Goal: Information Seeking & Learning: Learn about a topic

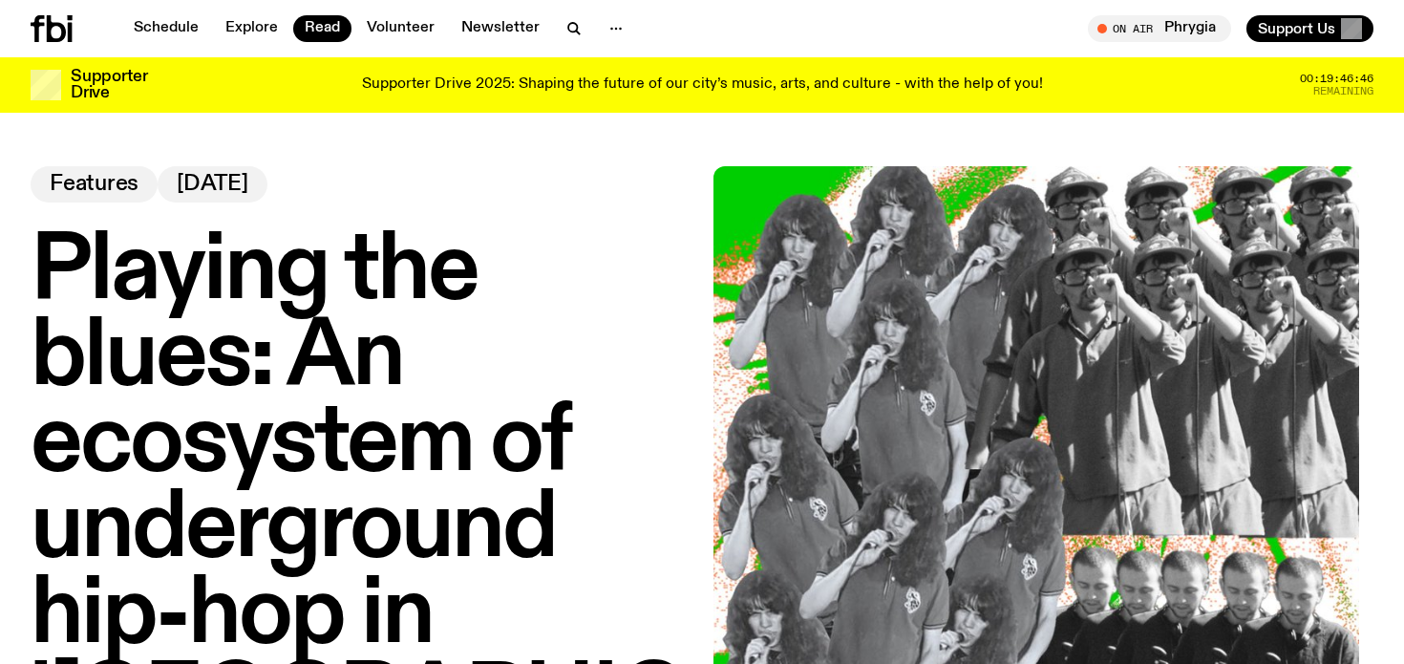
scroll to position [3353, 0]
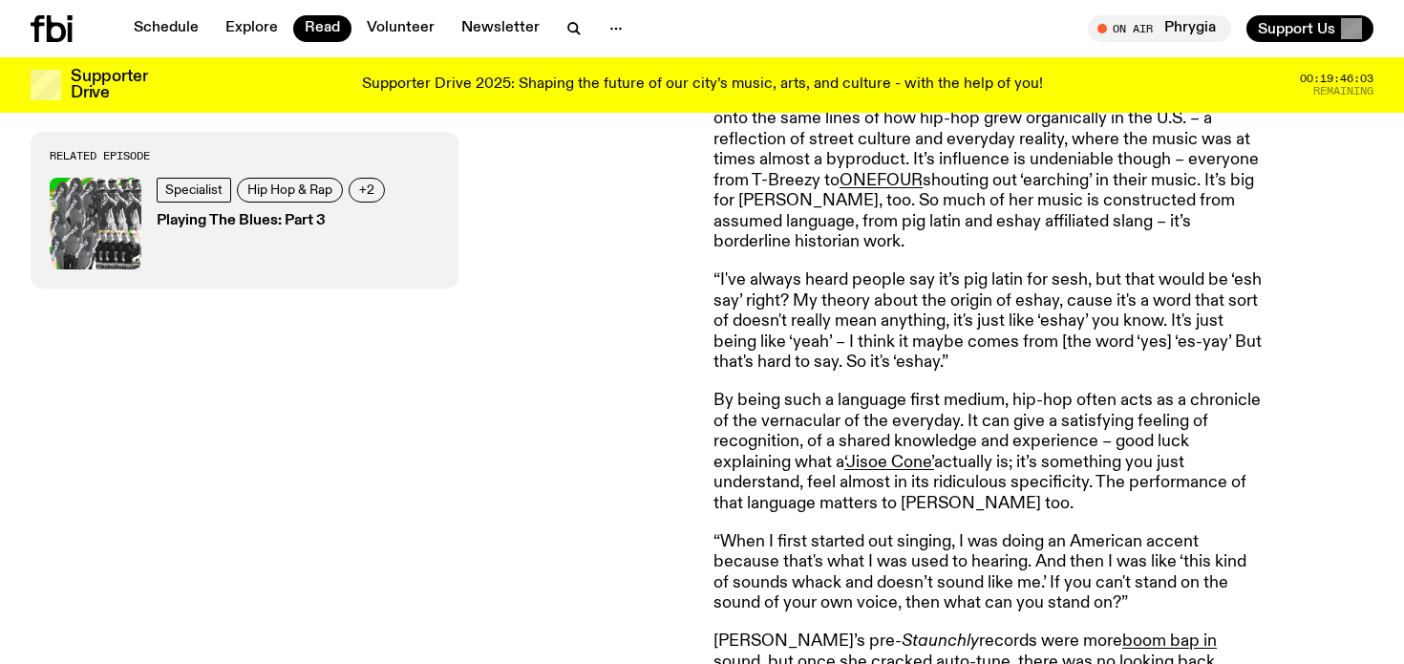
click at [812, 270] on p "“I've always heard people say it’s pig latin for sesh, but that would be ‘esh s…" at bounding box center [988, 321] width 550 height 103
click at [868, 270] on p "“I've always heard people say it’s pig latin for sesh, but that would be ‘esh s…" at bounding box center [988, 321] width 550 height 103
click at [976, 438] on p "By being such a language first medium, hip-hop often acts as a chronicle of the…" at bounding box center [988, 453] width 550 height 124
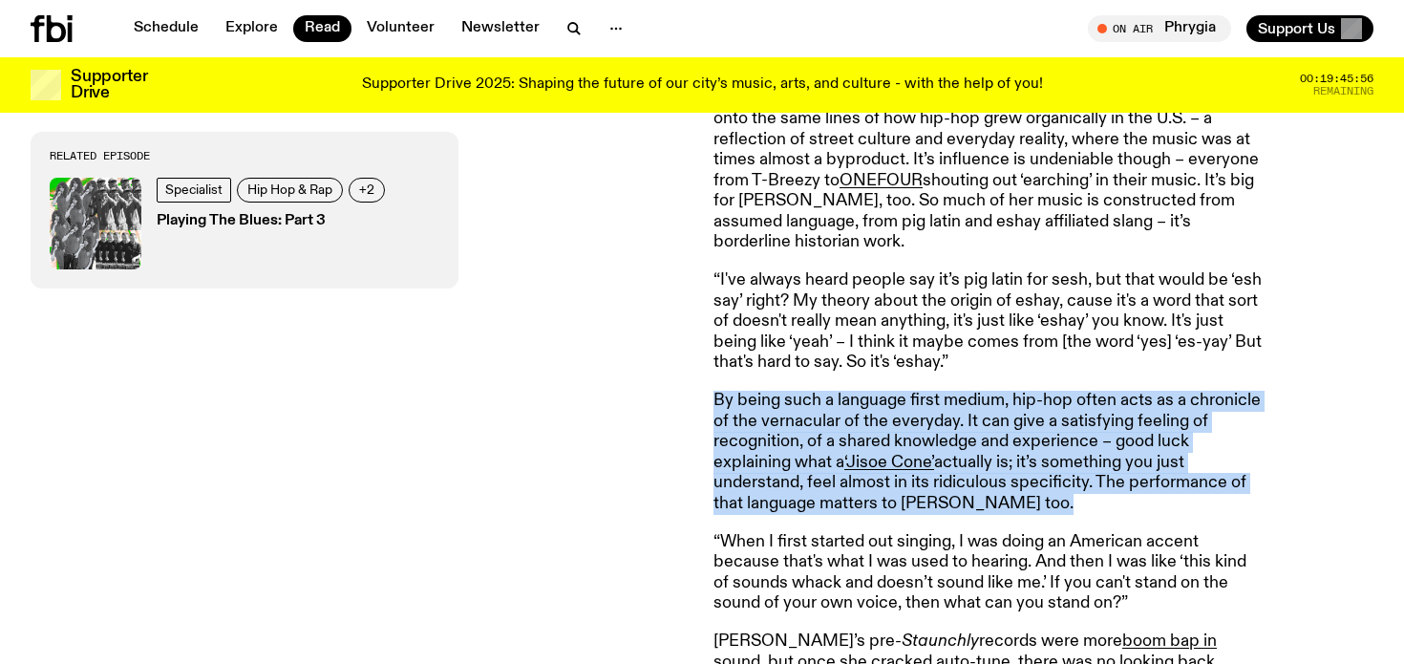
click at [976, 438] on p "By being such a language first medium, hip-hop often acts as a chronicle of the…" at bounding box center [988, 453] width 550 height 124
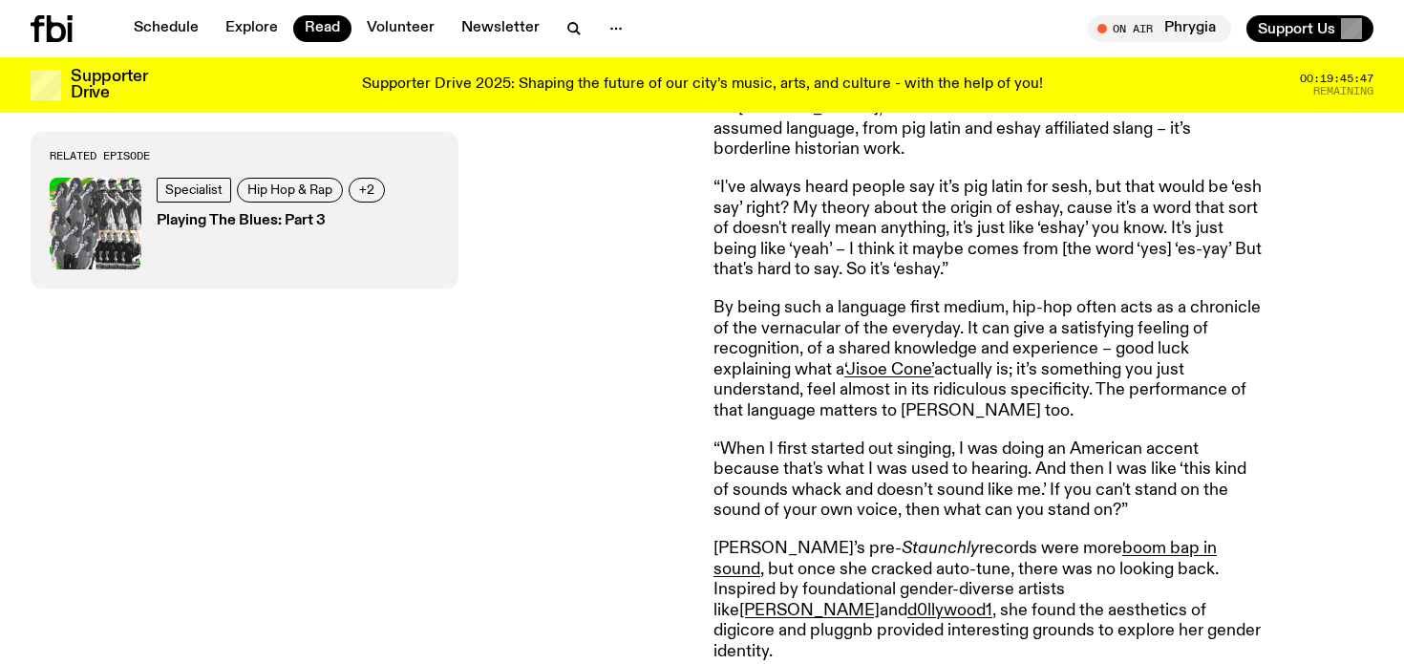
scroll to position [3446, 0]
click at [997, 446] on p "“When I first started out singing, I was doing an American accent because that'…" at bounding box center [988, 479] width 550 height 82
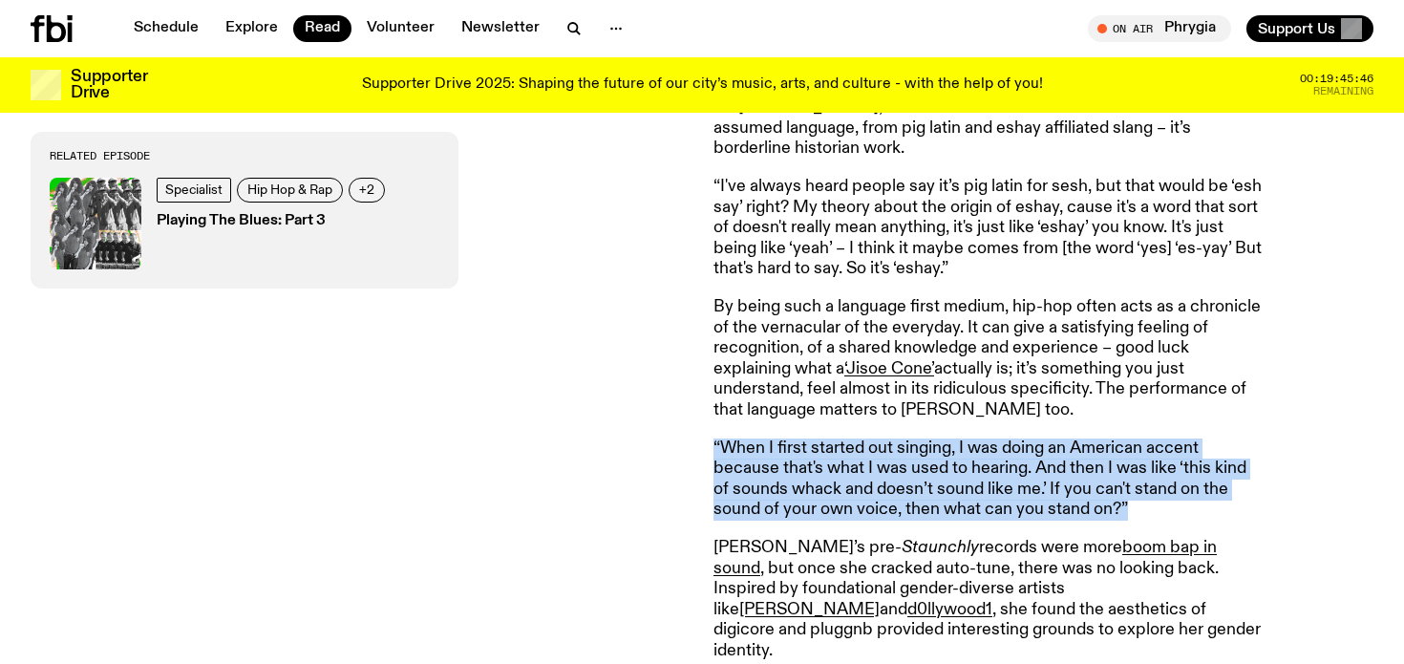
click at [997, 446] on p "“When I first started out singing, I was doing an American accent because that'…" at bounding box center [988, 479] width 550 height 82
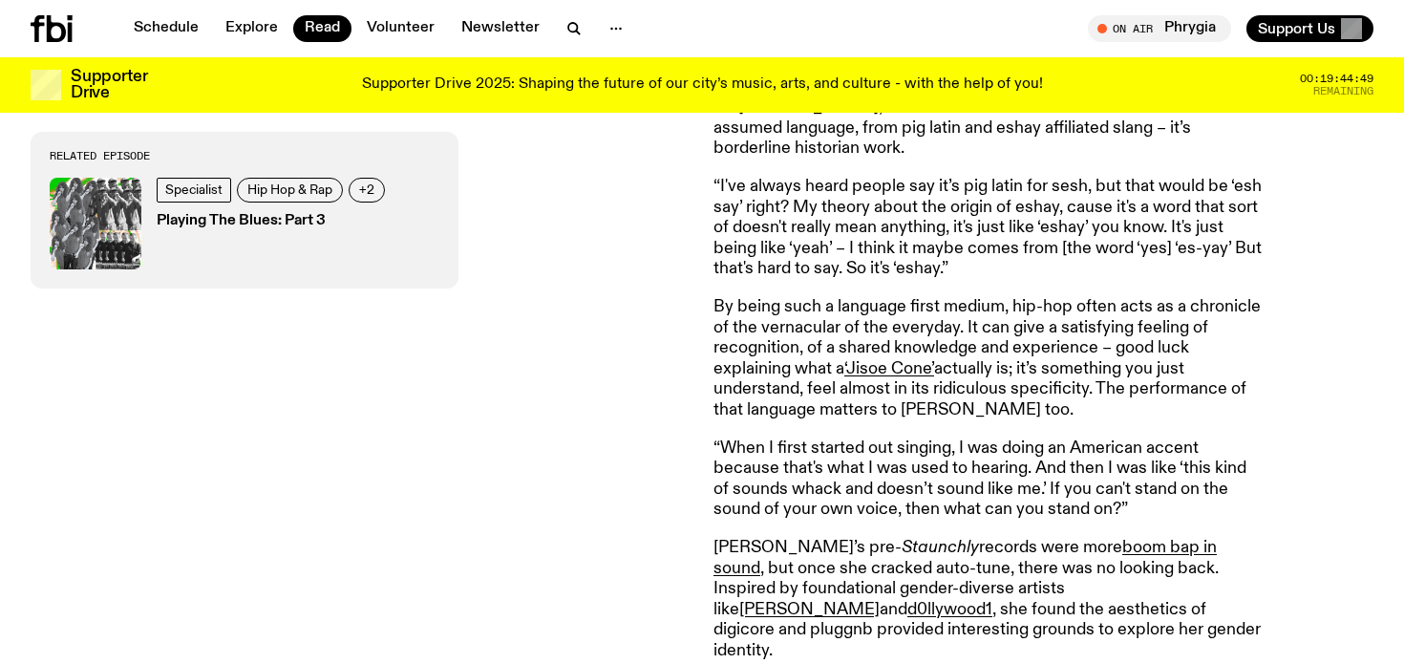
click at [843, 438] on p "“When I first started out singing, I was doing an American accent because that'…" at bounding box center [988, 479] width 550 height 82
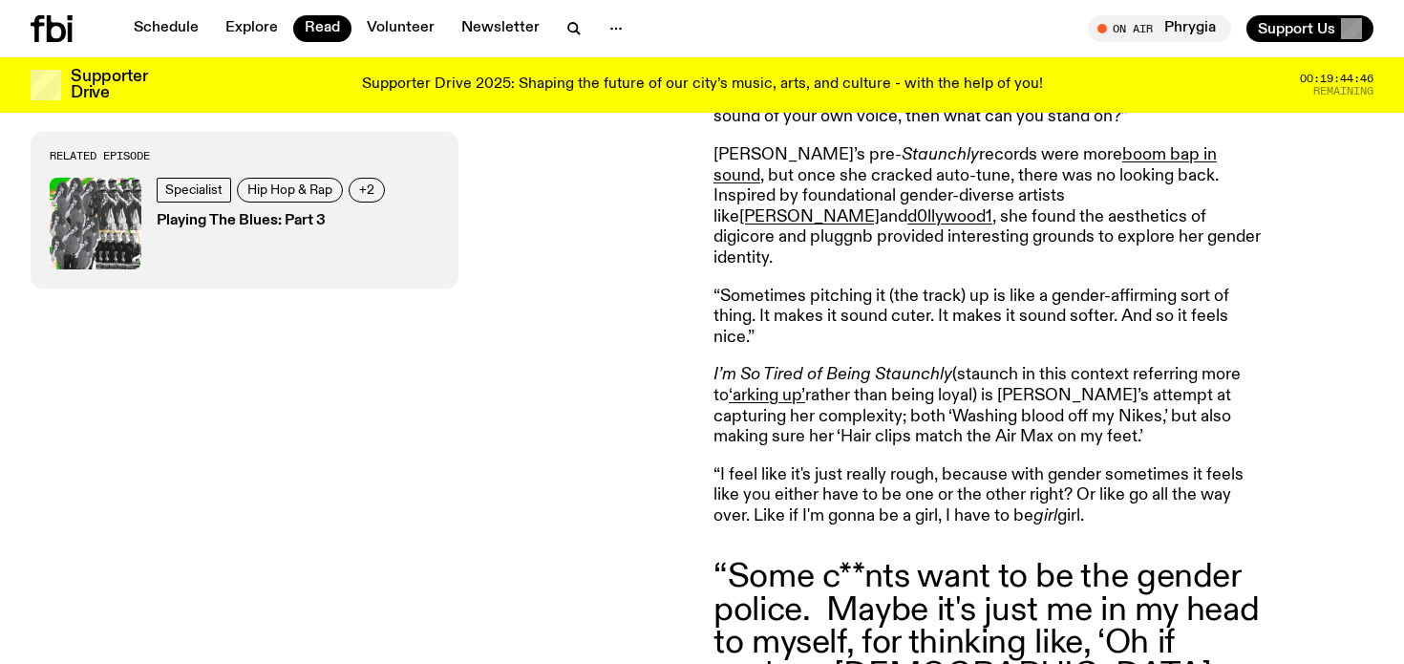
scroll to position [3835, 0]
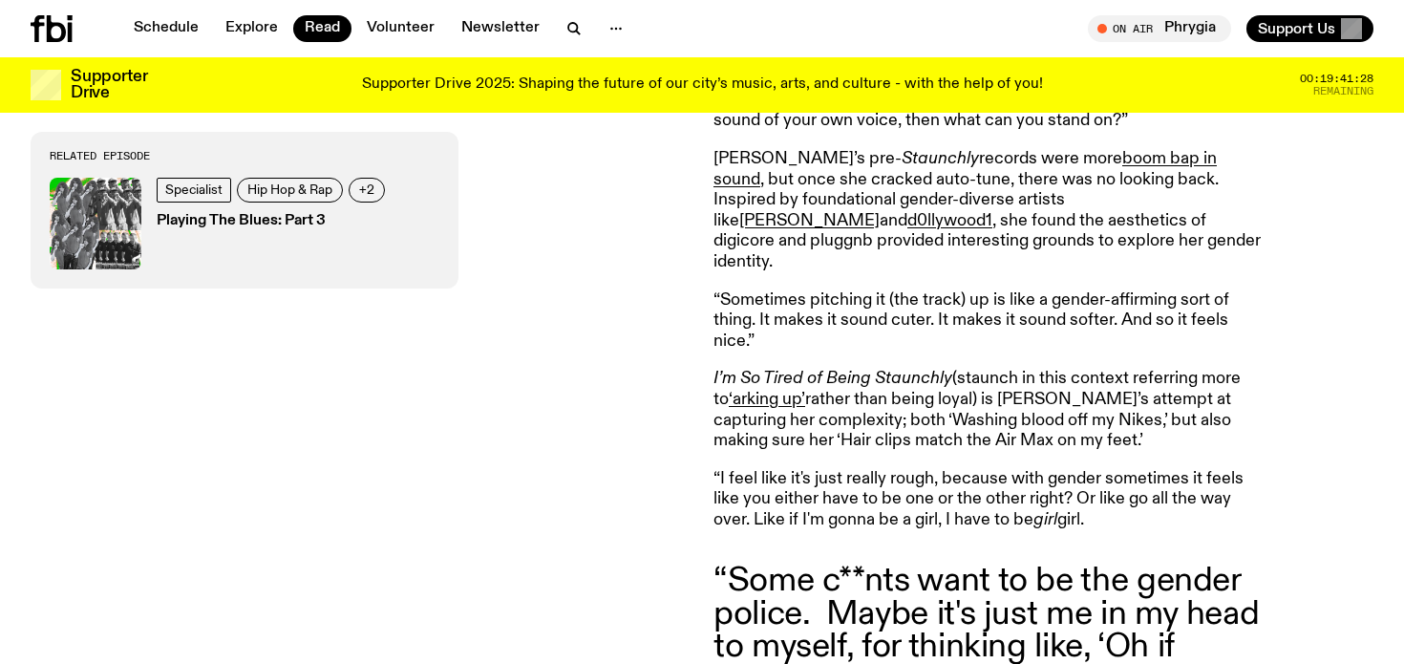
click at [868, 369] on p "I’m So Tired of Being Staunchly (staunch in this context referring more to ‘ark…" at bounding box center [988, 410] width 550 height 82
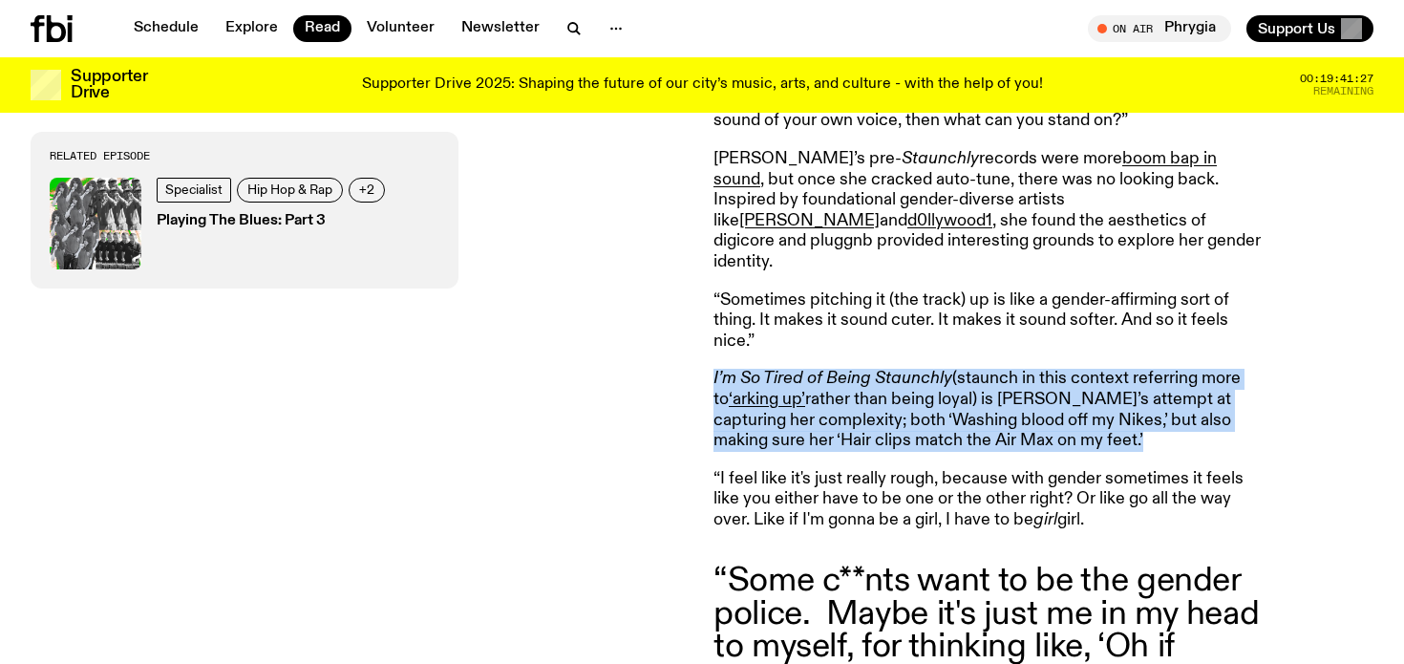
click at [868, 369] on p "I’m So Tired of Being Staunchly (staunch in this context referring more to ‘ark…" at bounding box center [988, 410] width 550 height 82
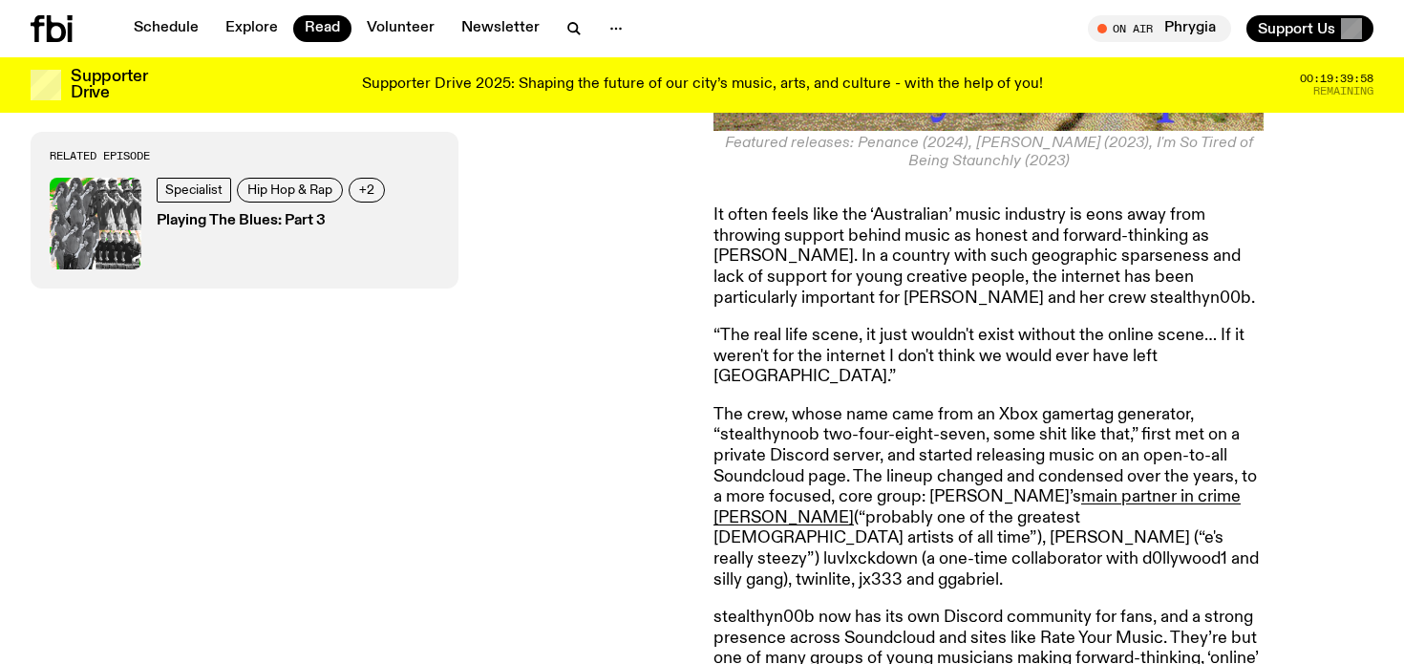
scroll to position [5207, 0]
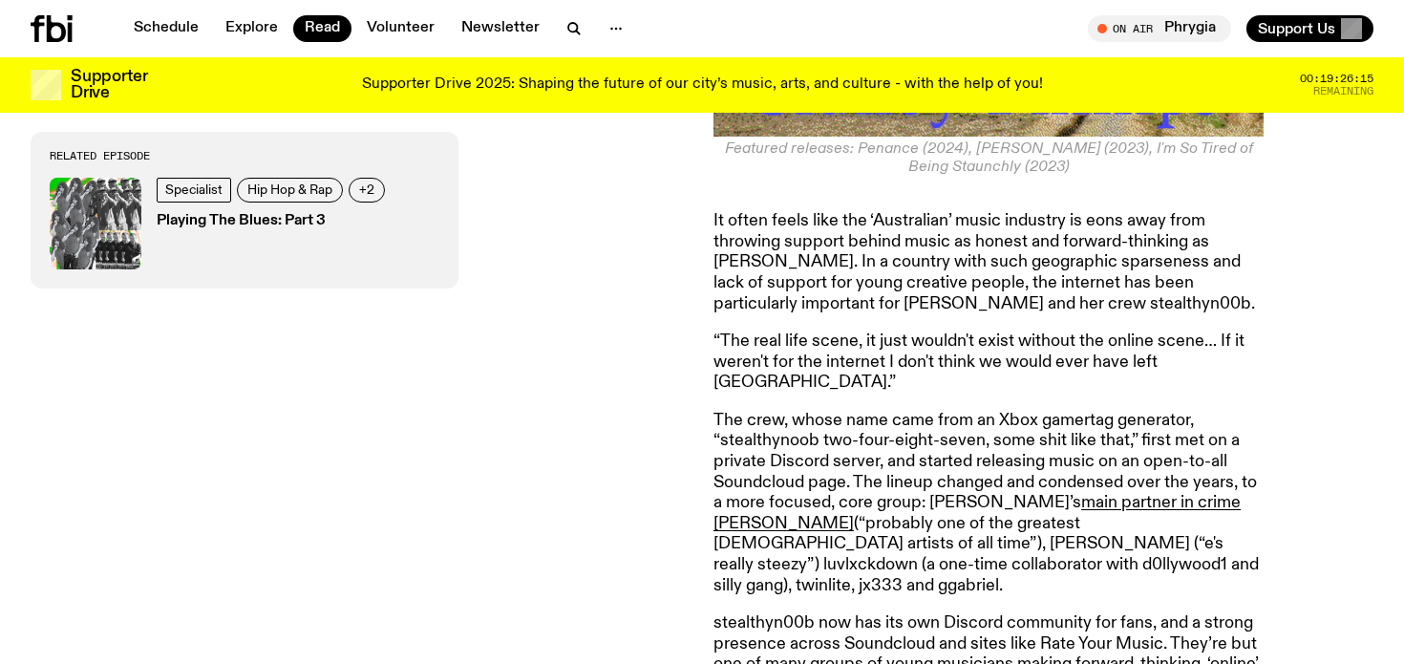
click at [895, 411] on p "The crew, whose name came from an Xbox gamertag generator, “stealthynoob two-fo…" at bounding box center [988, 503] width 550 height 185
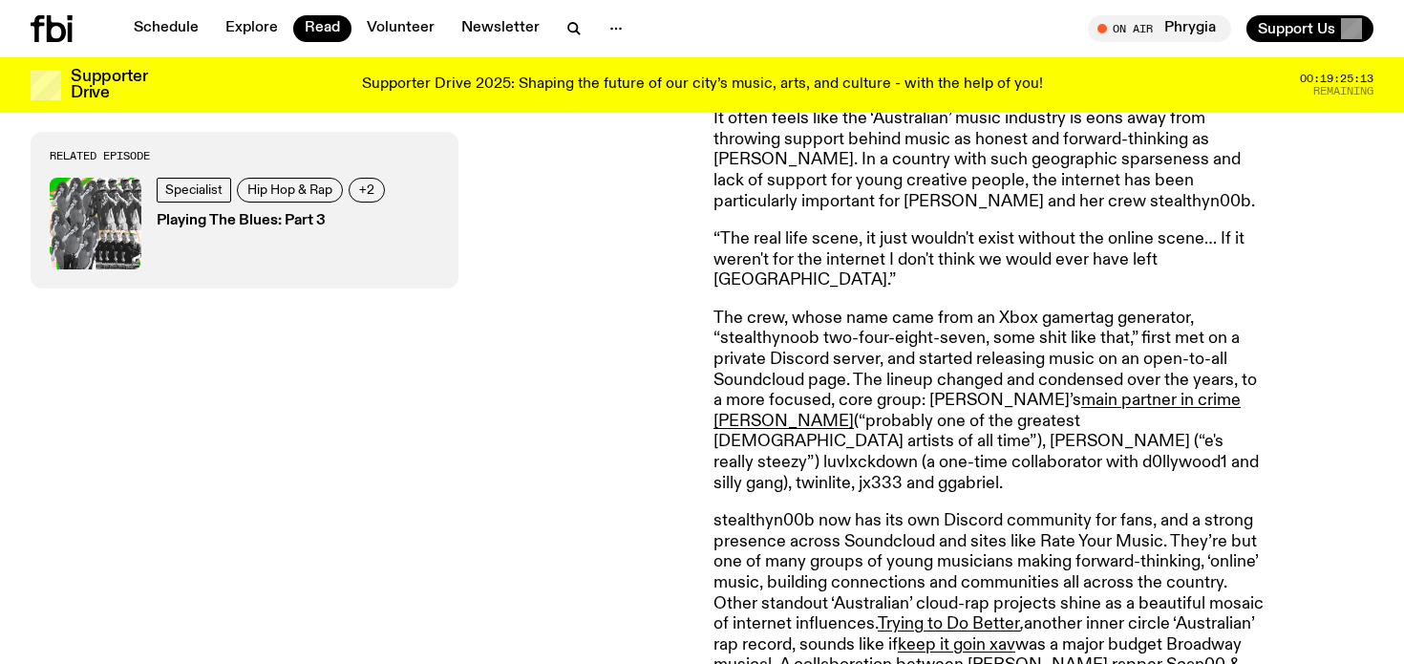
scroll to position [5311, 0]
click at [812, 510] on p "stealthyn00b now has its own Discord community for fans, and a strong presence …" at bounding box center [988, 644] width 550 height 268
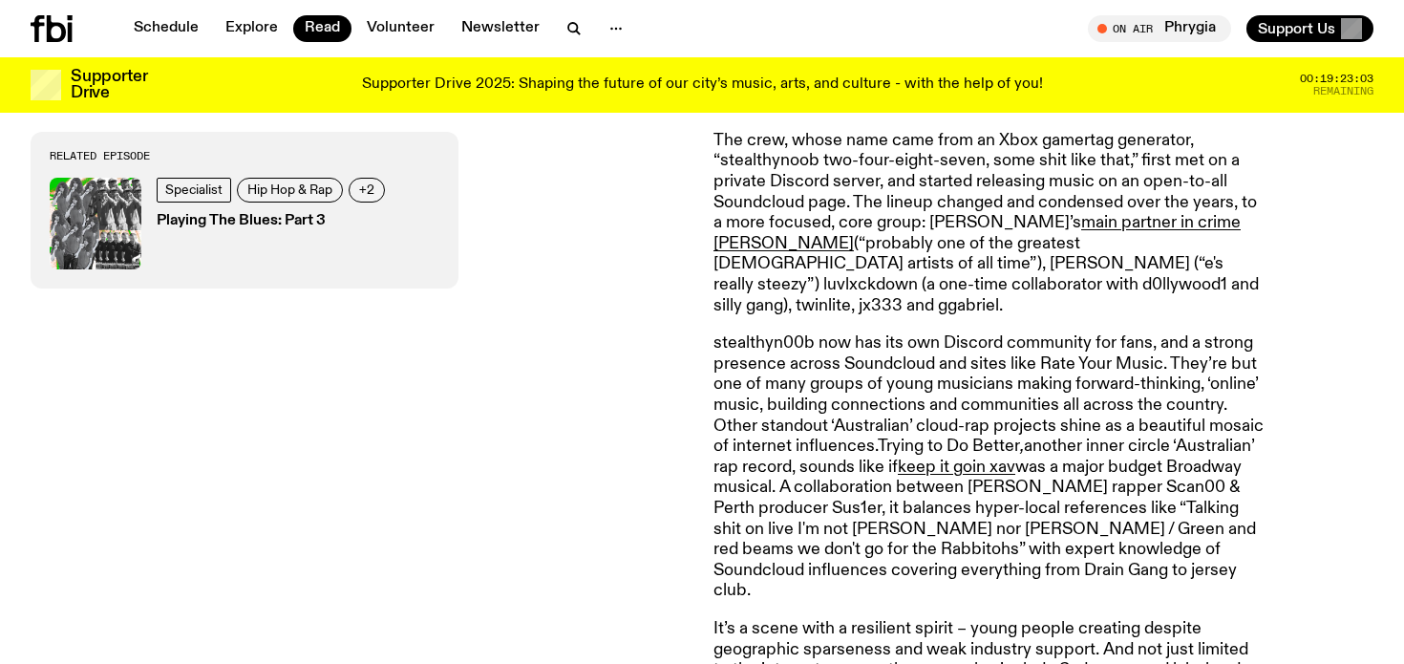
scroll to position [5490, 0]
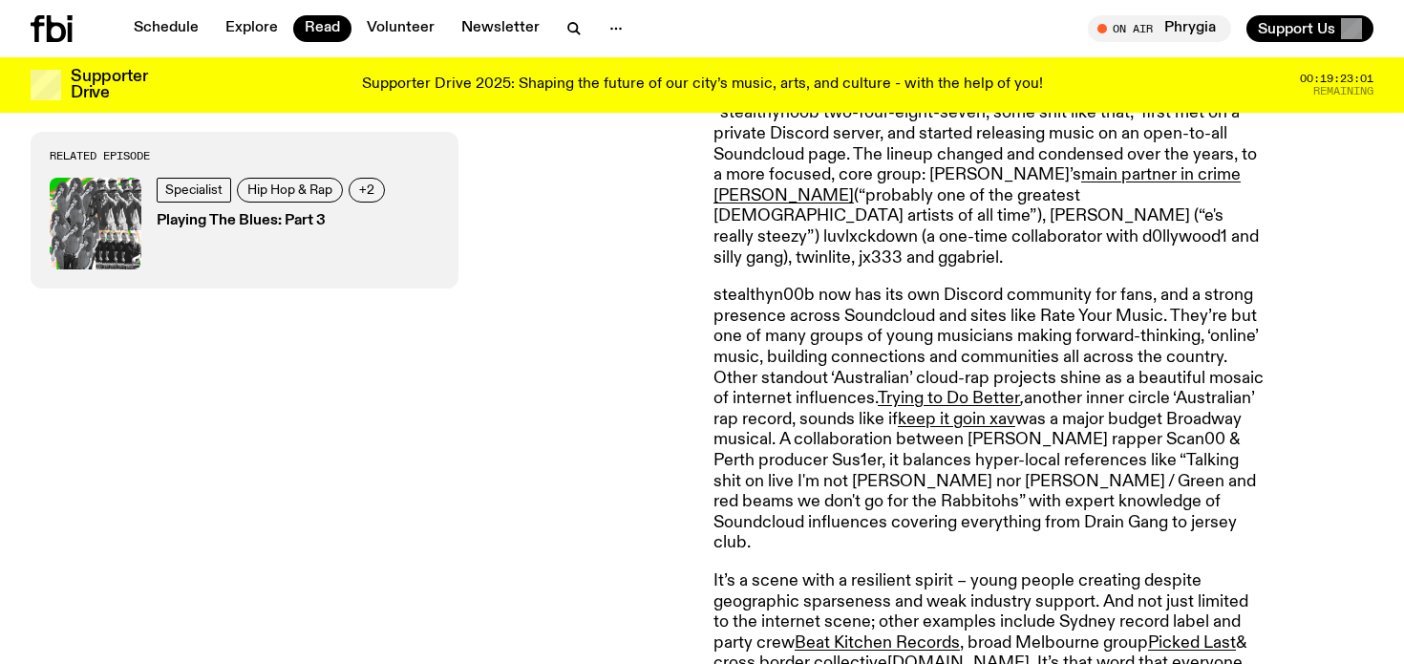
scroll to position [5539, 0]
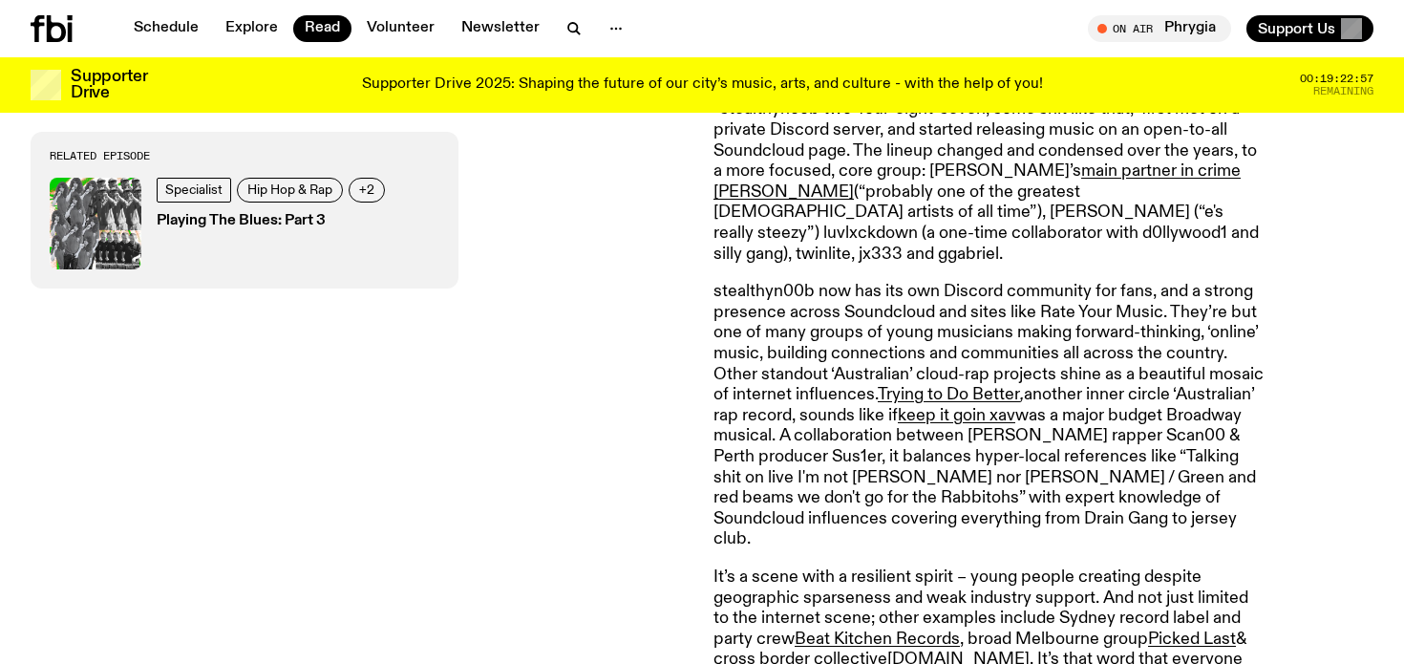
click at [1083, 567] on p "It’s a scene with a resilient spirit – young people creating despite geographic…" at bounding box center [988, 659] width 550 height 185
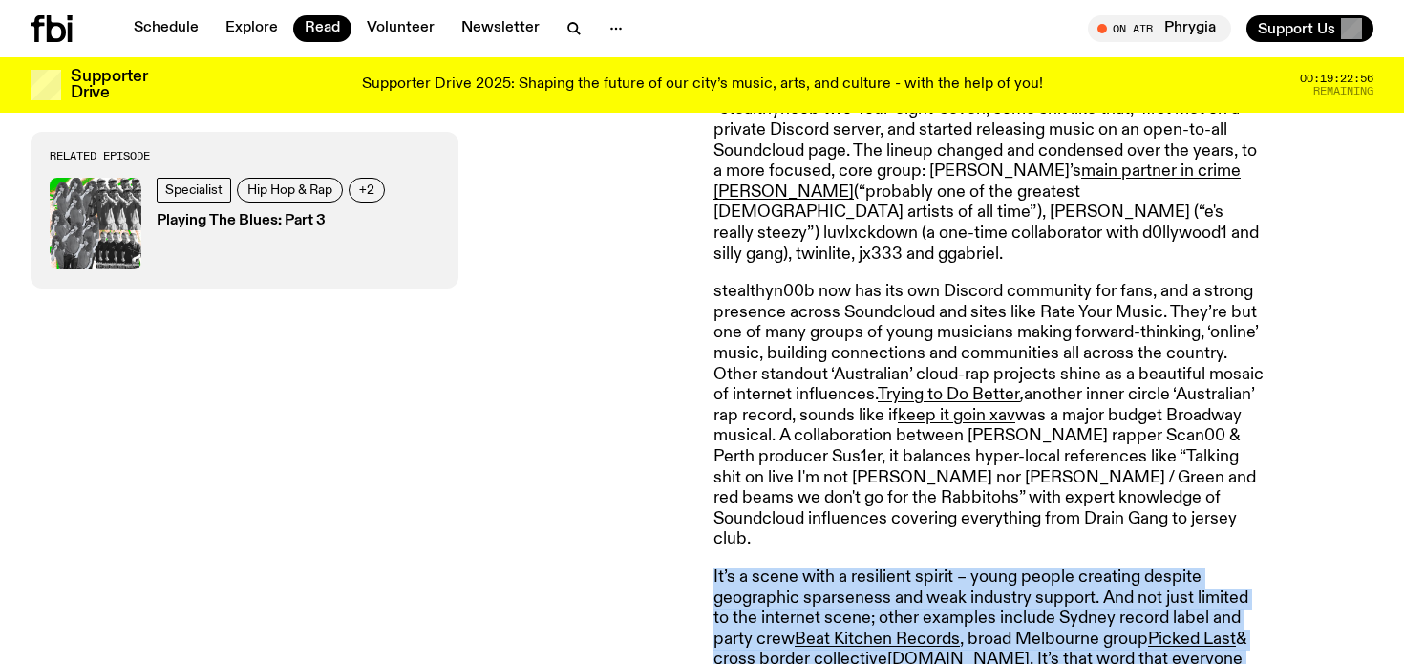
click at [1083, 567] on p "It’s a scene with a resilient spirit – young people creating despite geographic…" at bounding box center [988, 659] width 550 height 185
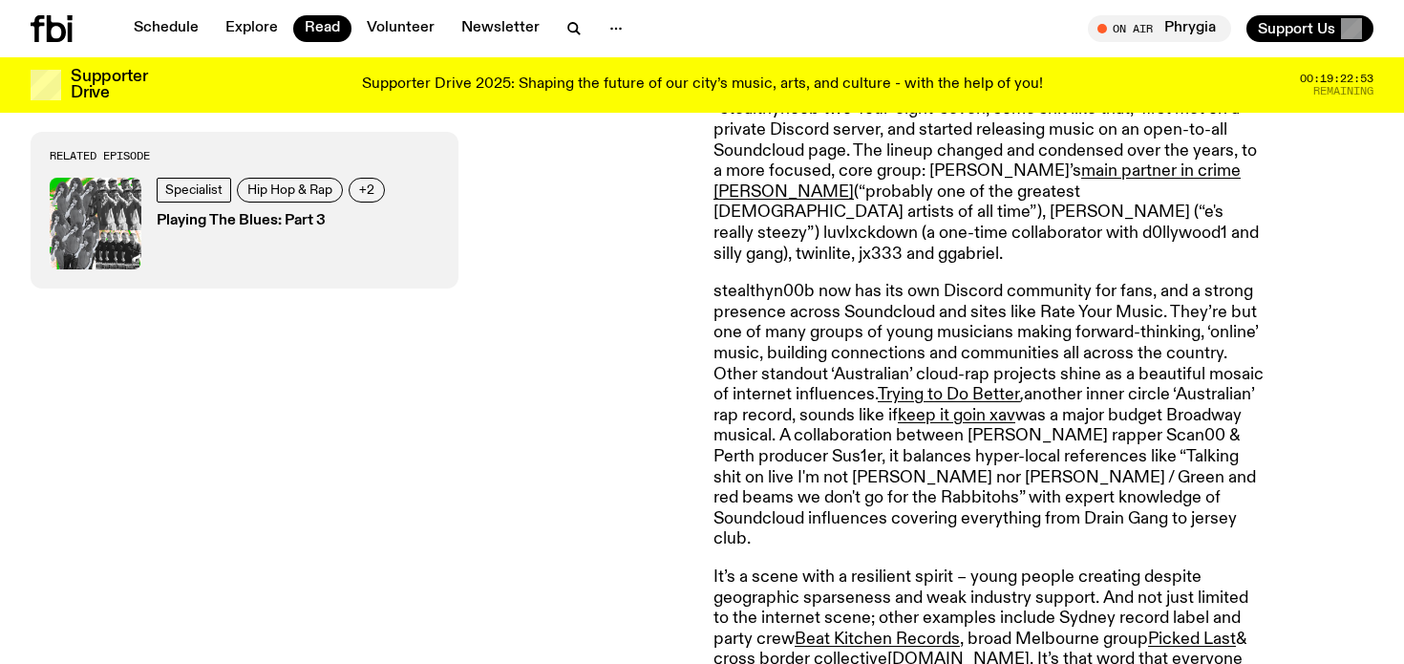
click at [1083, 567] on p "It’s a scene with a resilient spirit – young people creating despite geographic…" at bounding box center [988, 659] width 550 height 185
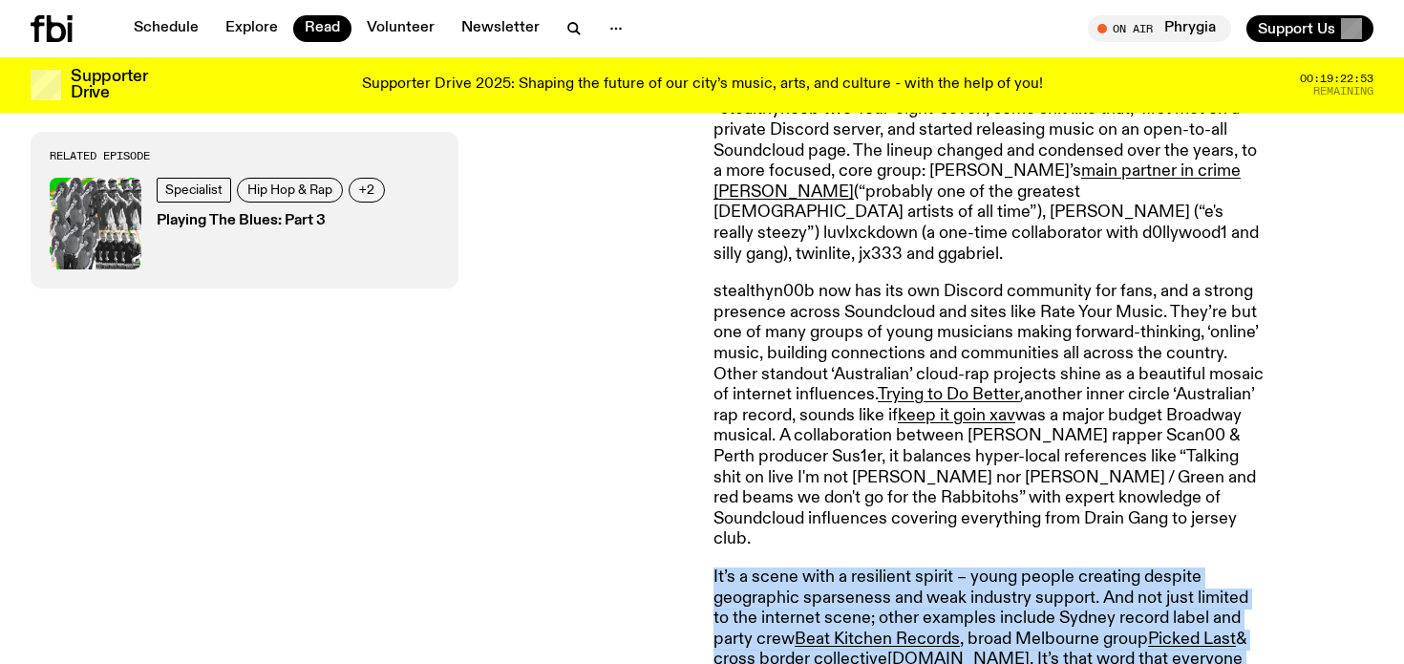
click at [1083, 567] on p "It’s a scene with a resilient spirit – young people creating despite geographic…" at bounding box center [988, 659] width 550 height 185
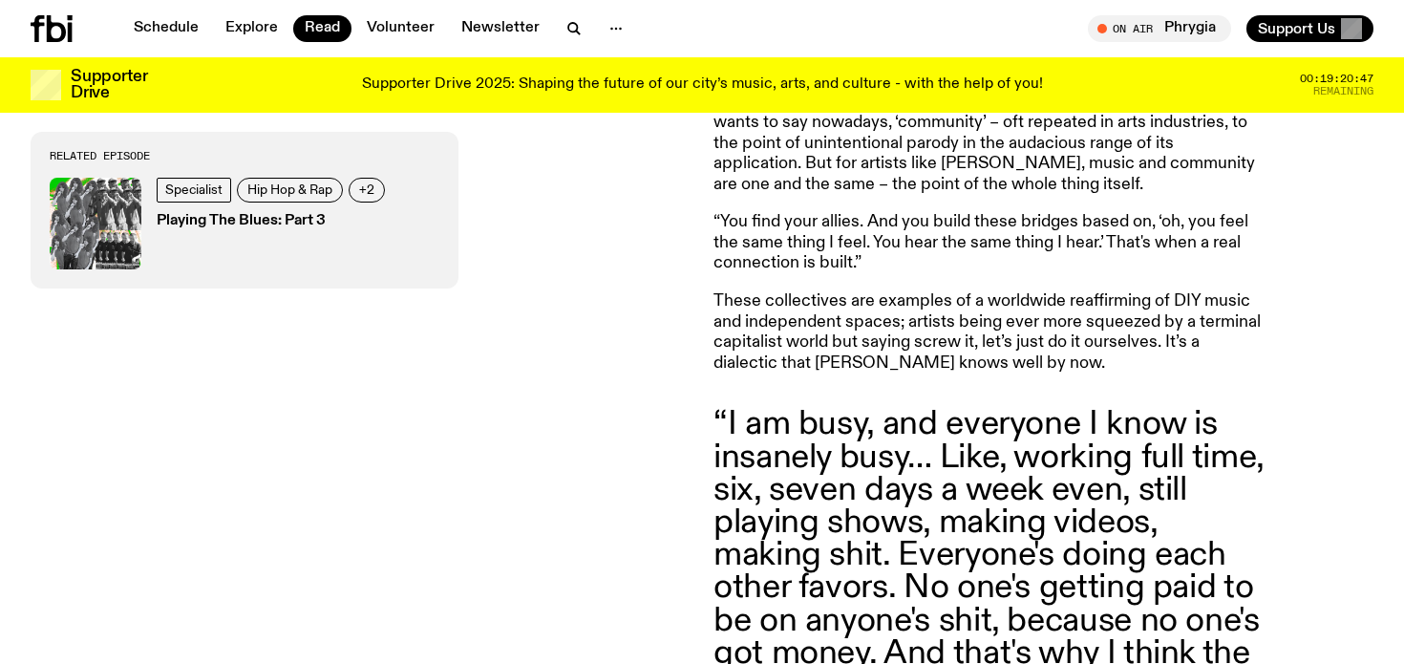
scroll to position [6098, 0]
click at [1085, 290] on p "These collectives are examples of a worldwide reaffirming of DIY music and inde…" at bounding box center [988, 331] width 550 height 82
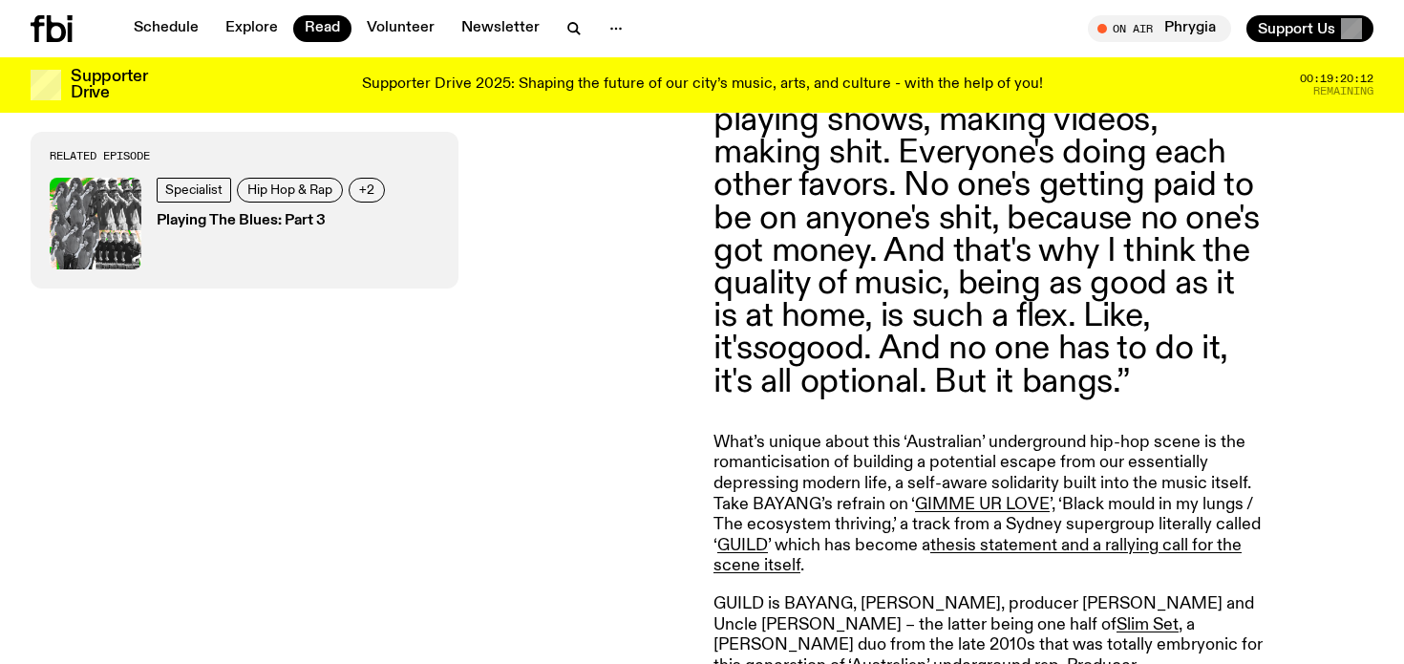
scroll to position [6504, 0]
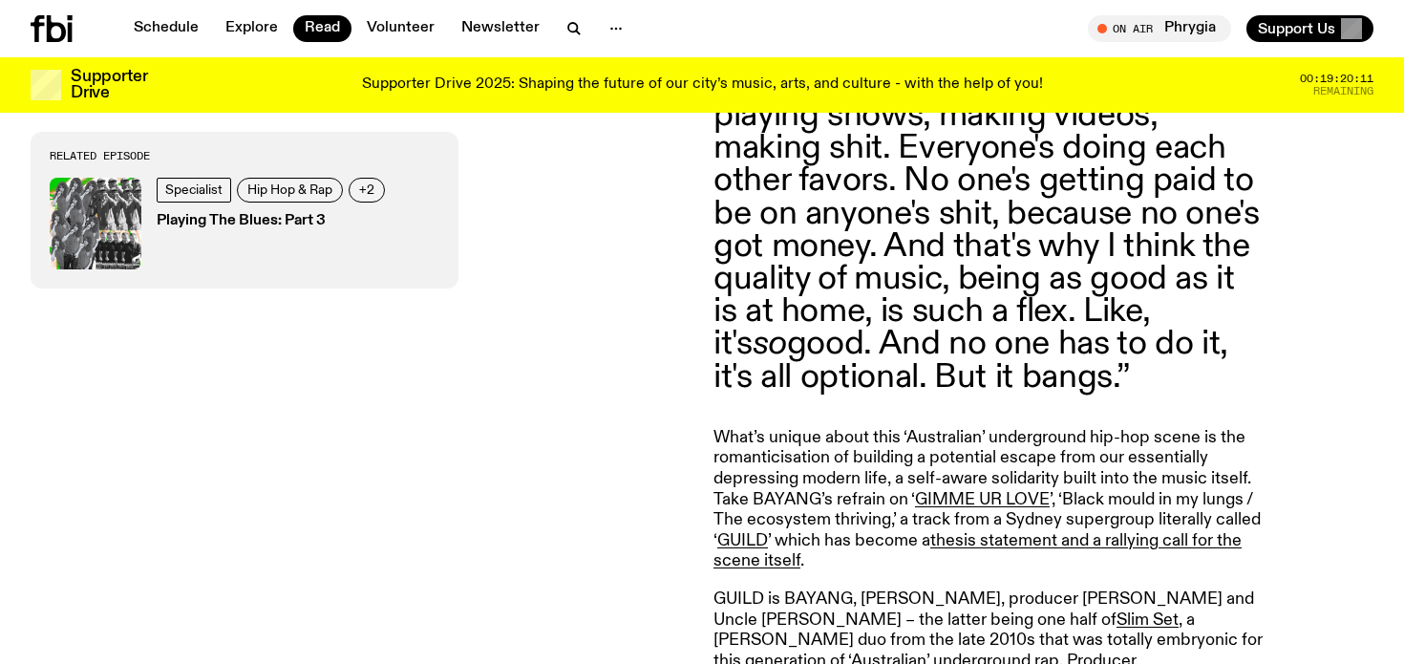
click at [899, 428] on p "What’s unique about this ‘Australian’ underground hip-hop scene is the romantic…" at bounding box center [988, 500] width 550 height 144
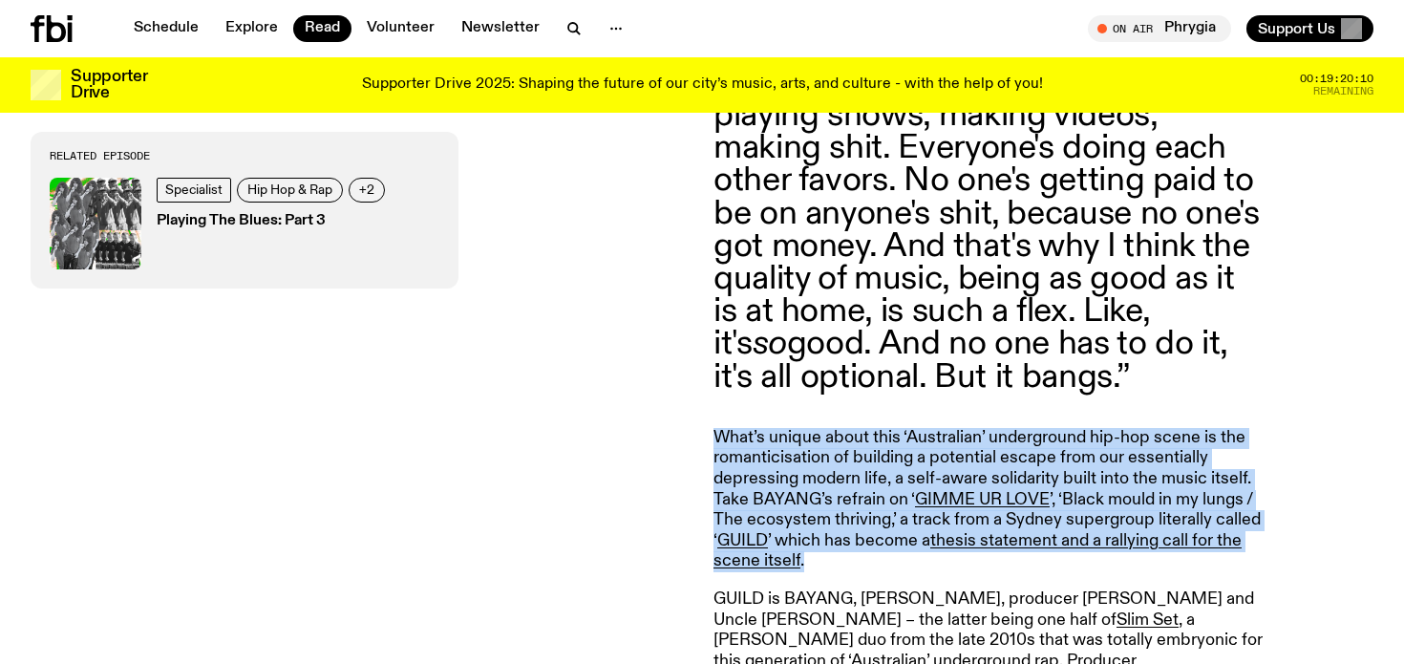
click at [899, 428] on p "What’s unique about this ‘Australian’ underground hip-hop scene is the romantic…" at bounding box center [988, 500] width 550 height 144
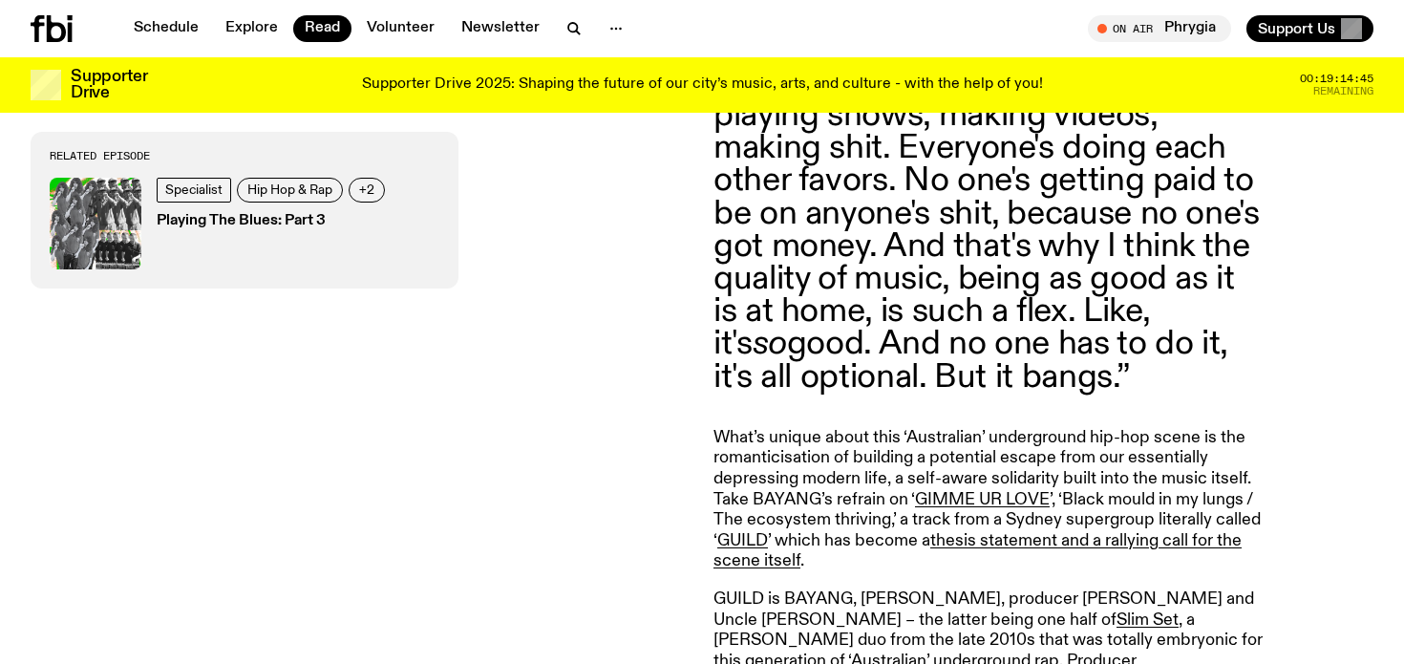
click at [895, 428] on p "What’s unique about this ‘Australian’ underground hip-hop scene is the romantic…" at bounding box center [988, 500] width 550 height 144
click at [924, 428] on p "What’s unique about this ‘Australian’ underground hip-hop scene is the romantic…" at bounding box center [988, 500] width 550 height 144
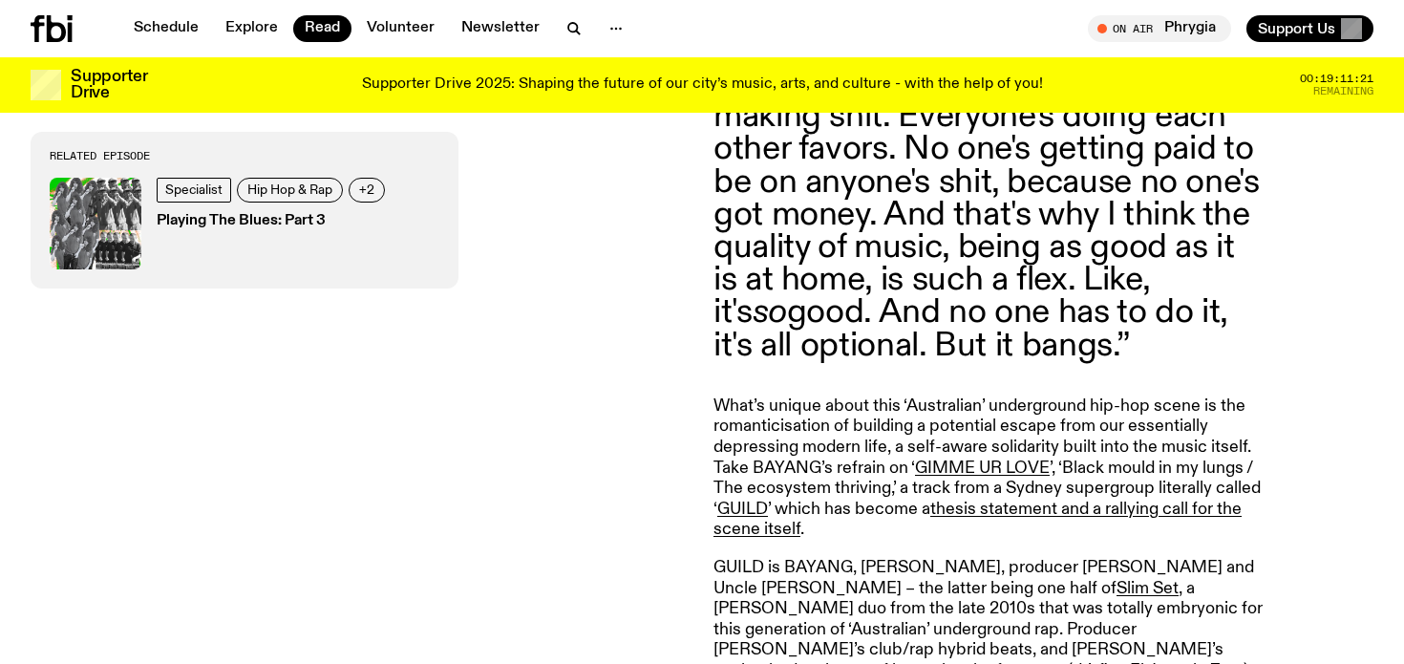
scroll to position [6536, 0]
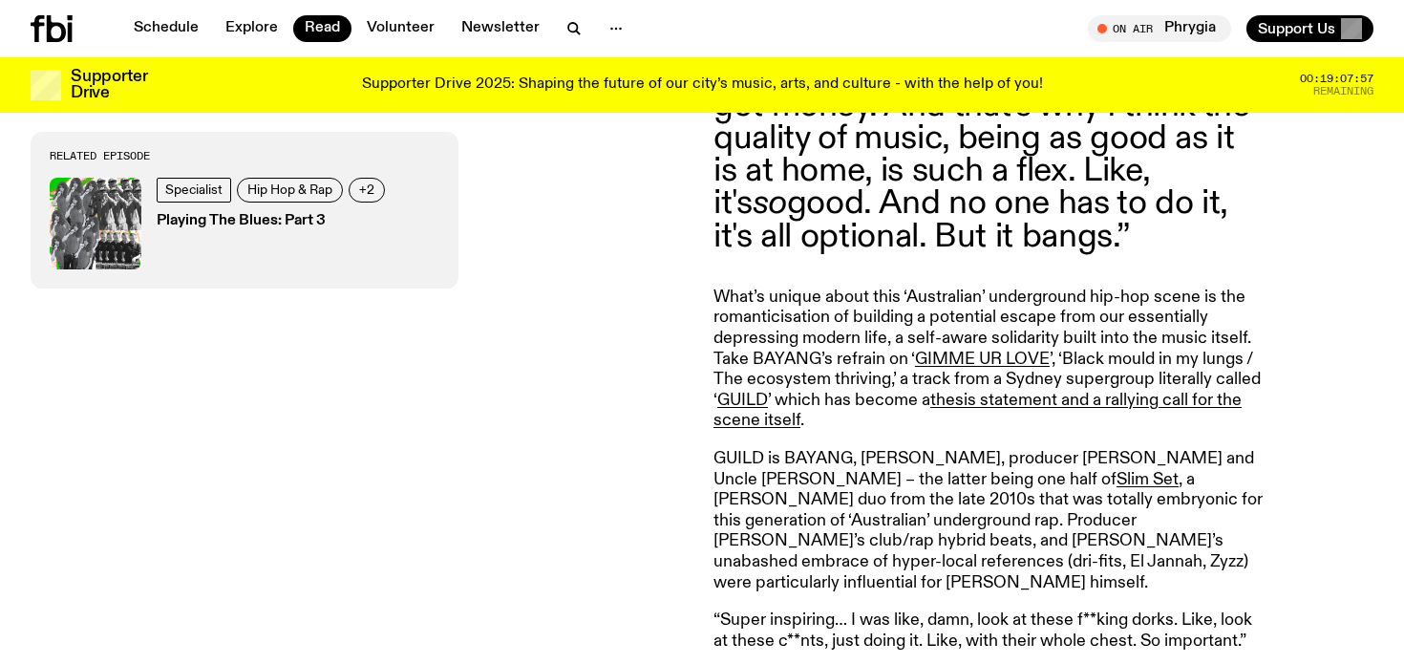
scroll to position [6647, 0]
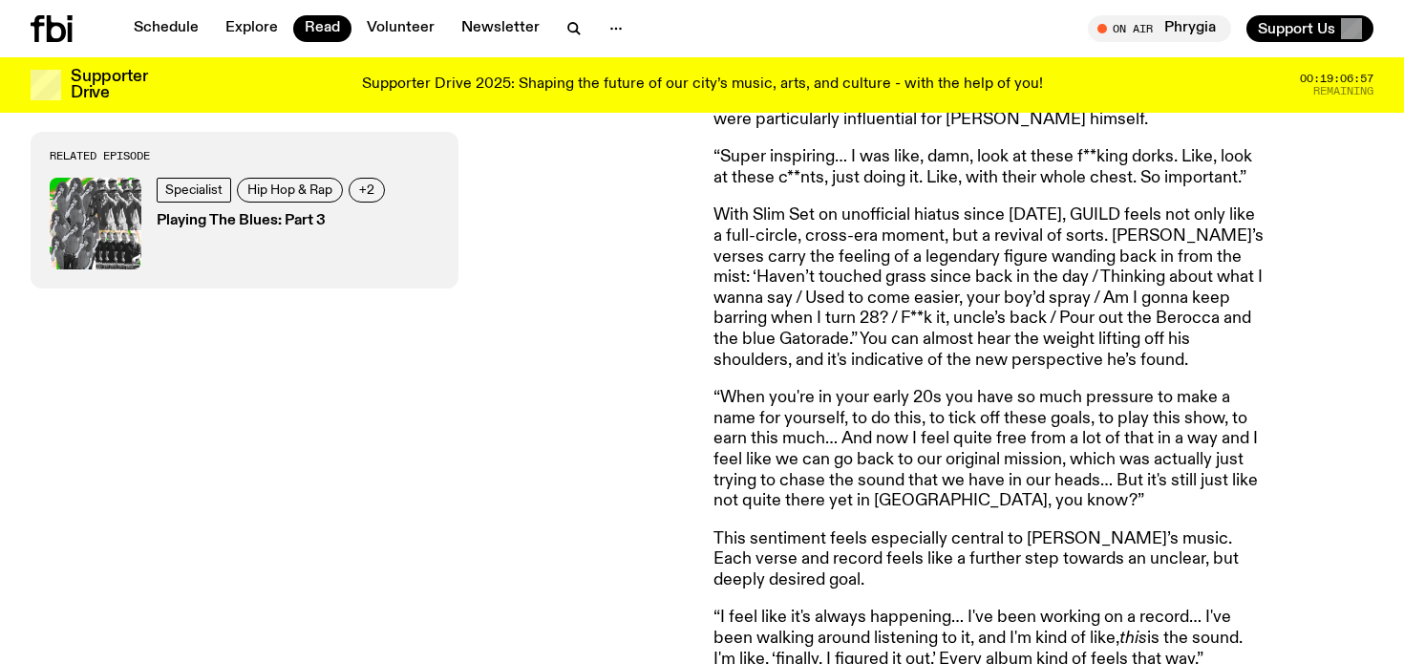
scroll to position [7113, 0]
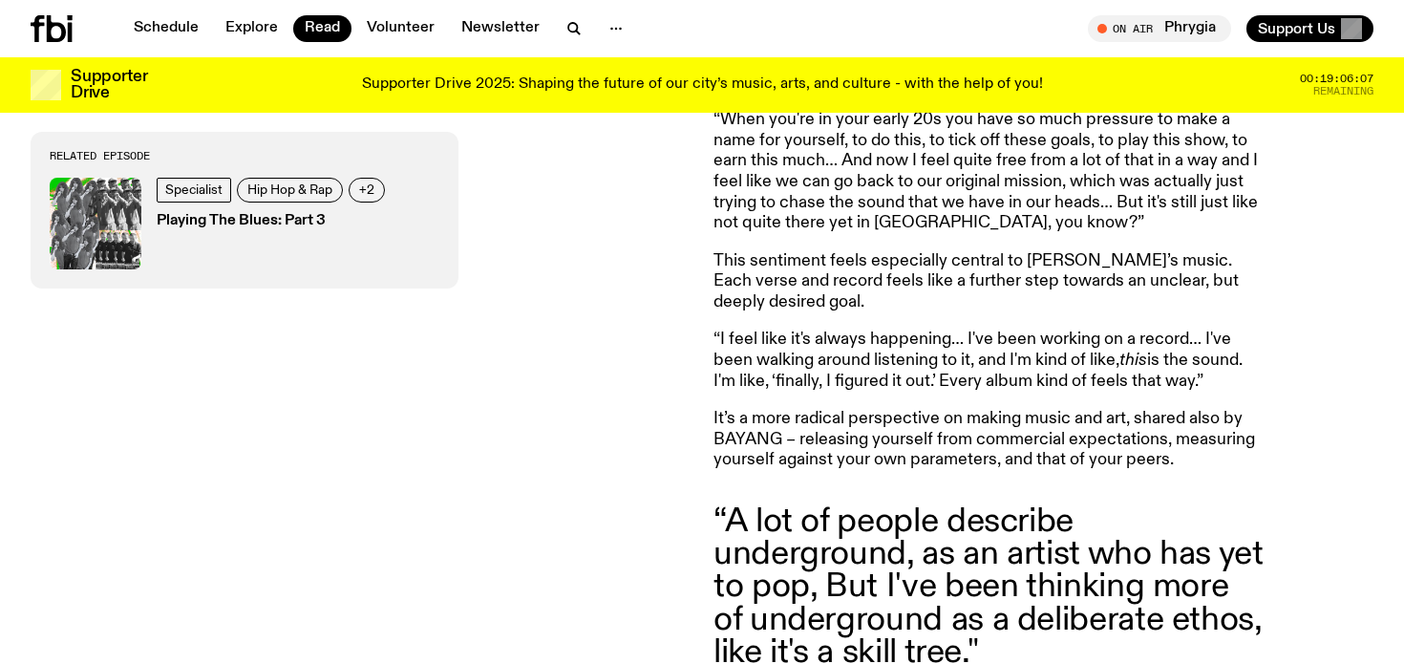
scroll to position [7383, 0]
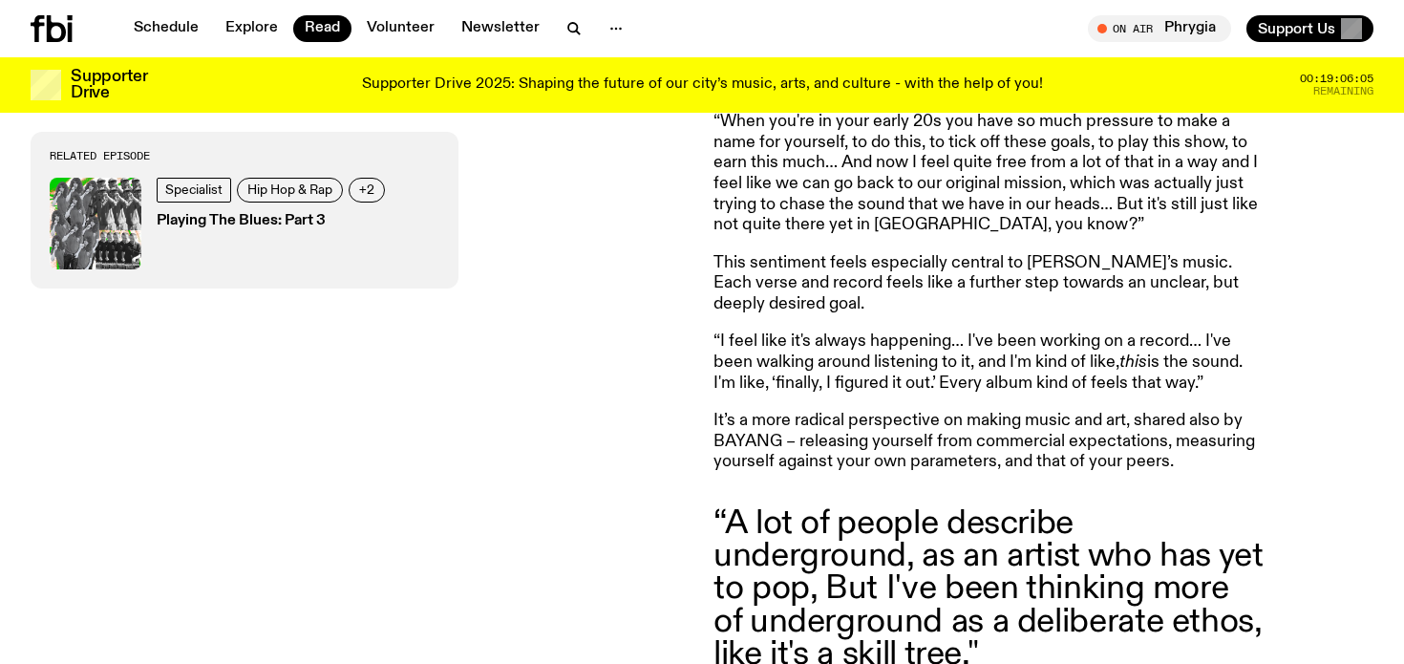
click at [916, 507] on blockquote "“A lot of people describe underground, as an artist who has yet to pop, But I'v…" at bounding box center [988, 588] width 550 height 163
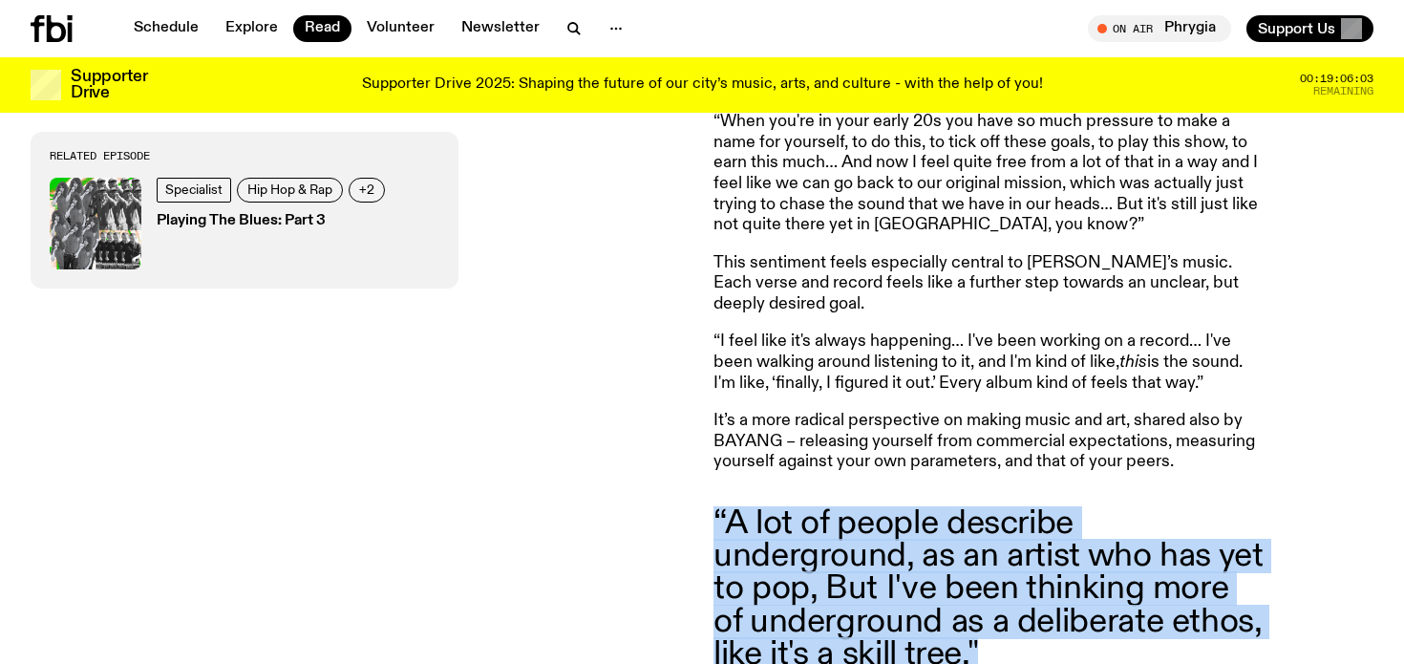
click at [916, 507] on blockquote "“A lot of people describe underground, as an artist who has yet to pop, But I'v…" at bounding box center [988, 588] width 550 height 163
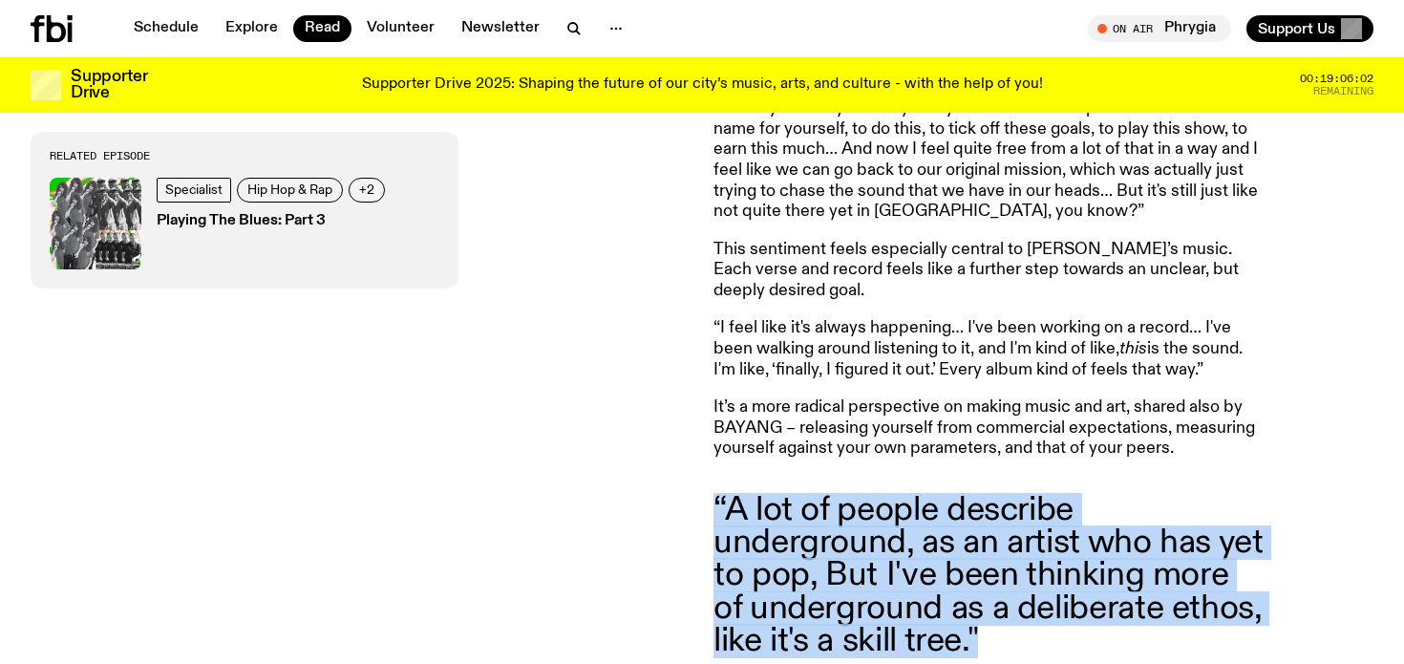
click at [916, 494] on blockquote "“A lot of people describe underground, as an artist who has yet to pop, But I'v…" at bounding box center [988, 575] width 550 height 163
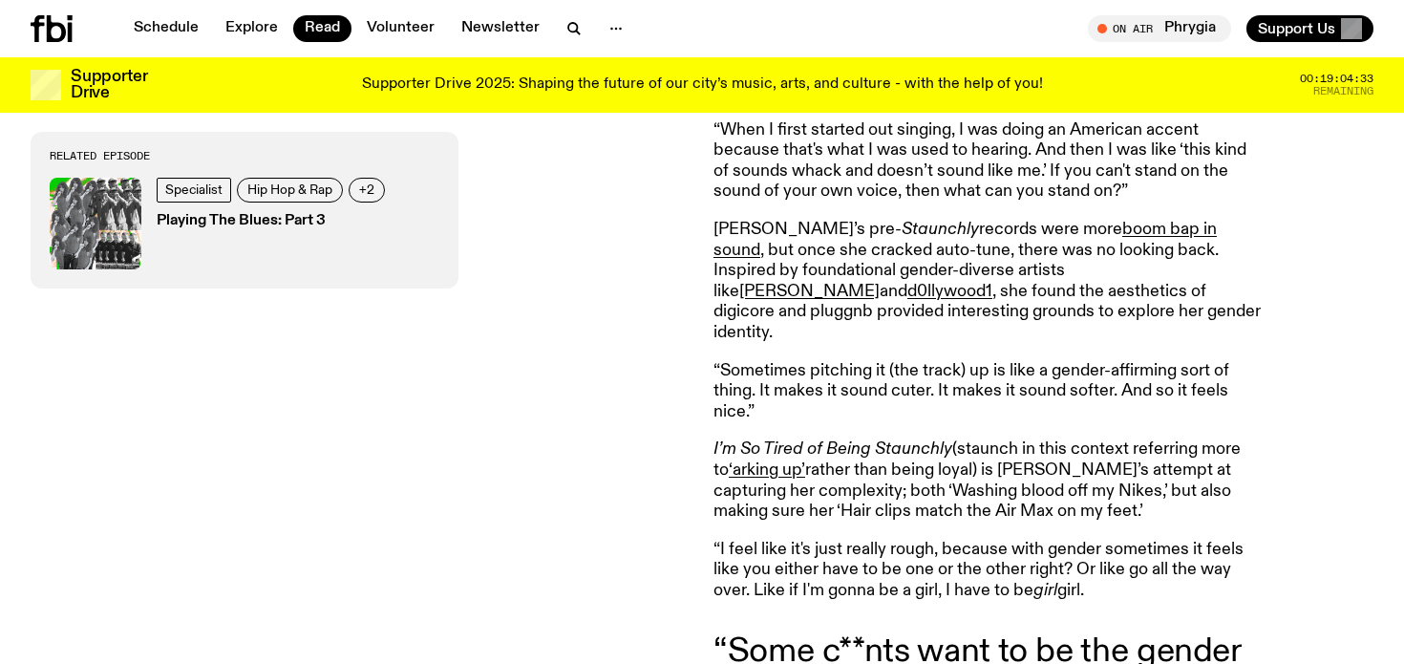
scroll to position [3695, 0]
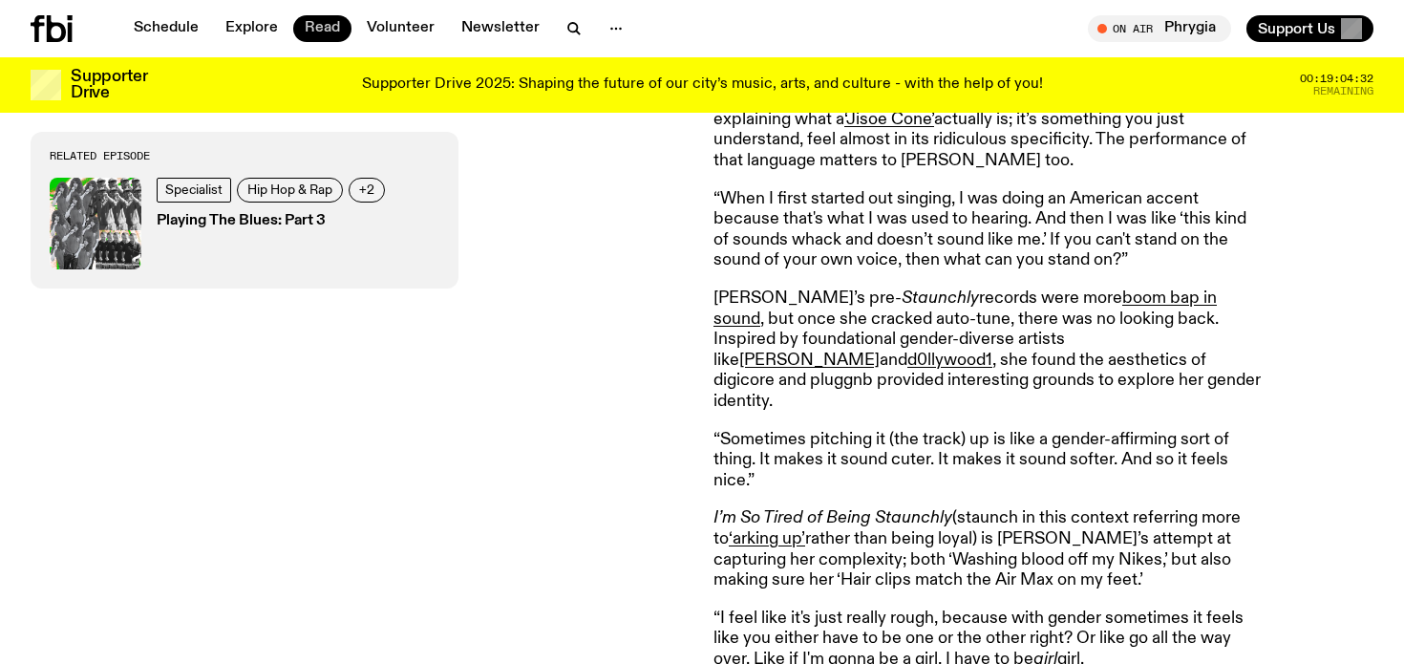
click at [306, 28] on link "Read" at bounding box center [322, 28] width 58 height 27
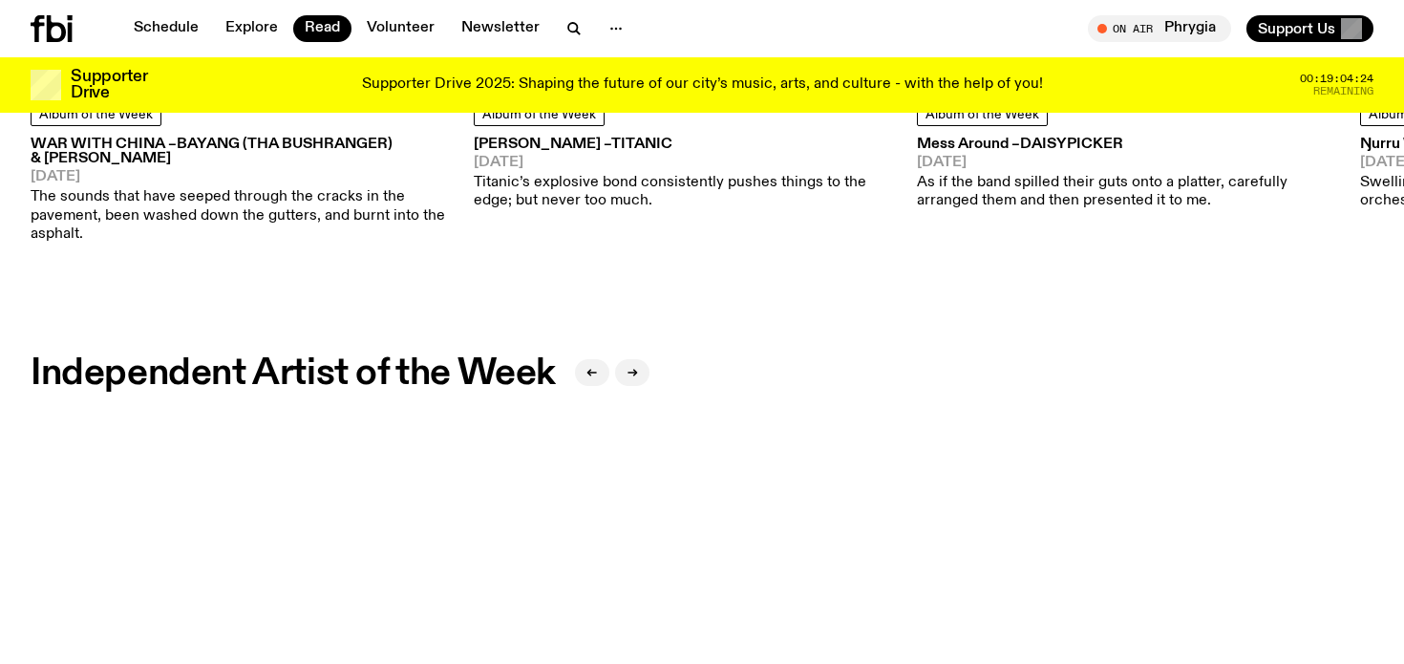
scroll to position [1696, 0]
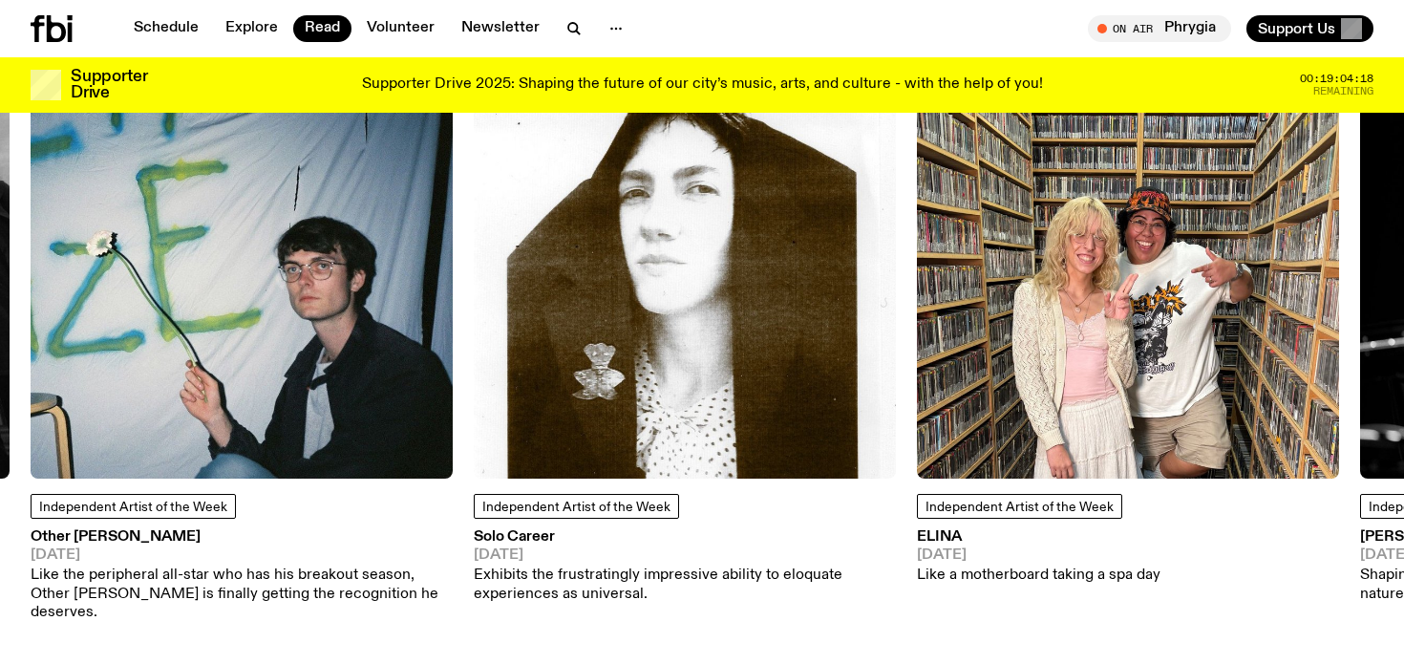
click at [371, 276] on img at bounding box center [242, 267] width 422 height 422
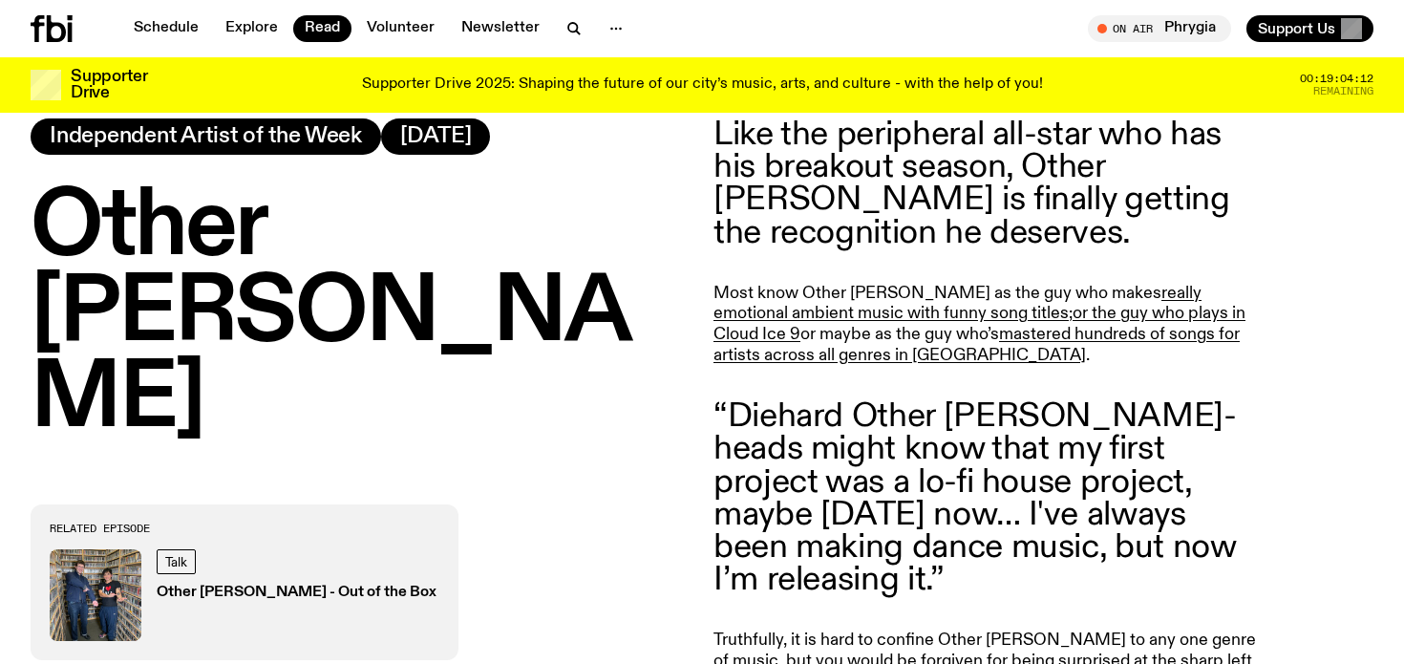
scroll to position [852, 0]
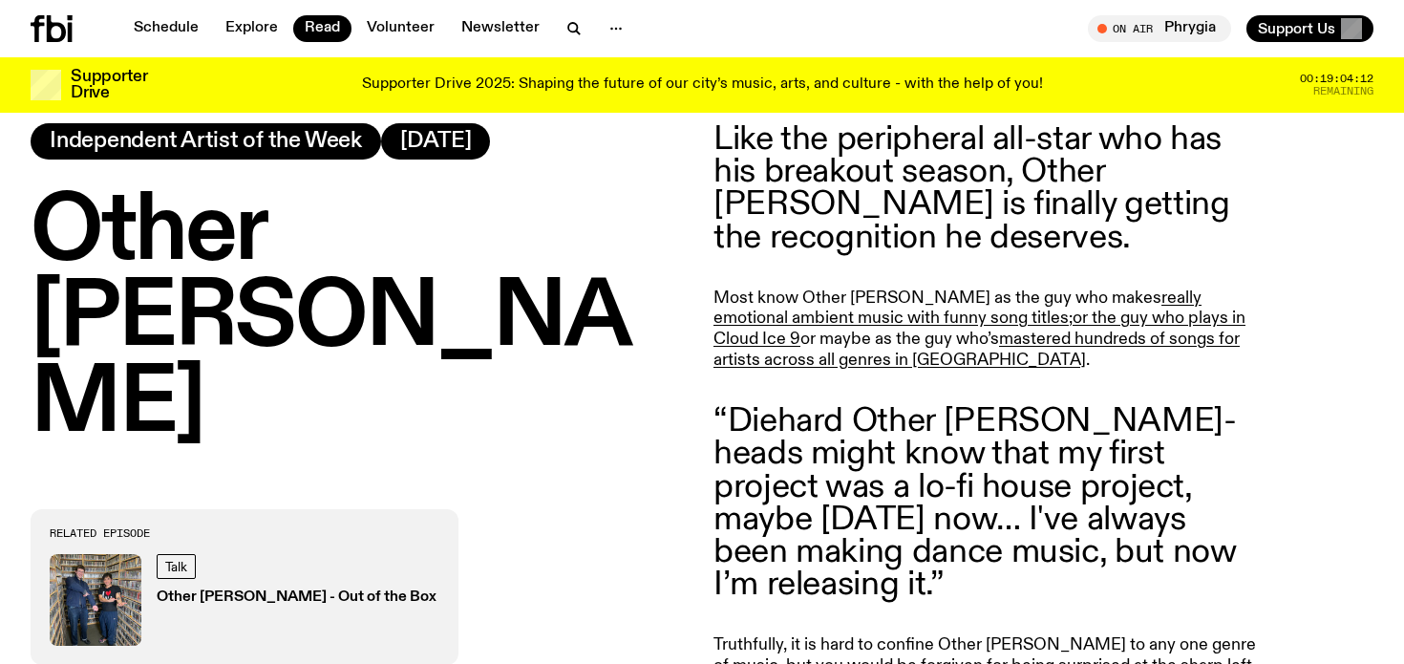
click at [318, 255] on h1 "Other Joe" at bounding box center [361, 319] width 660 height 258
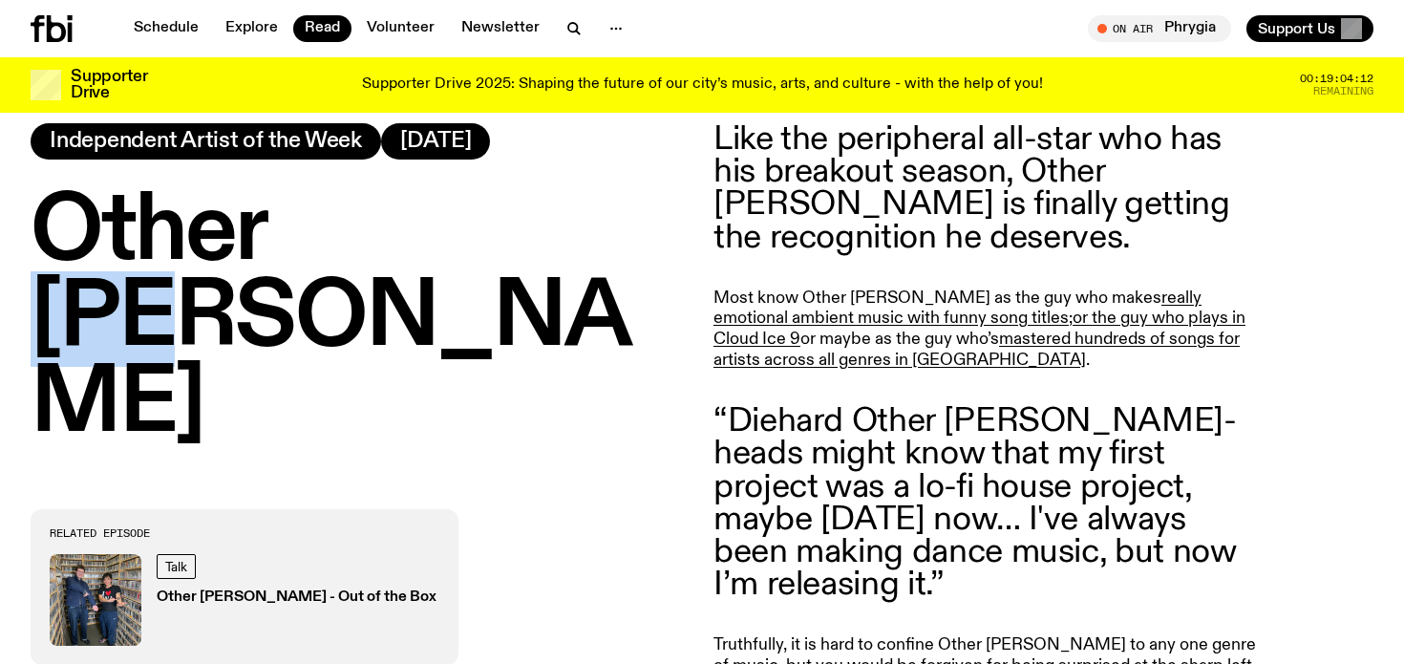
click at [318, 255] on h1 "Other Joe" at bounding box center [361, 319] width 660 height 258
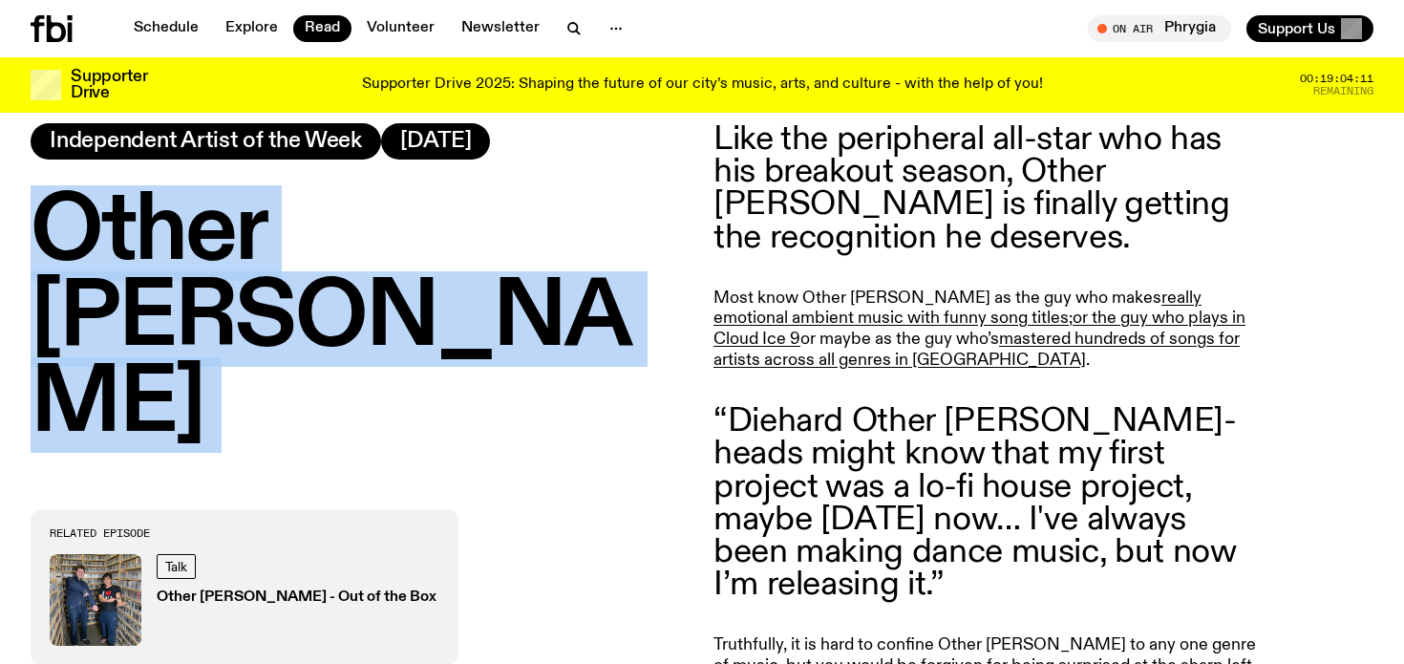
click at [318, 255] on h1 "Other Joe" at bounding box center [361, 319] width 660 height 258
copy h1 "Other Joe"
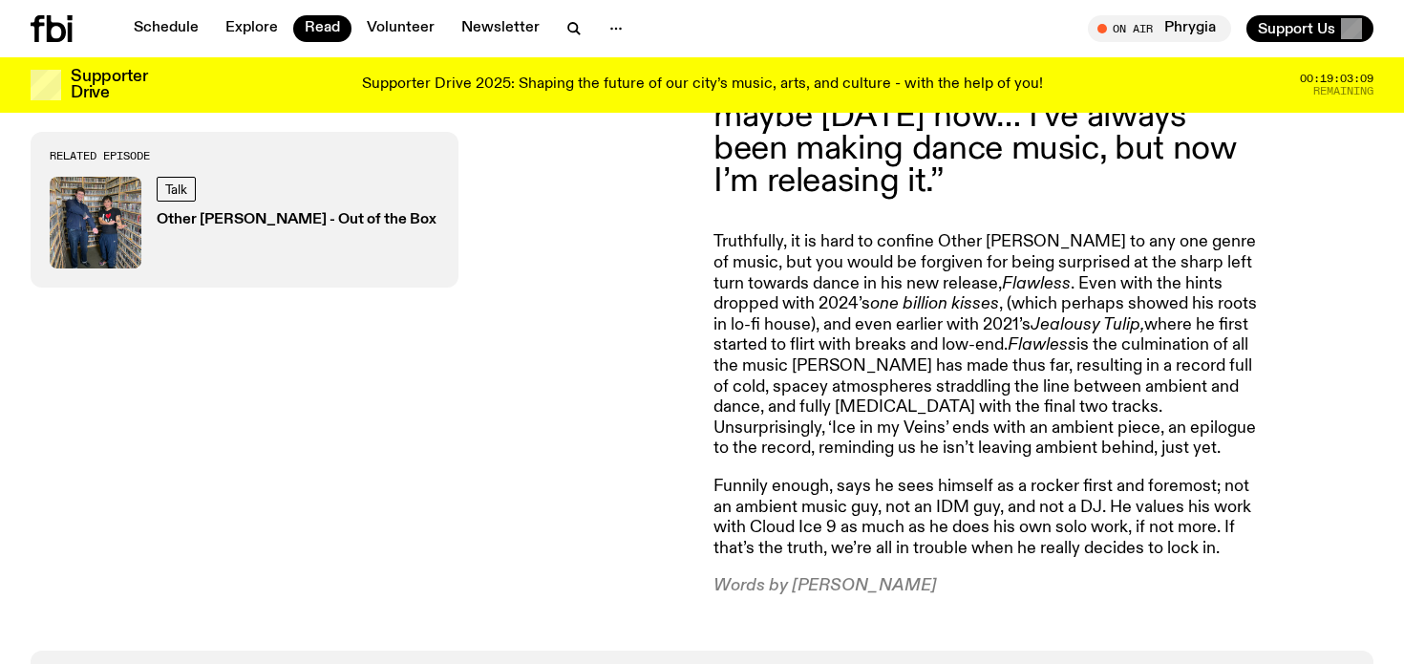
scroll to position [1264, 0]
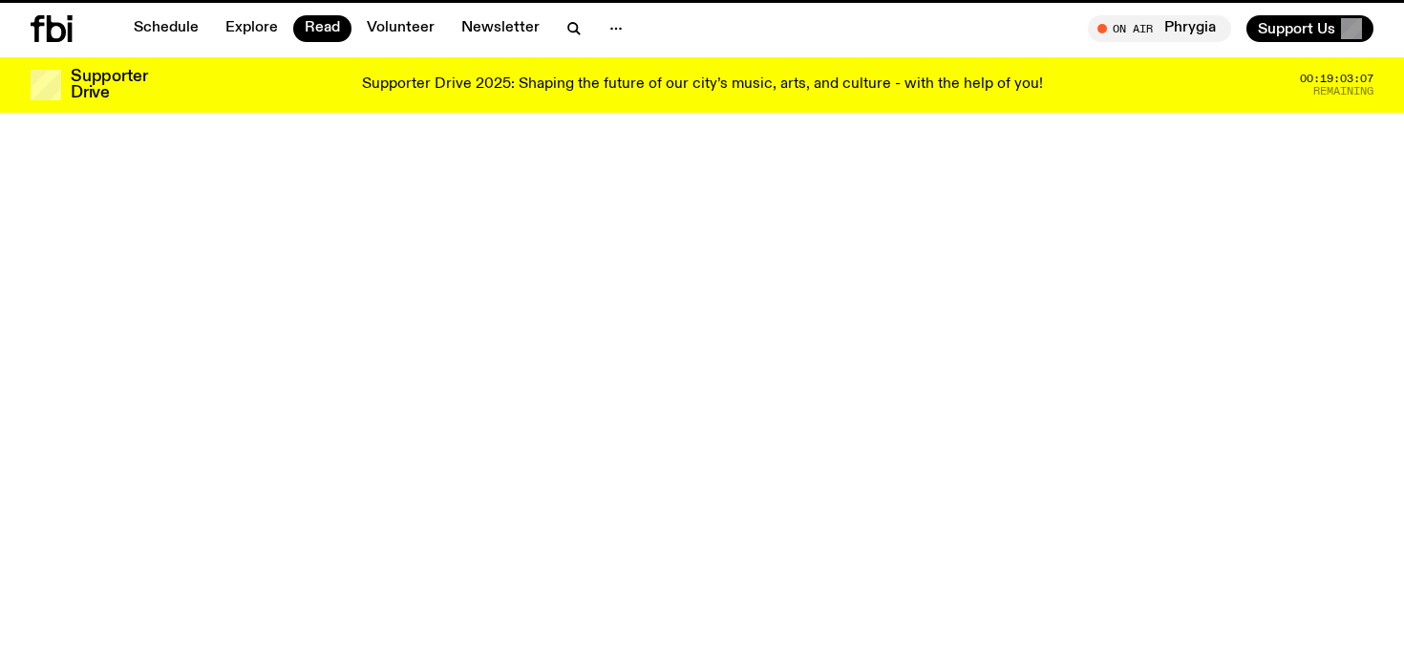
scroll to position [1696, 0]
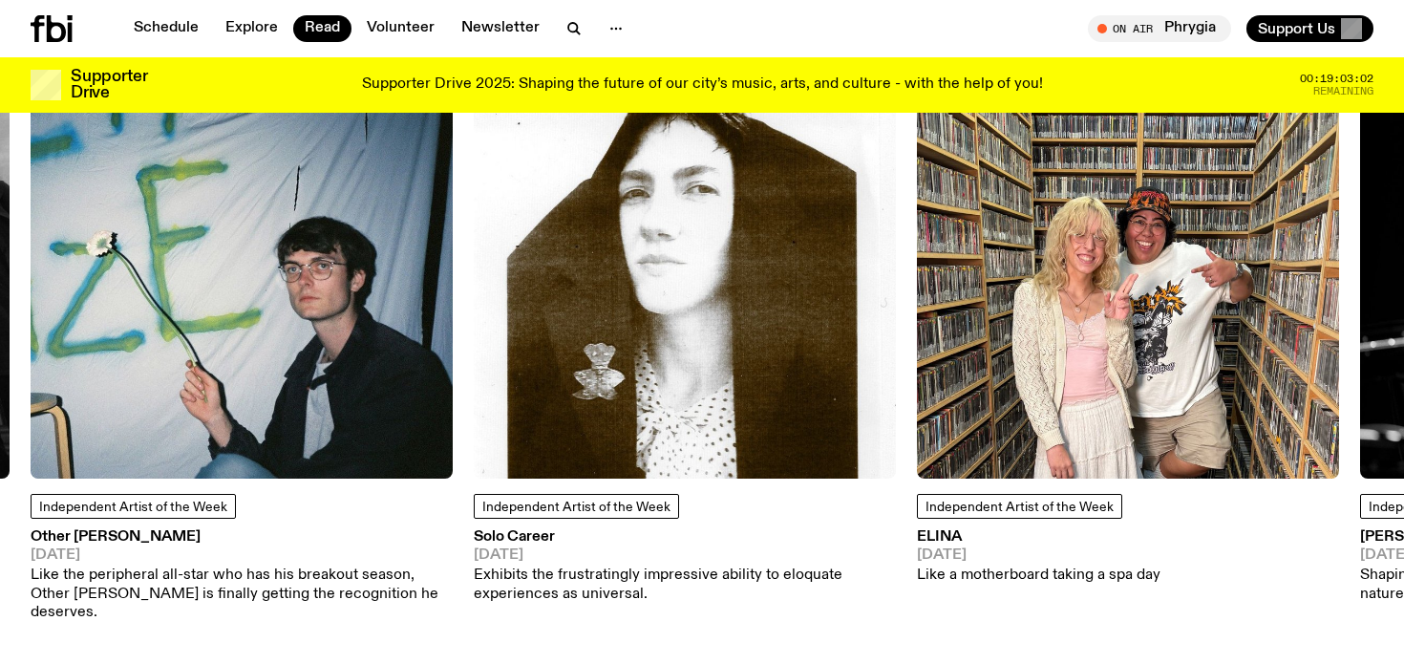
click at [1029, 345] on img at bounding box center [1128, 267] width 422 height 422
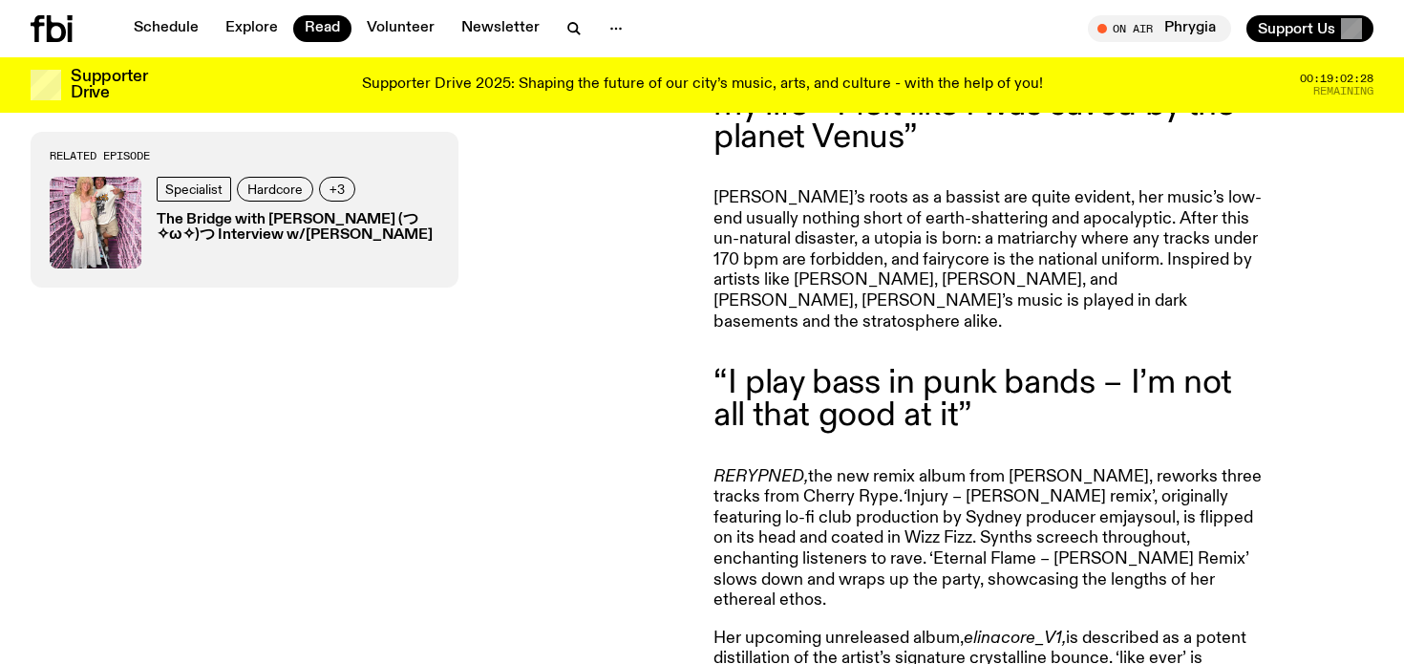
scroll to position [1227, 0]
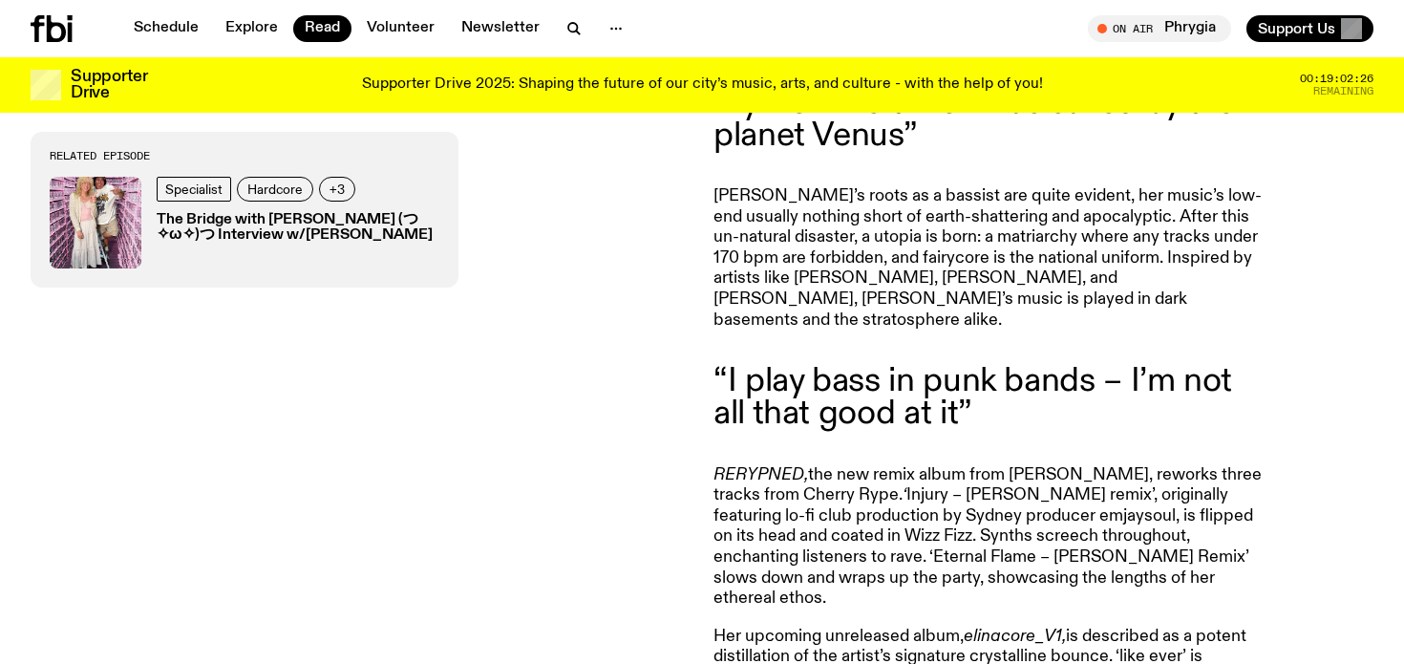
click at [709, 413] on div "Crash landing on an asteroid from the planet Venus, the bass princess herself r…" at bounding box center [702, 317] width 1404 height 1246
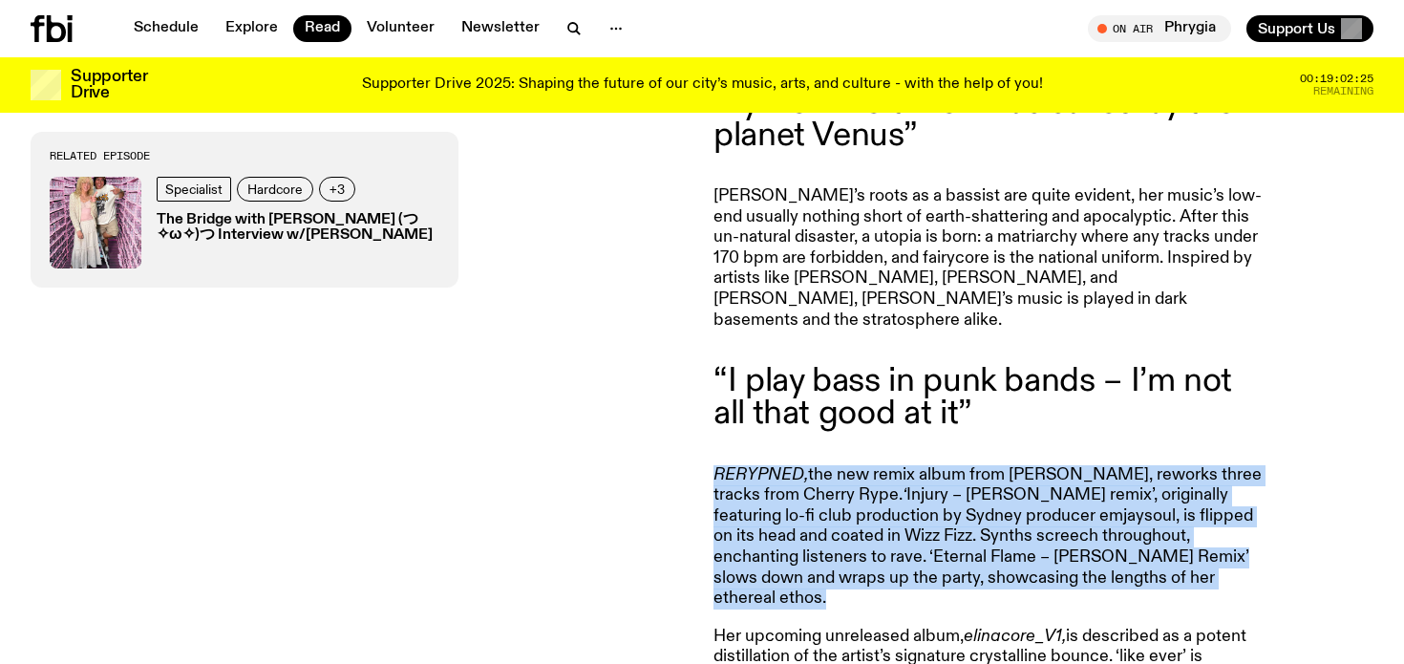
click at [709, 413] on div "Crash landing on an asteroid from the planet Venus, the bass princess herself r…" at bounding box center [702, 317] width 1404 height 1246
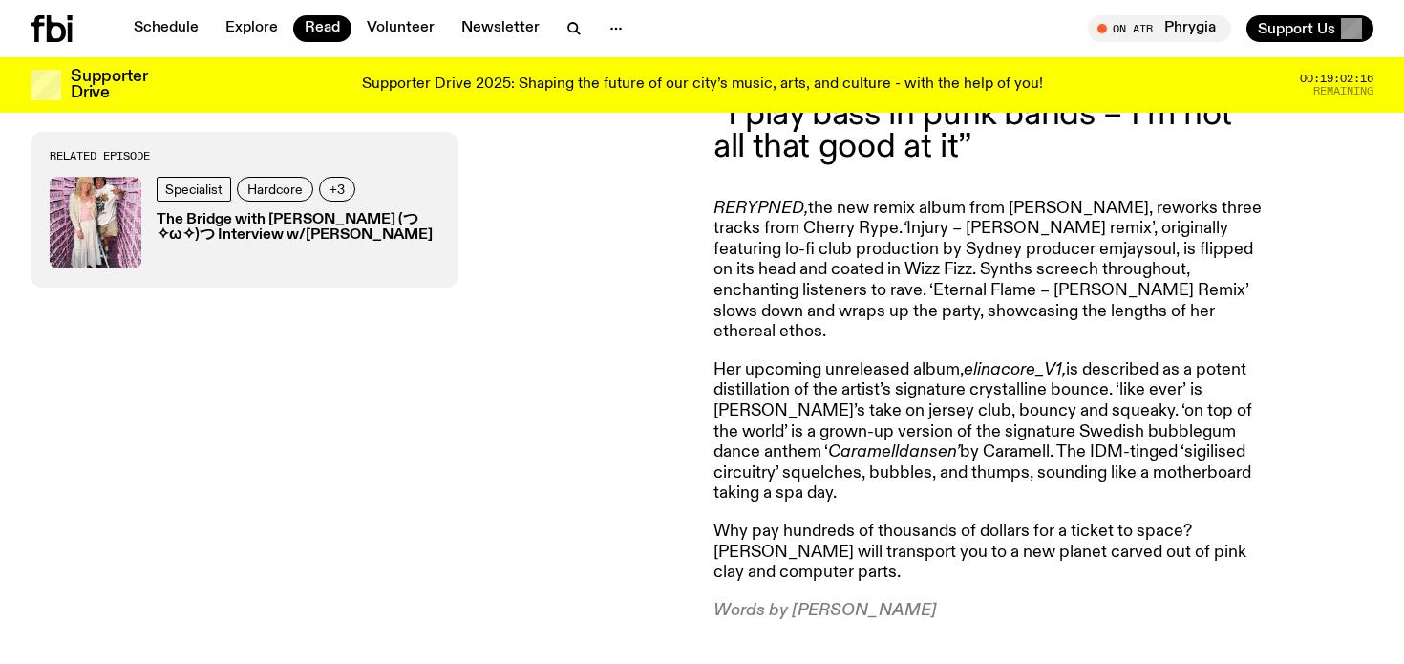
scroll to position [1496, 0]
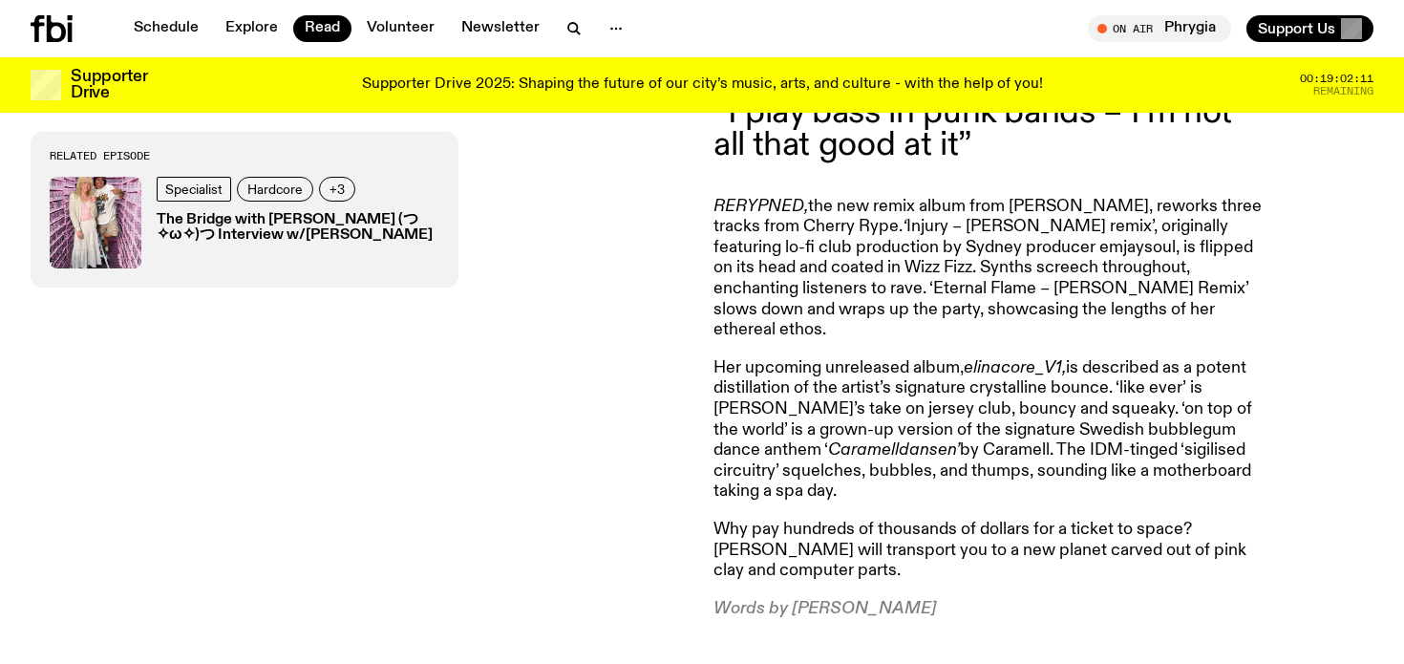
click at [716, 520] on p "Why pay hundreds of thousands of dollars for a ticket to space? ELINA will tran…" at bounding box center [988, 551] width 550 height 62
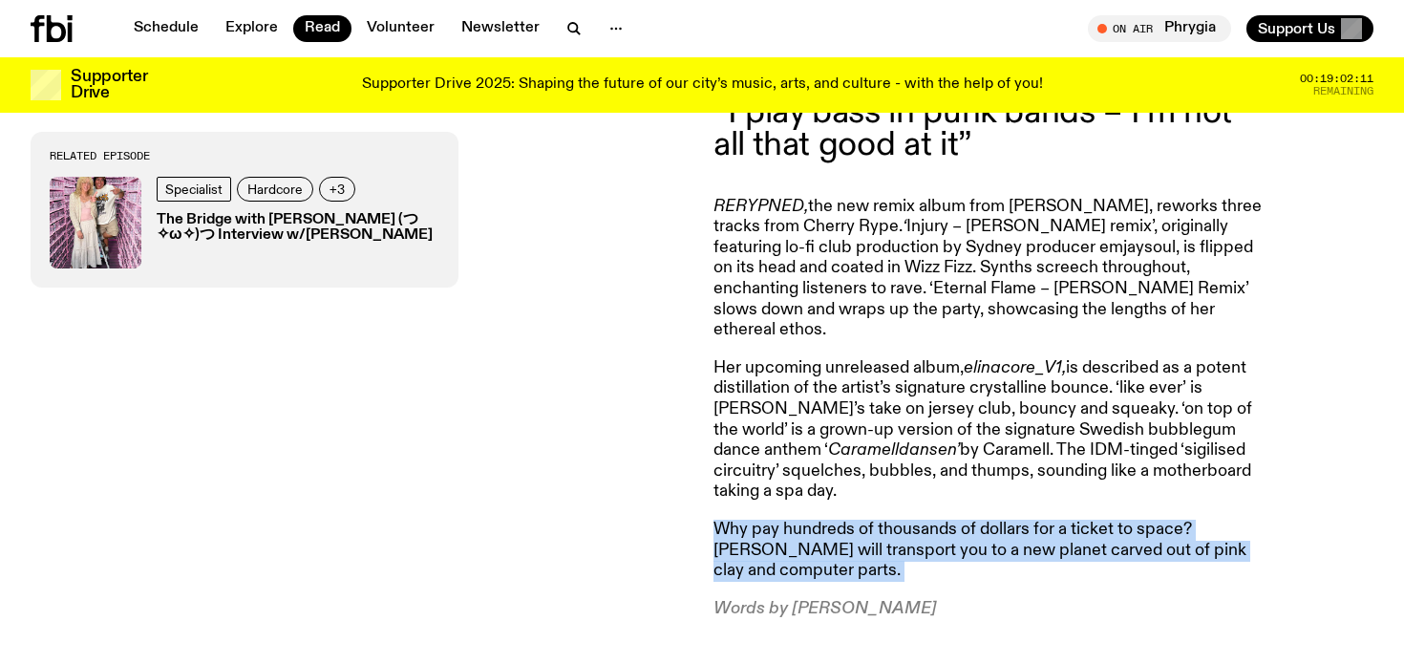
click at [716, 520] on p "Why pay hundreds of thousands of dollars for a ticket to space? ELINA will tran…" at bounding box center [988, 551] width 550 height 62
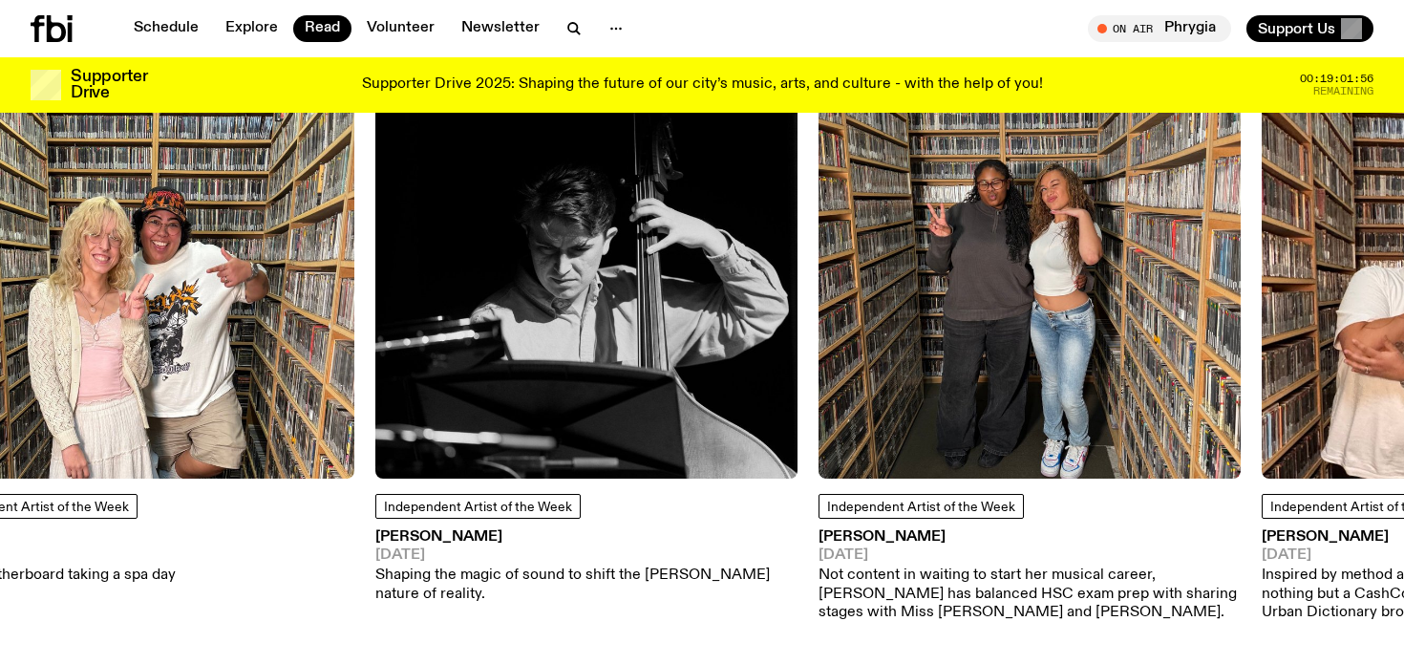
scroll to position [1693, 0]
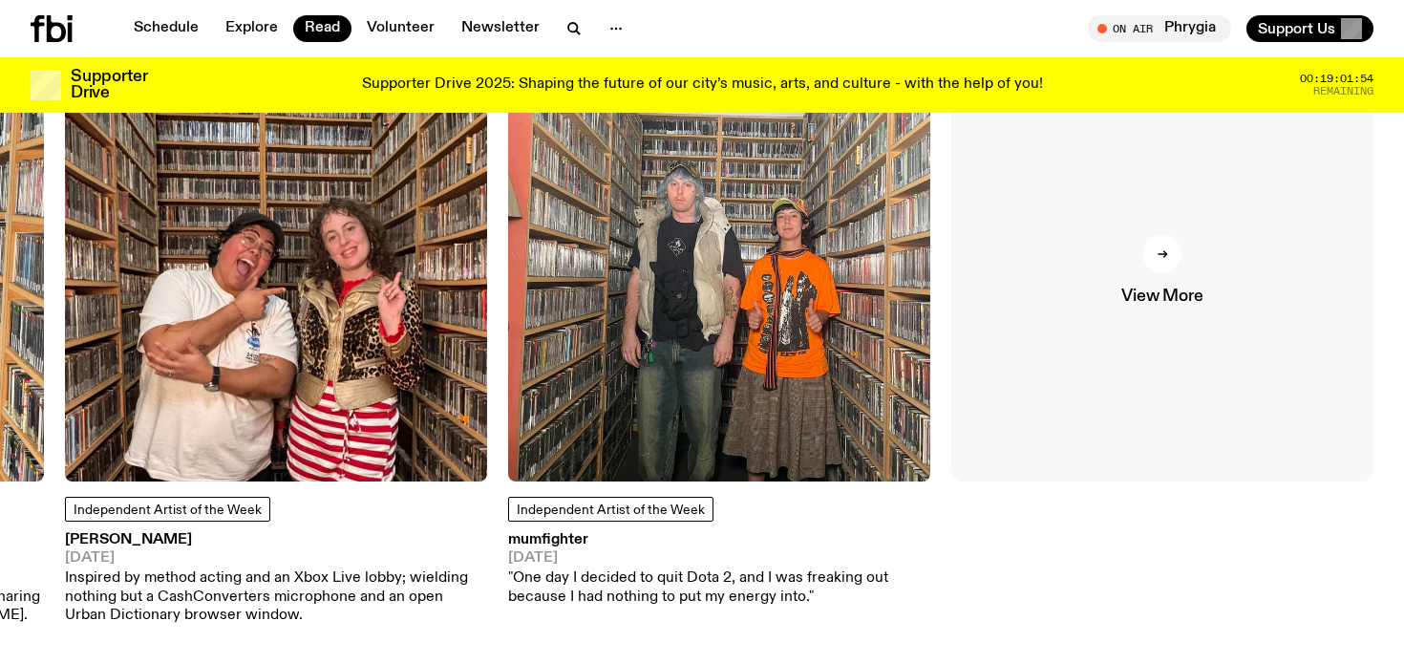
click at [1103, 216] on link "View More" at bounding box center [1162, 270] width 422 height 422
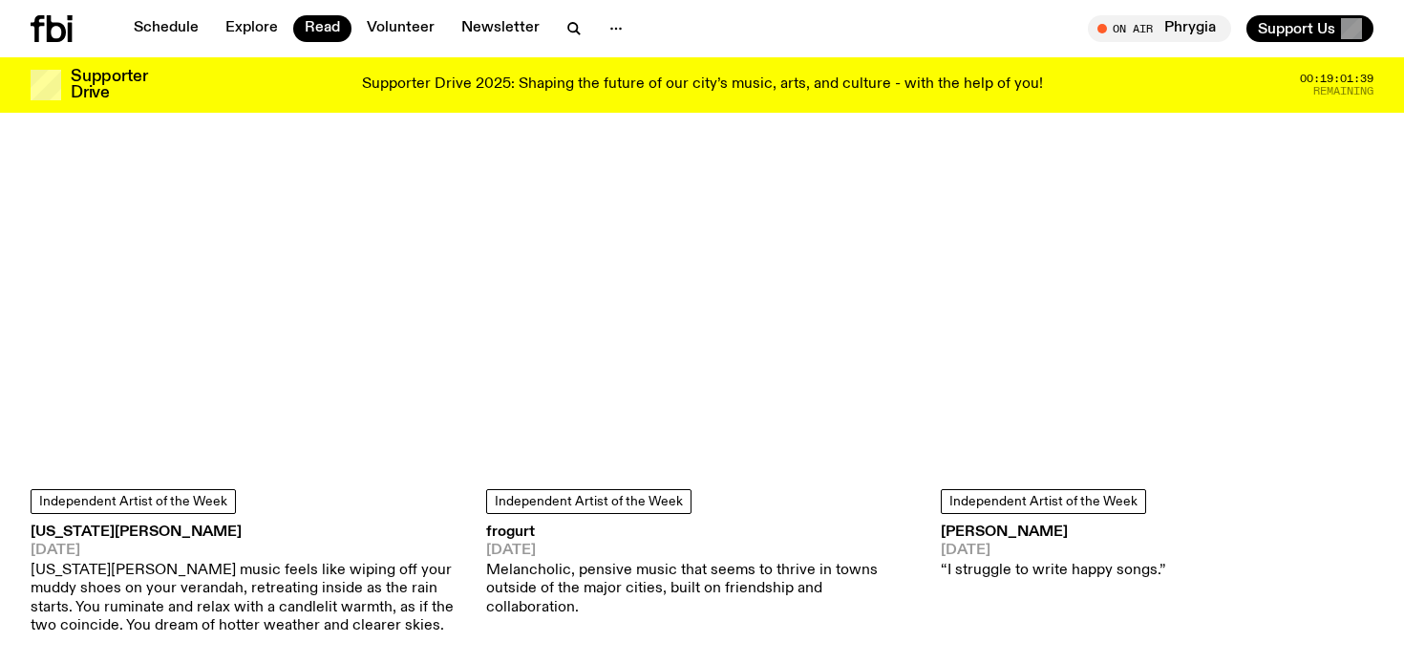
scroll to position [2718, 0]
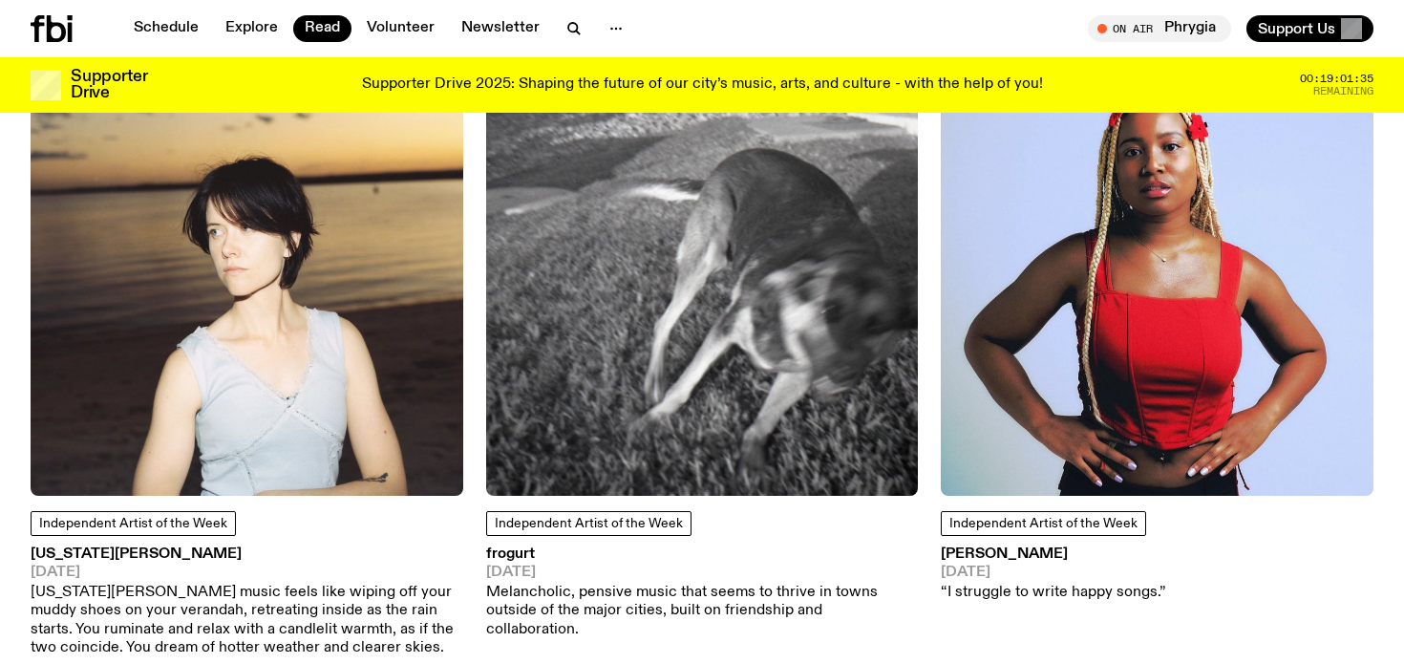
click at [1087, 473] on img at bounding box center [1157, 279] width 433 height 433
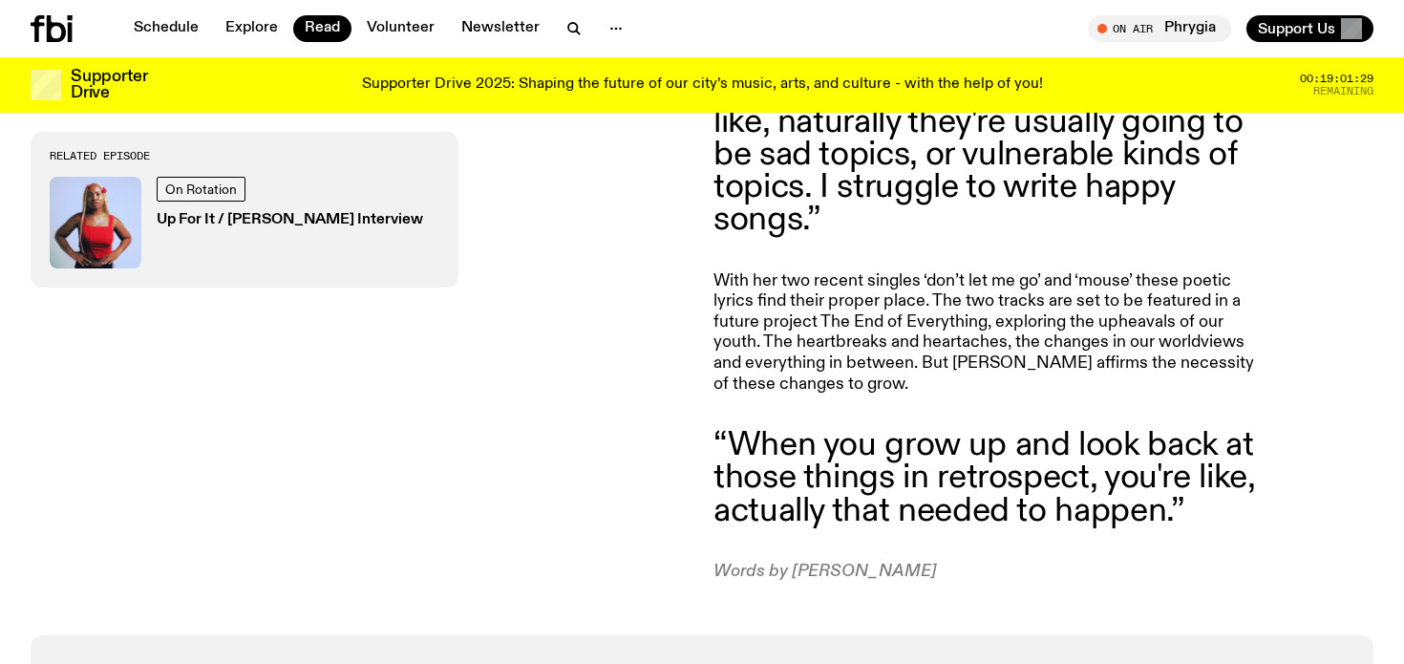
scroll to position [1289, 0]
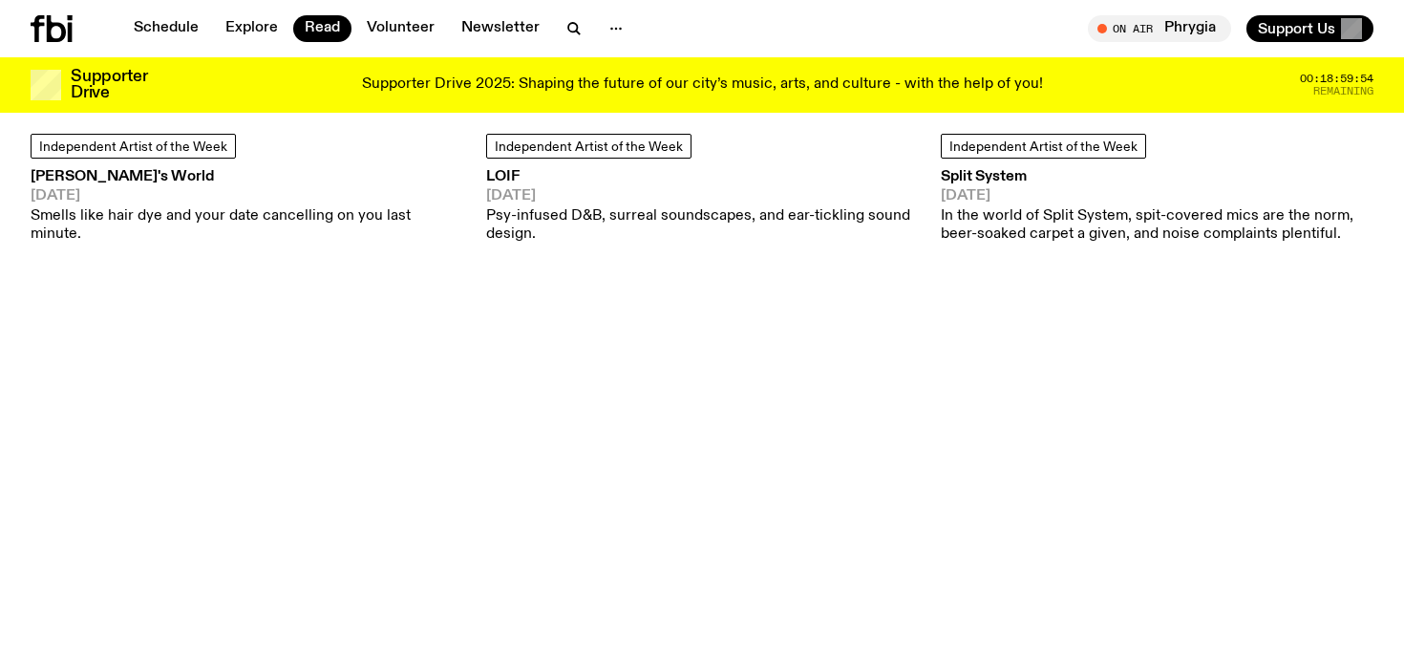
scroll to position [5154, 0]
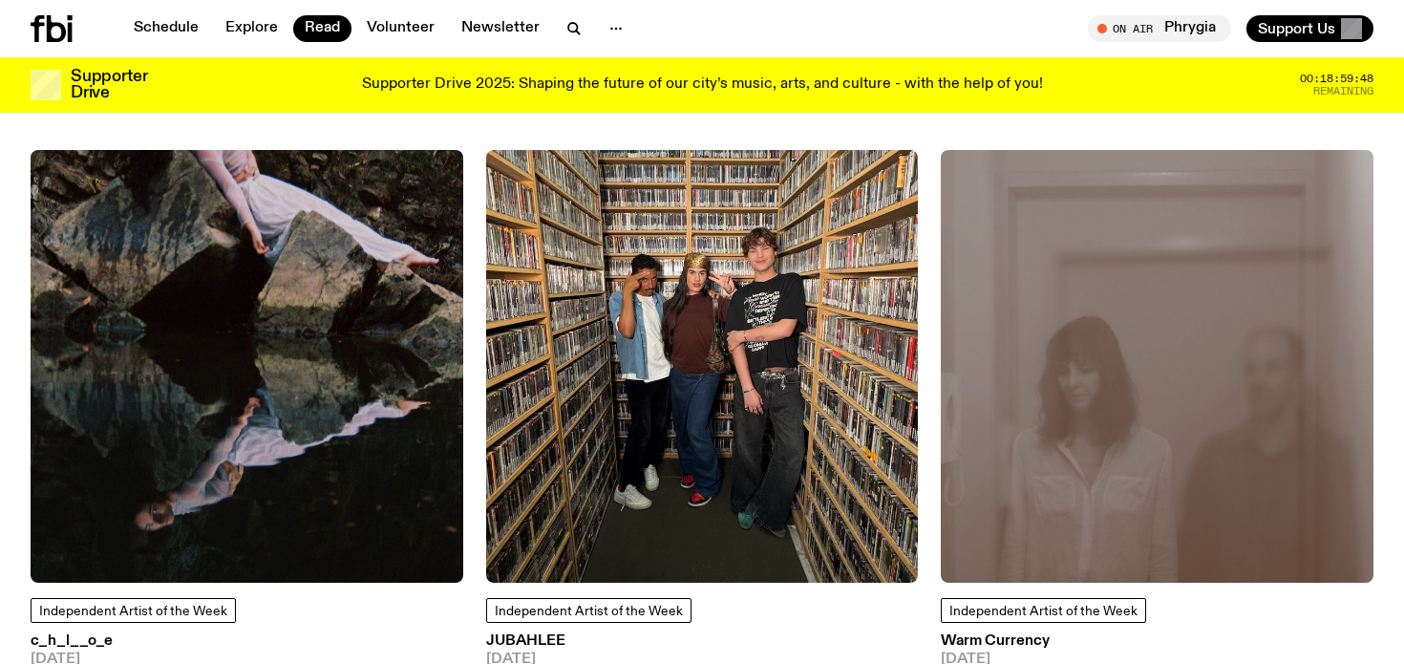
click at [705, 301] on img at bounding box center [702, 366] width 433 height 433
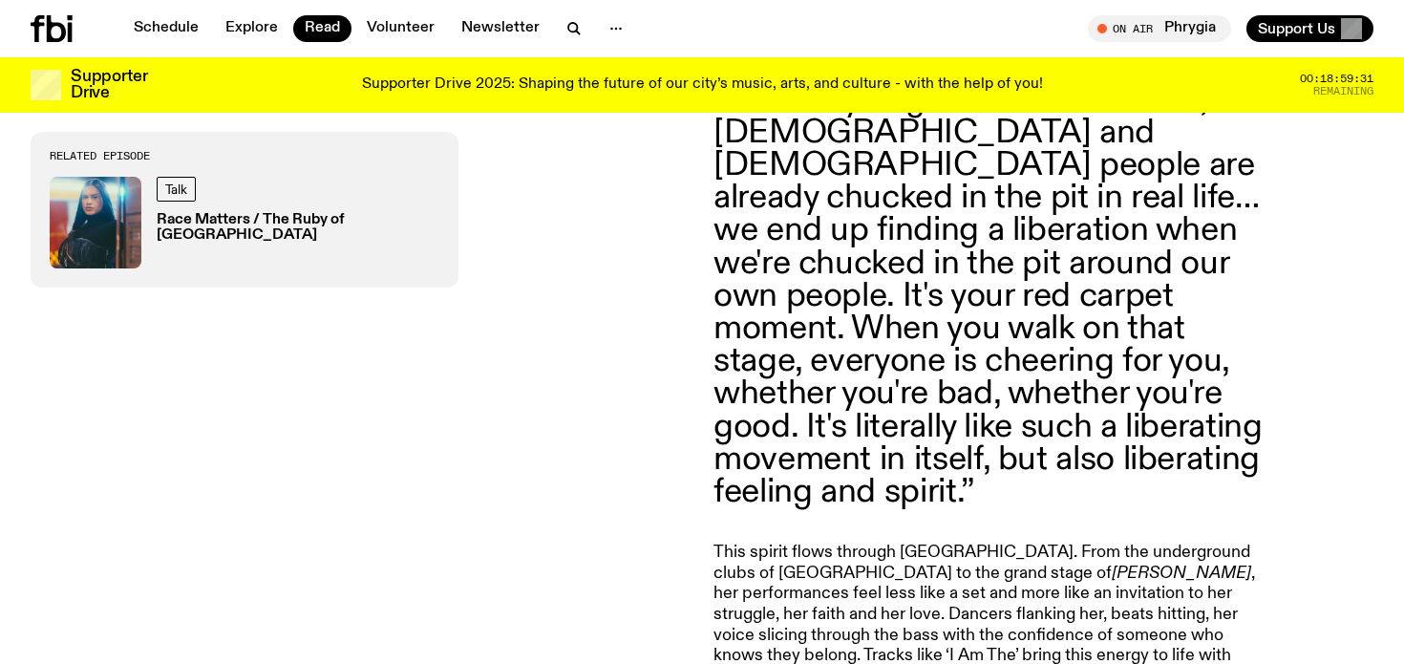
scroll to position [1596, 0]
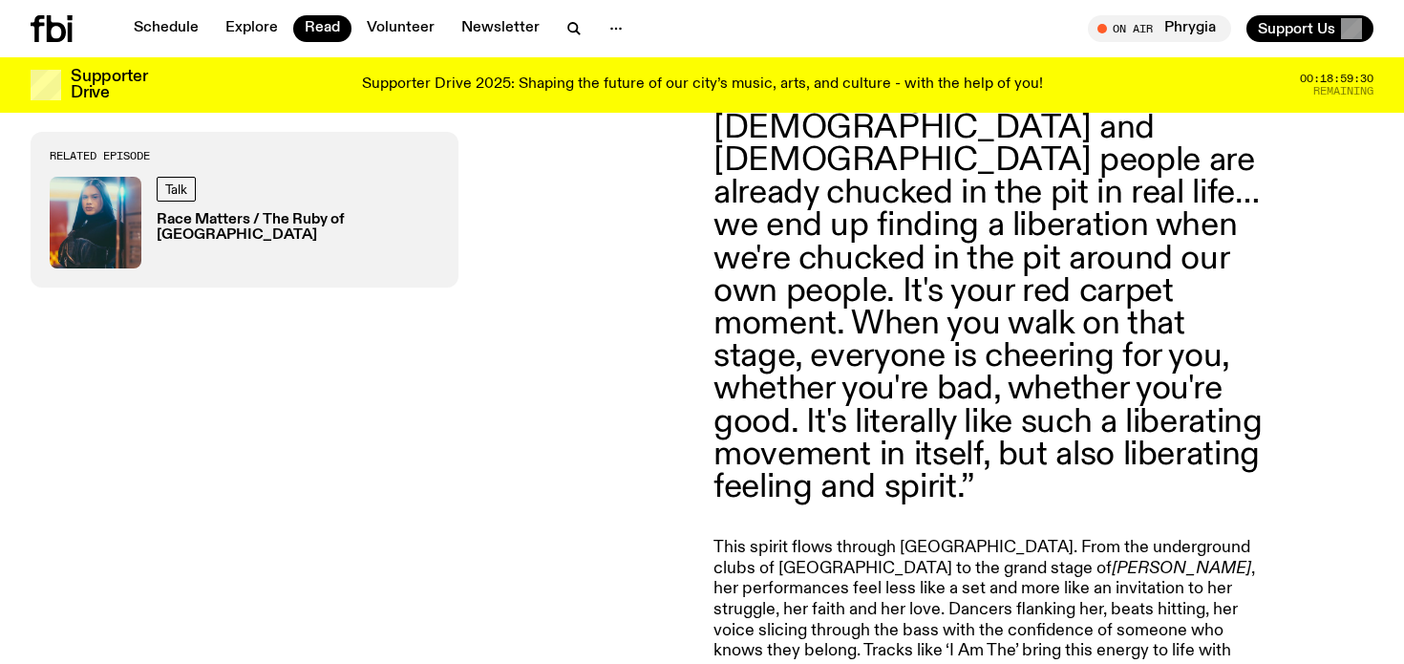
click at [704, 301] on div "JUBAHLEE’s debut EP RUBY is a statement. A sonic embodiment of red's most poten…" at bounding box center [702, 435] width 1404 height 2218
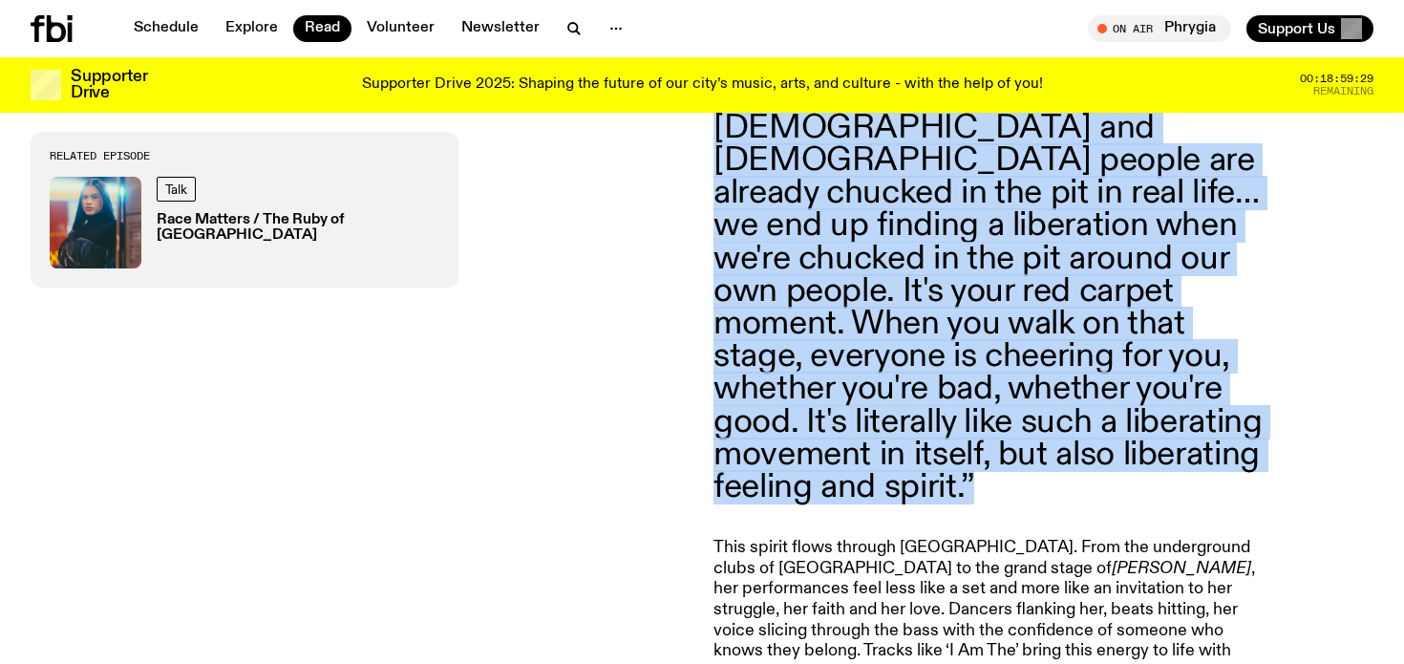
click at [704, 301] on div "JUBAHLEE’s debut EP RUBY is a statement. A sonic embodiment of red's most poten…" at bounding box center [702, 435] width 1404 height 2218
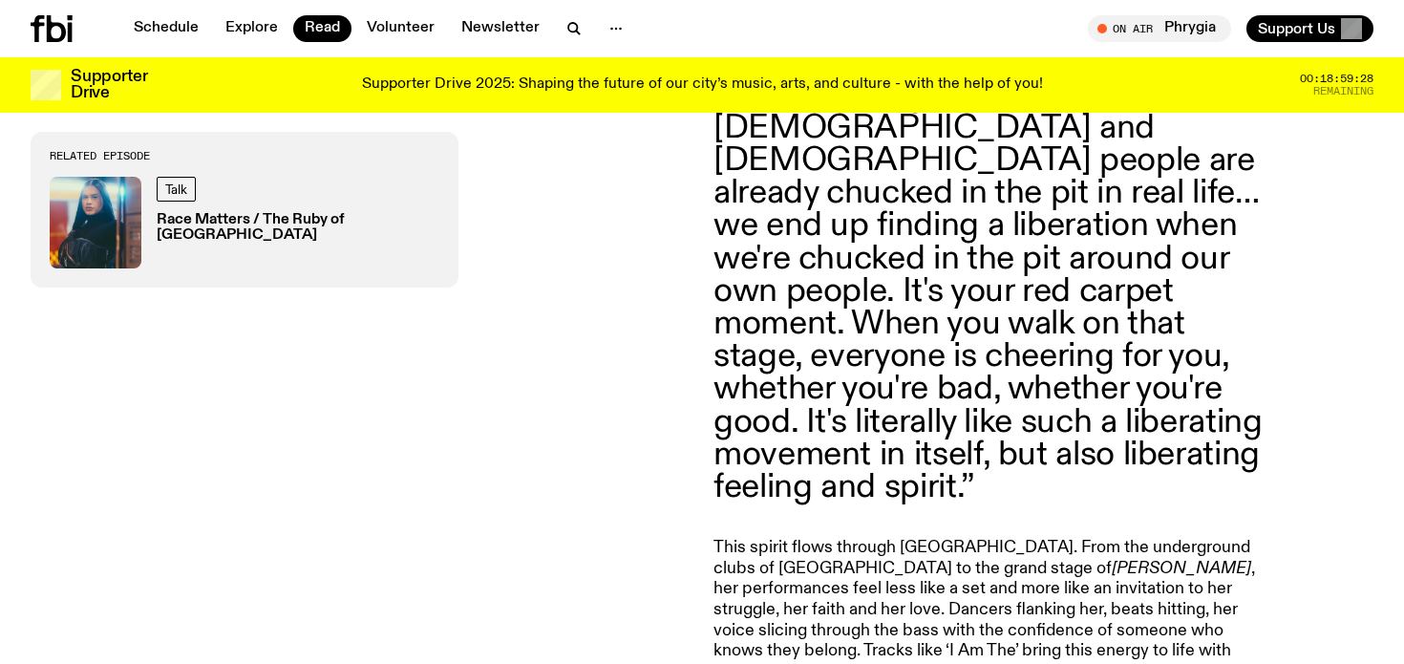
click at [680, 316] on div "Related Episode Talk Race Matters / The Ruby of Western Sydney" at bounding box center [361, 499] width 660 height 1812
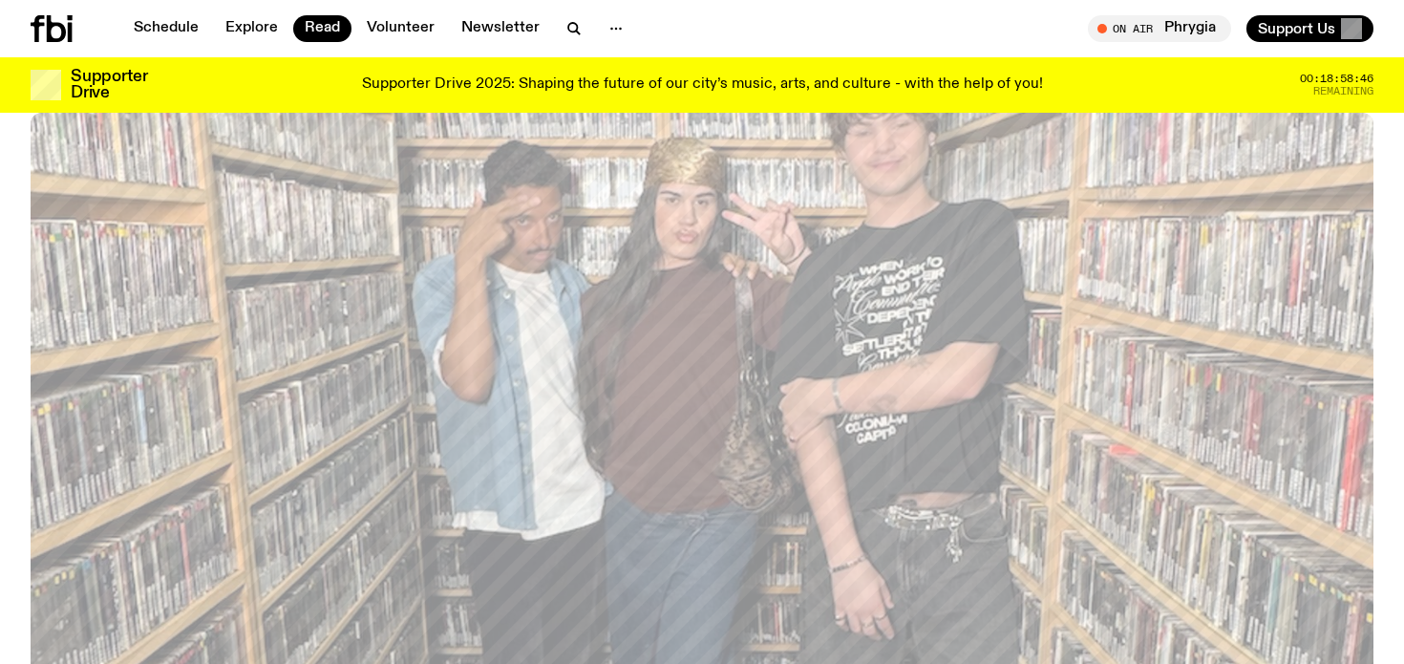
scroll to position [0, 0]
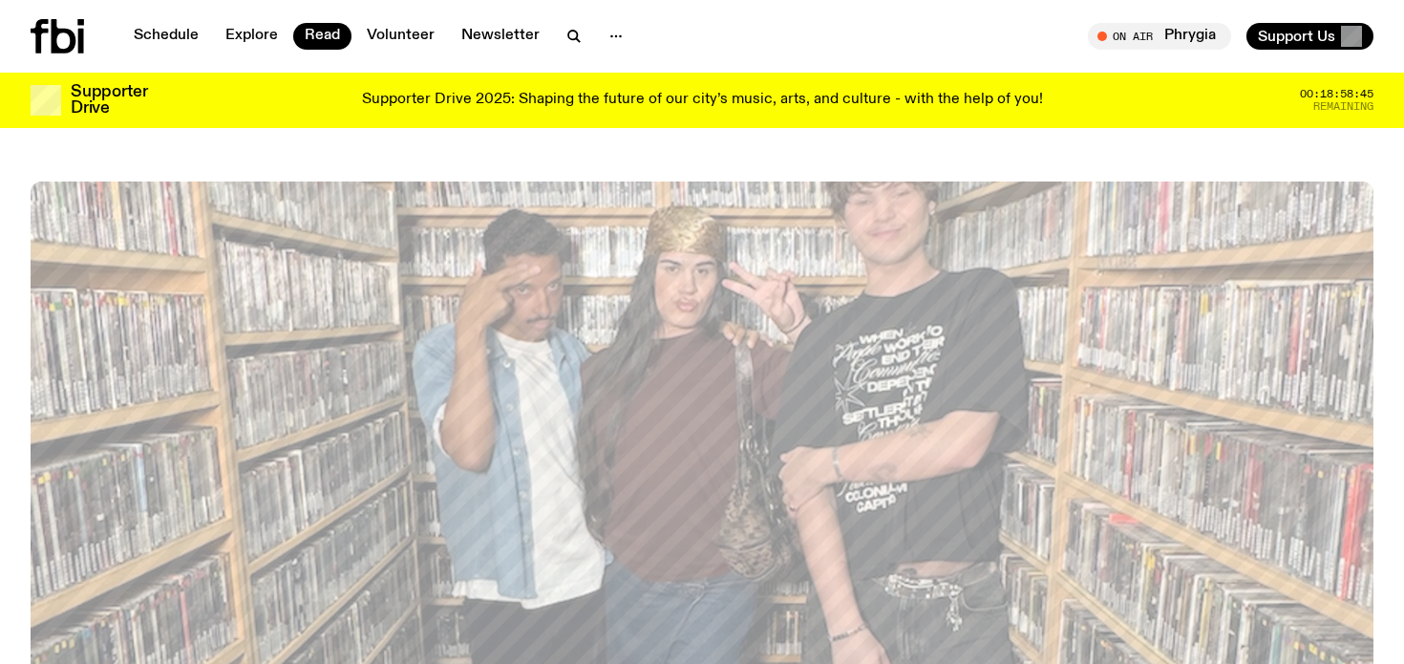
click at [36, 39] on icon at bounding box center [40, 36] width 18 height 34
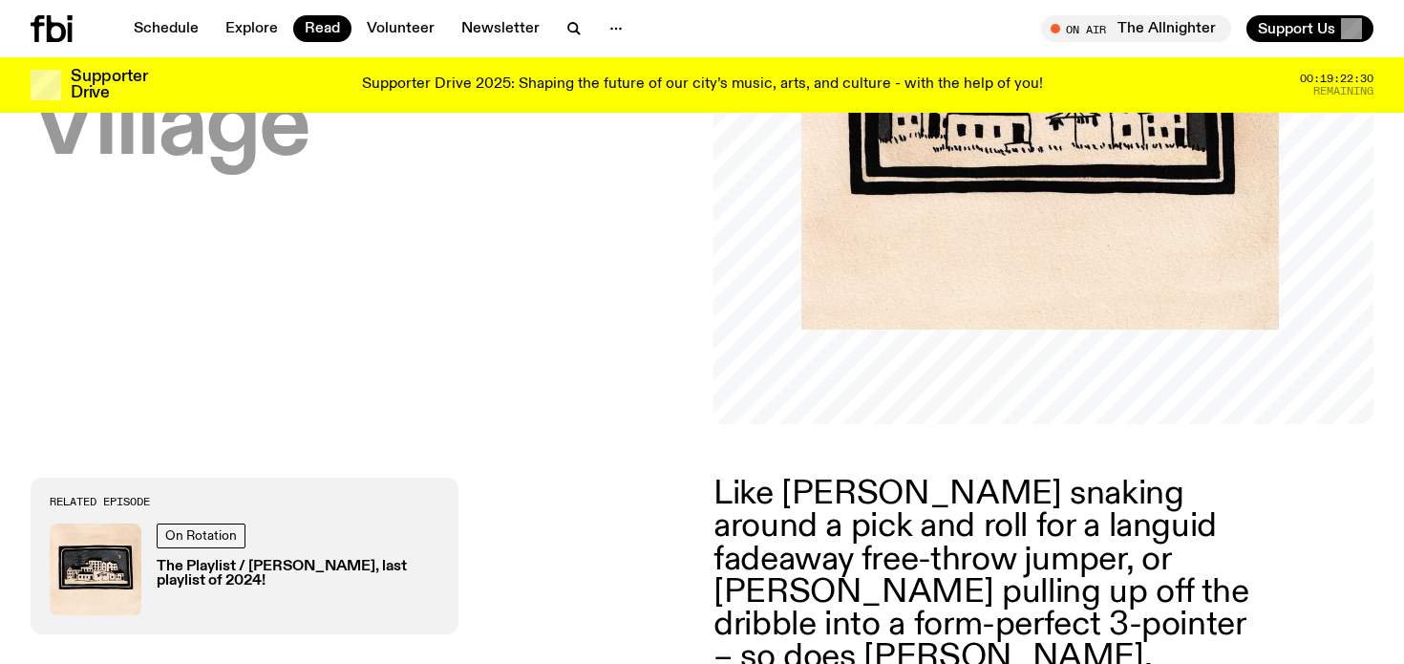
scroll to position [118, 0]
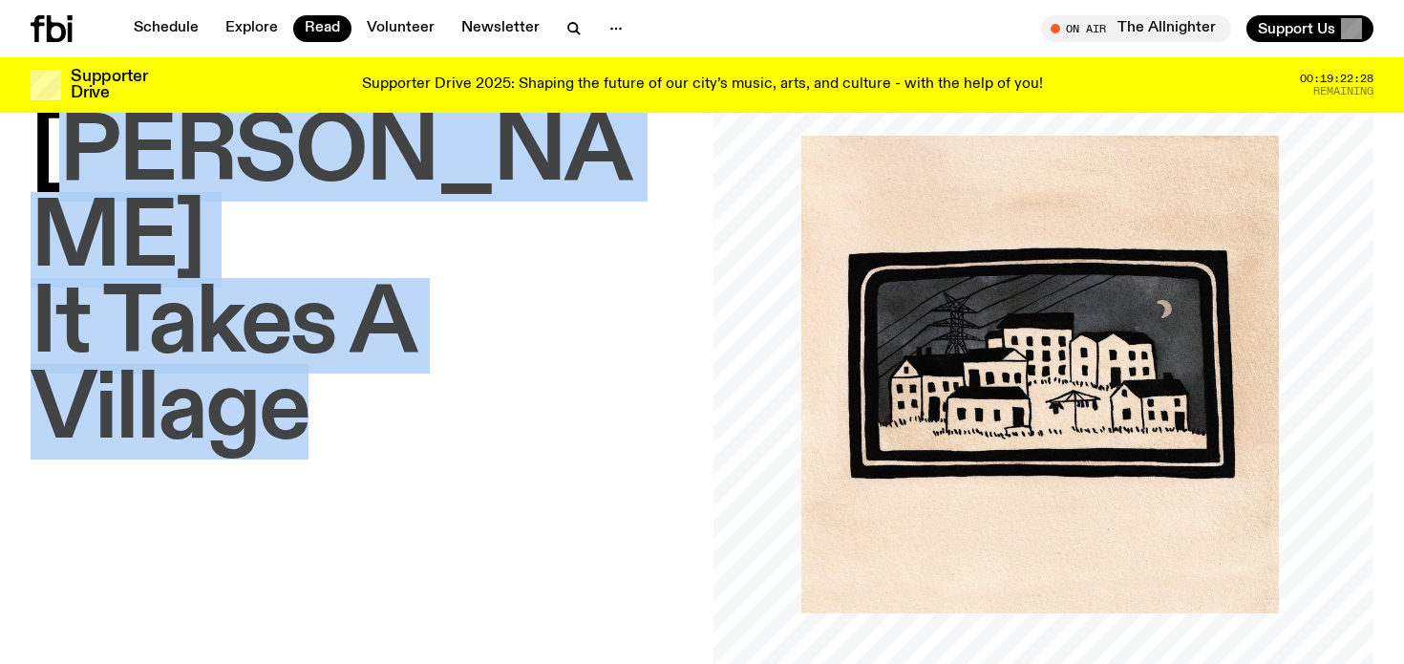
drag, startPoint x: 340, startPoint y: 354, endPoint x: 56, endPoint y: 153, distance: 348.0
click at [56, 153] on h1 "[PERSON_NAME] – It Takes A Village" at bounding box center [361, 283] width 660 height 344
click at [56, 153] on span "Josef" at bounding box center [331, 196] width 600 height 181
drag, startPoint x: 56, startPoint y: 153, endPoint x: 292, endPoint y: 329, distance: 294.2
click at [292, 329] on h1 "Josef – It Takes A Village" at bounding box center [361, 283] width 660 height 344
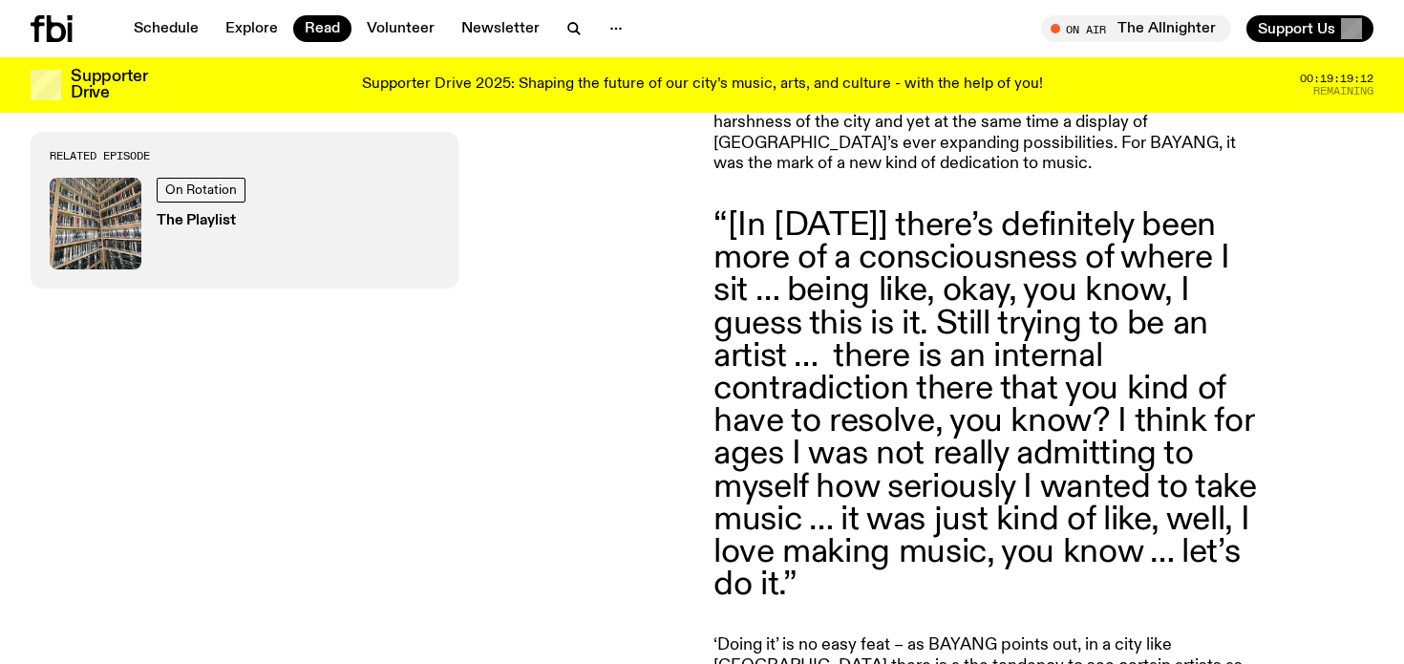
scroll to position [1233, 0]
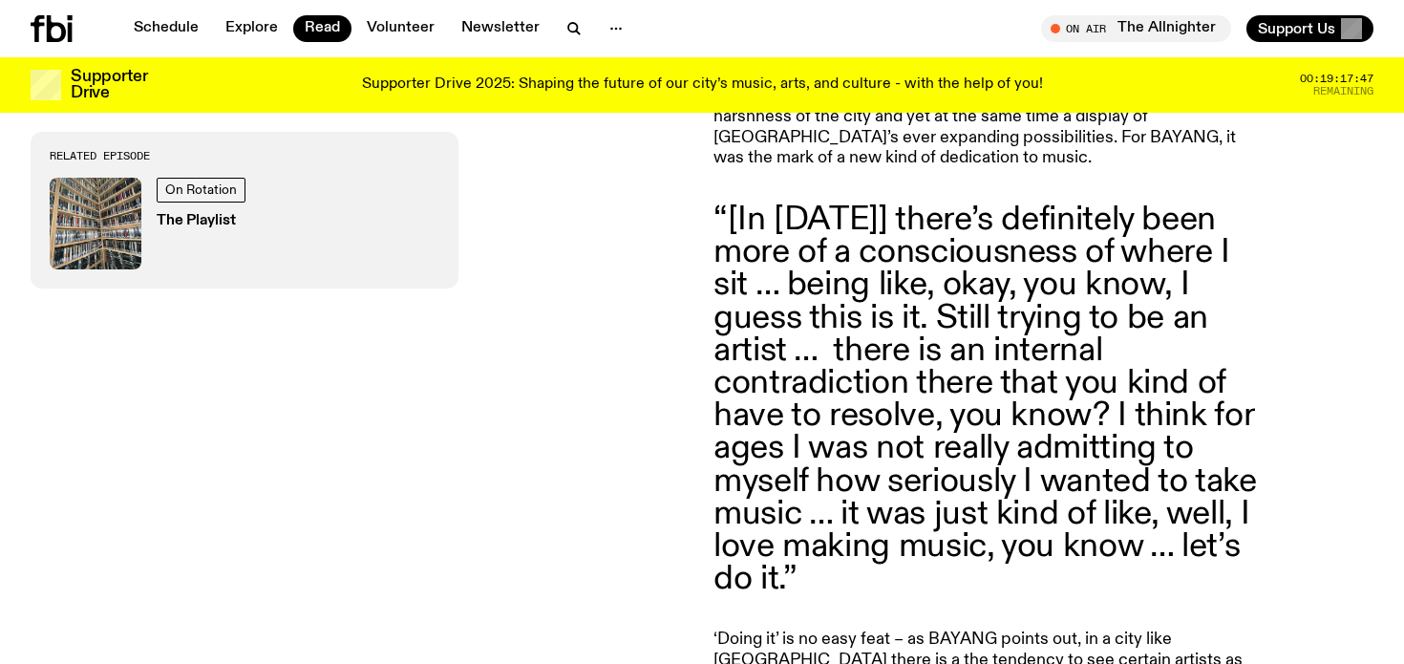
click at [992, 203] on blockquote "“[In [DATE]] there’s definitely been more of a consciousness of where I sit … b…" at bounding box center [988, 399] width 550 height 392
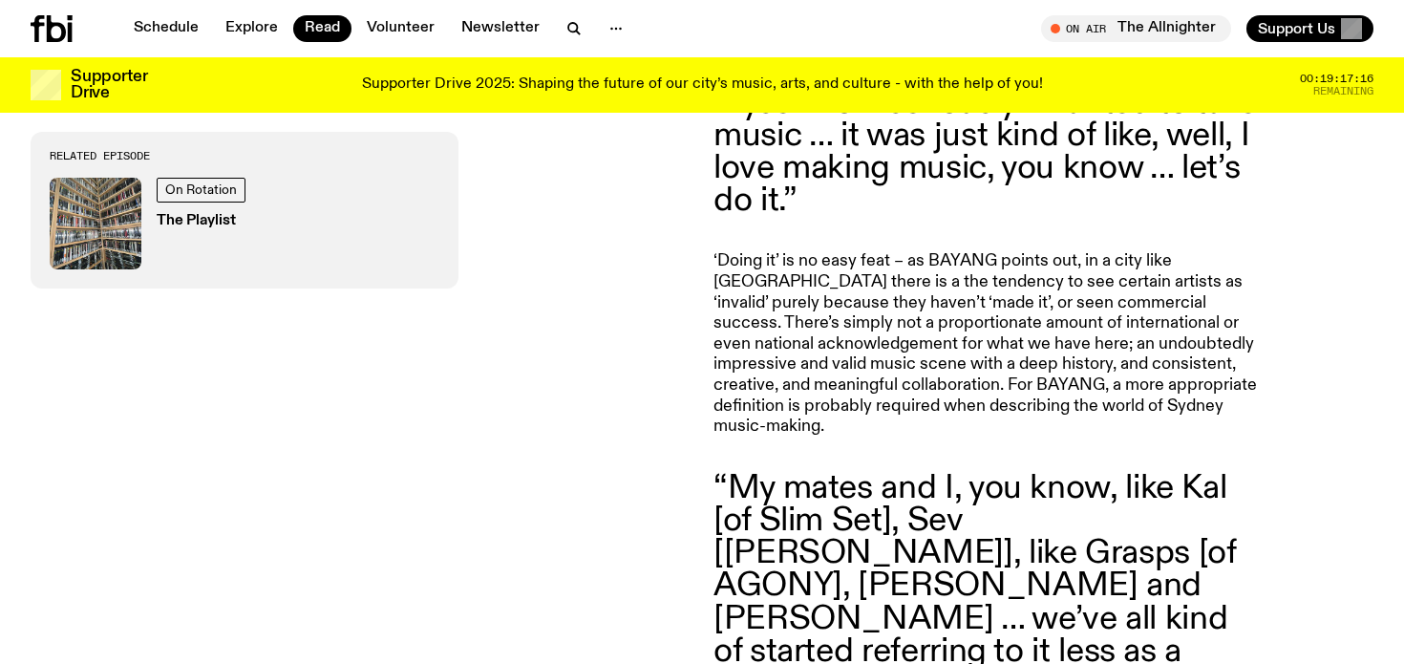
scroll to position [1615, 0]
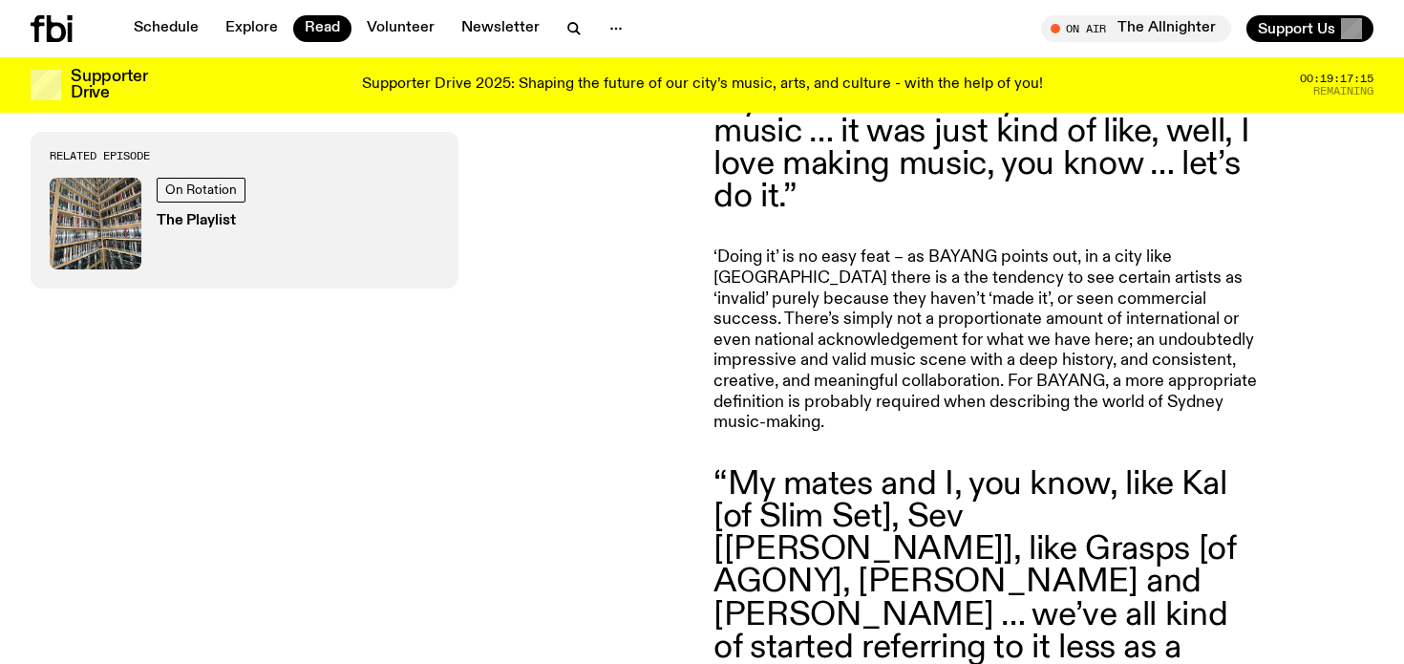
click at [890, 260] on p "‘Doing it’ is no easy feat – as BAYANG points out, in a city like [GEOGRAPHIC_D…" at bounding box center [988, 339] width 550 height 185
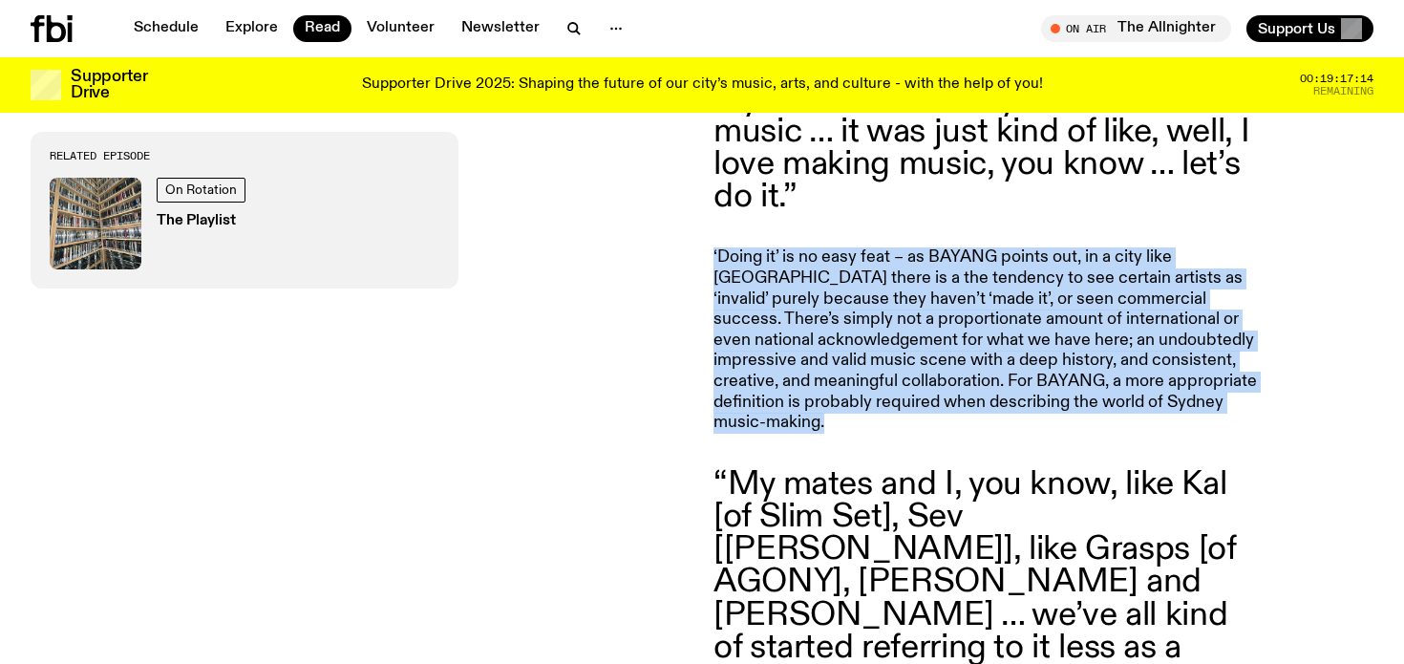
click at [890, 260] on p "‘Doing it’ is no easy feat – as BAYANG points out, in a city like [GEOGRAPHIC_D…" at bounding box center [988, 339] width 550 height 185
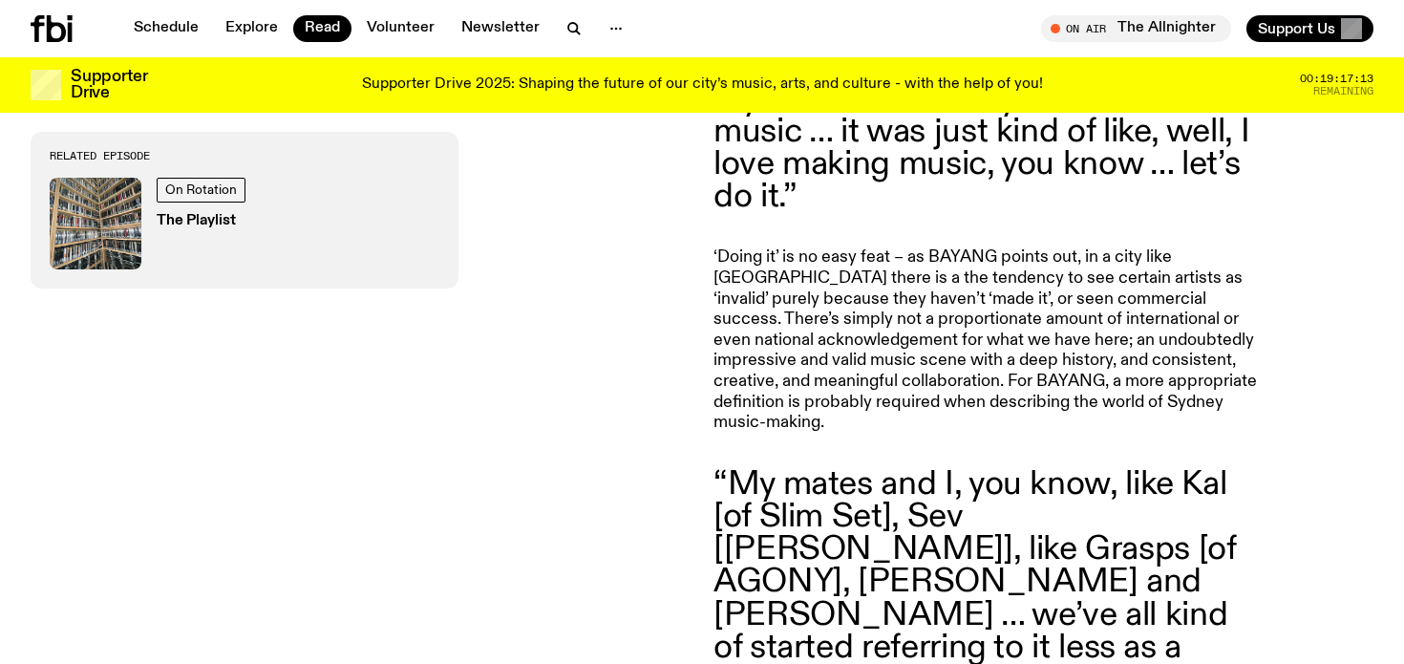
click at [890, 259] on p "‘Doing it’ is no easy feat – as BAYANG points out, in a city like [GEOGRAPHIC_D…" at bounding box center [988, 339] width 550 height 185
drag, startPoint x: 890, startPoint y: 259, endPoint x: 916, endPoint y: 267, distance: 27.2
click at [916, 267] on p "‘Doing it’ is no easy feat – as BAYANG points out, in a city like [GEOGRAPHIC_D…" at bounding box center [988, 339] width 550 height 185
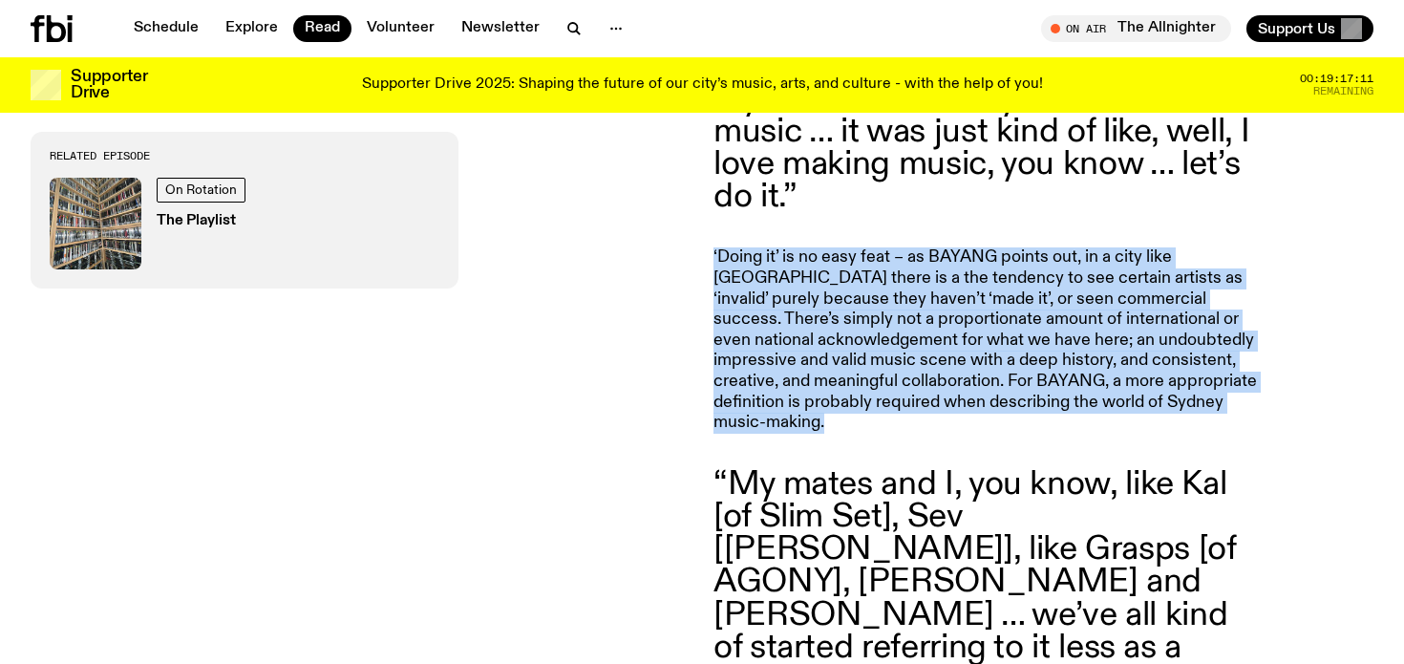
click at [916, 267] on p "‘Doing it’ is no easy feat – as BAYANG points out, in a city like [GEOGRAPHIC_D…" at bounding box center [988, 339] width 550 height 185
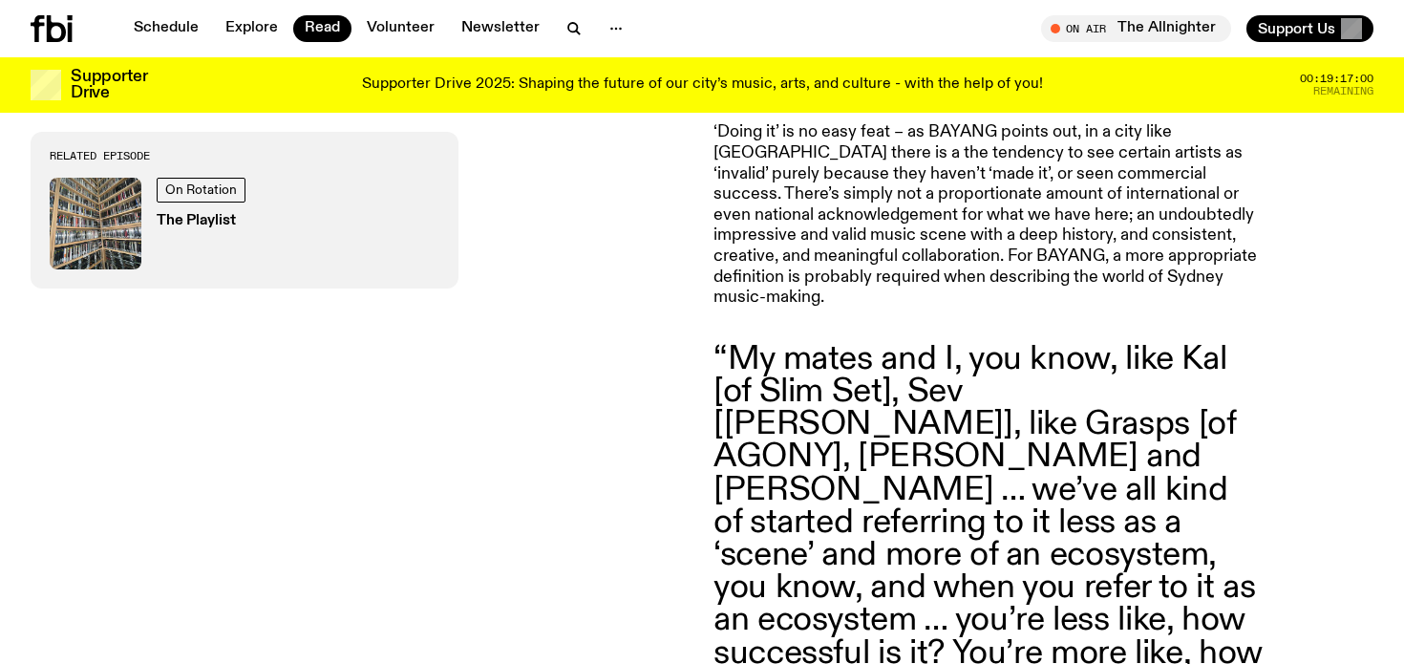
scroll to position [1741, 0]
click at [1037, 375] on blockquote "“My mates and I, you know, like Kal [of Slim Set], Sev [[PERSON_NAME]], like Gr…" at bounding box center [988, 538] width 550 height 392
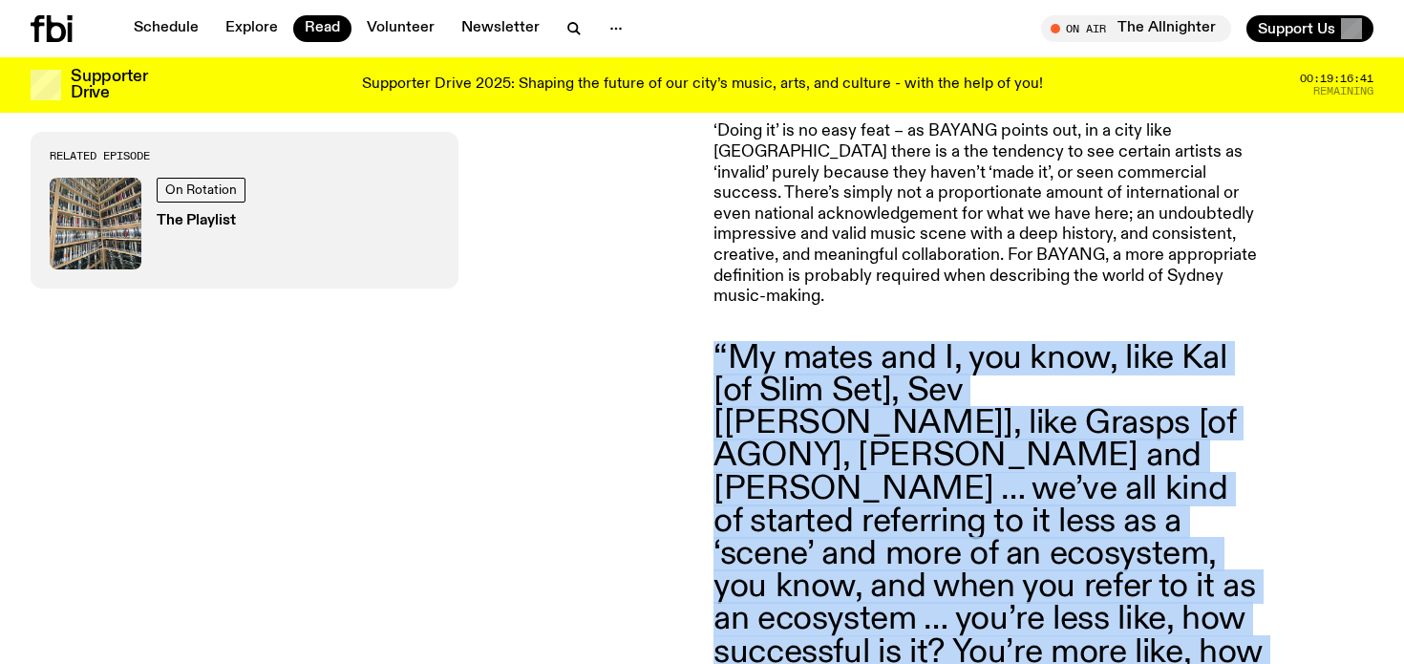
click at [1037, 375] on blockquote "“My mates and I, you know, like Kal [of Slim Set], Sev [[PERSON_NAME]], like Gr…" at bounding box center [988, 538] width 550 height 392
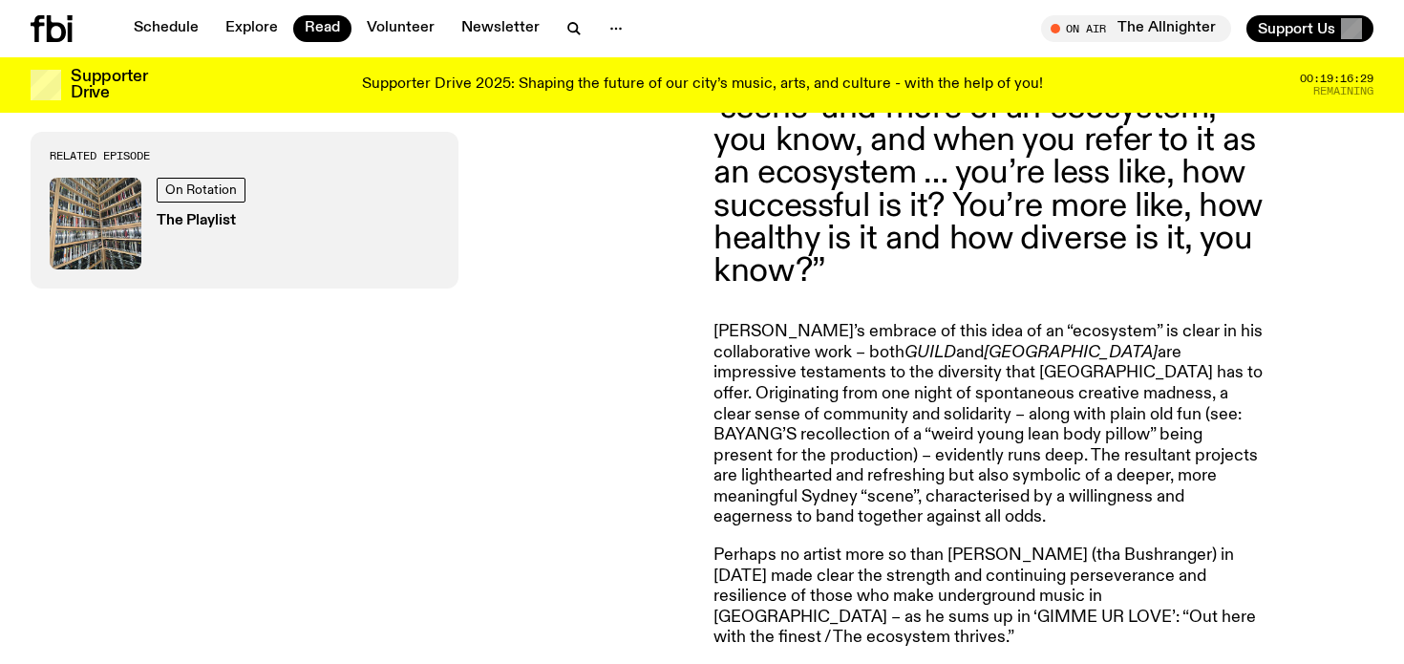
scroll to position [2189, 0]
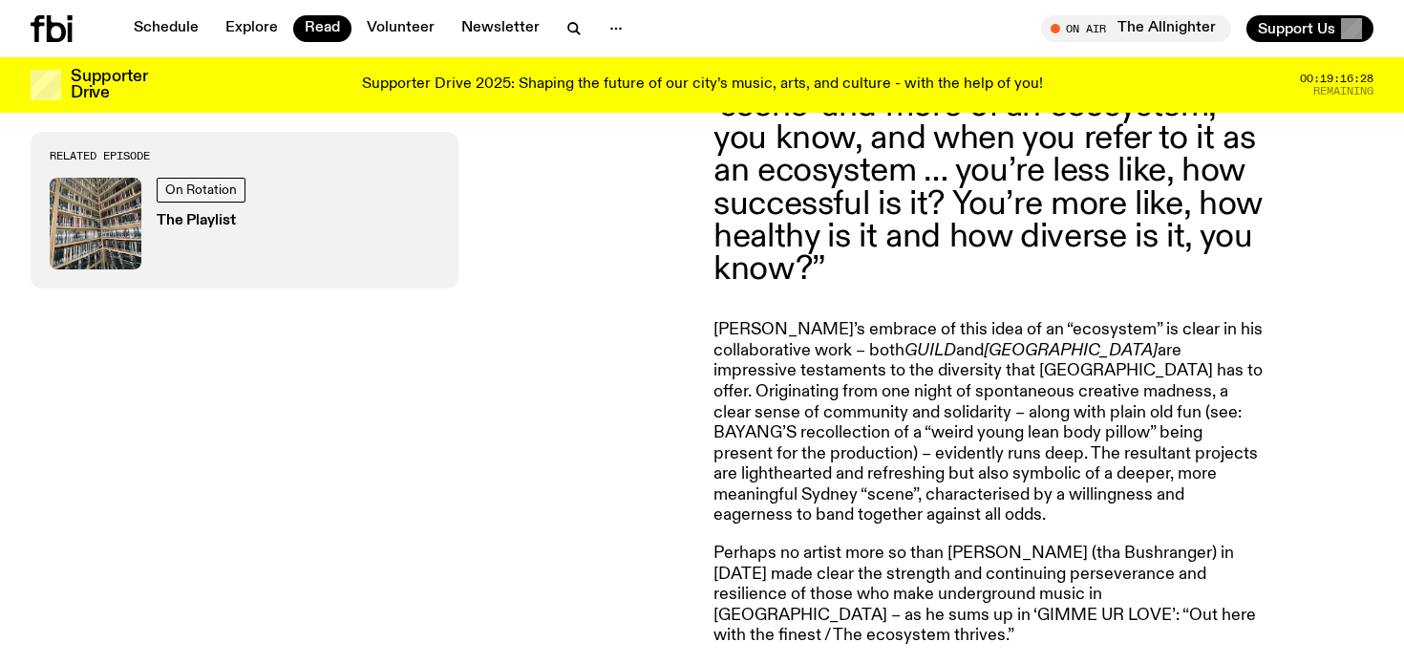
click at [1038, 372] on p "[PERSON_NAME]’s embrace of this idea of an “ecosystem” is clear in his collabor…" at bounding box center [988, 423] width 550 height 206
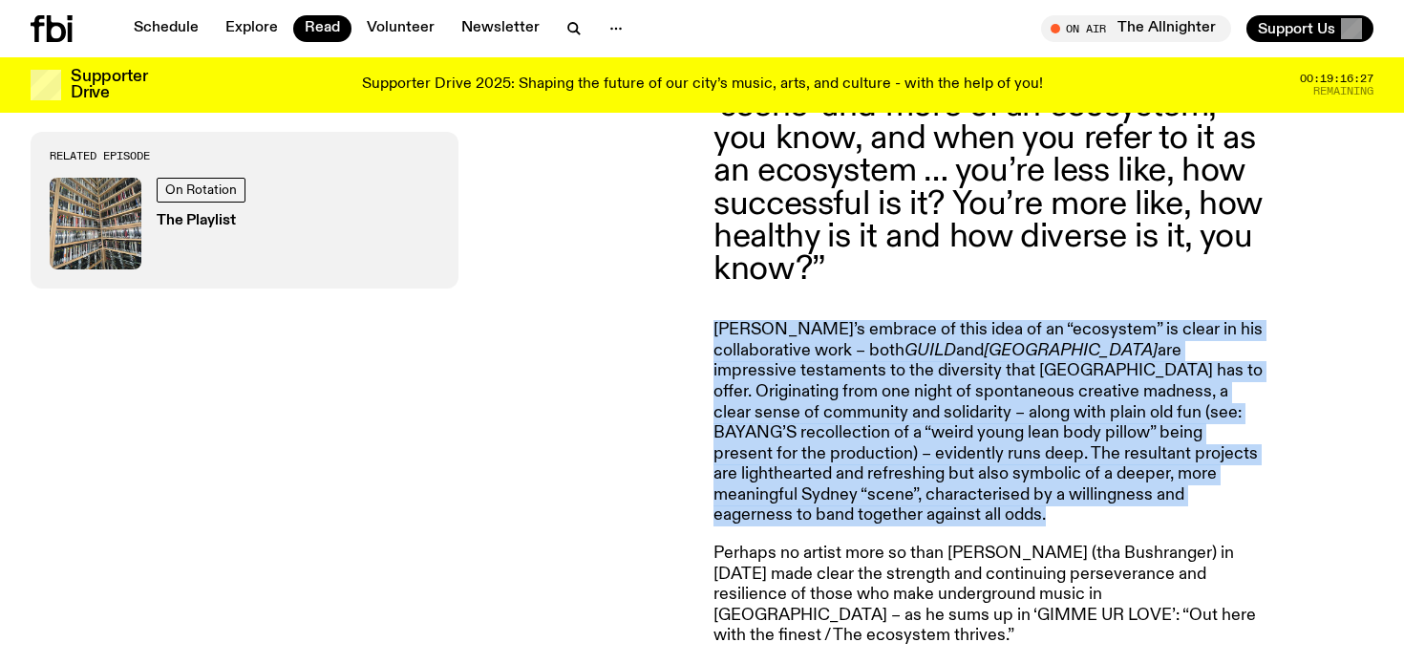
click at [1038, 372] on p "[PERSON_NAME]’s embrace of this idea of an “ecosystem” is clear in his collabor…" at bounding box center [988, 423] width 550 height 206
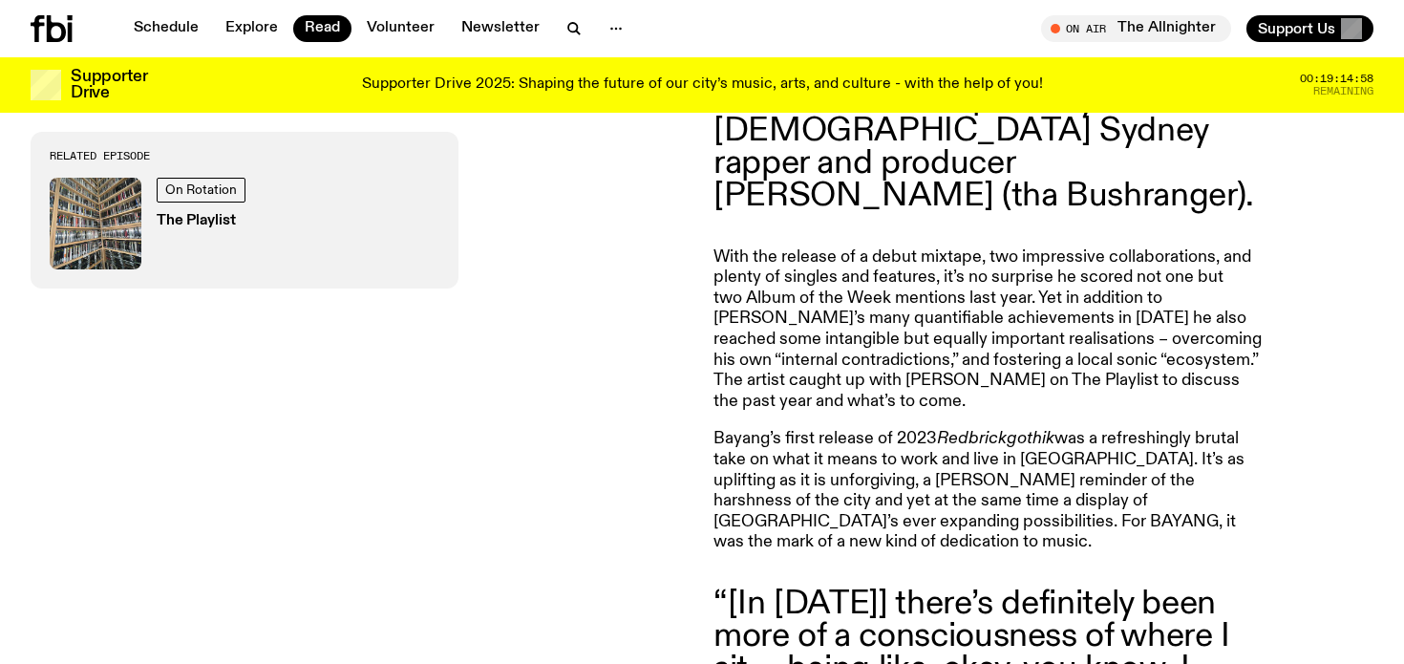
scroll to position [852, 0]
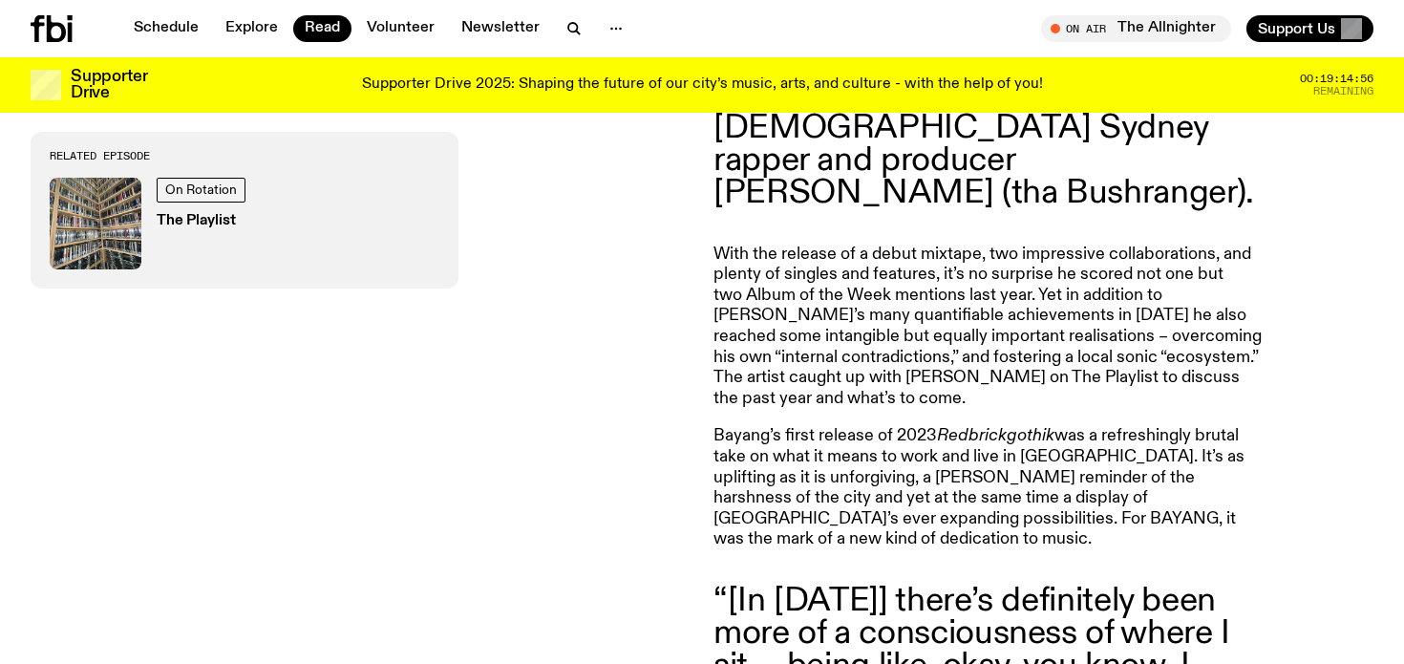
click at [907, 343] on p "With the release of a debut mixtape, two impressive collaborations, and plenty …" at bounding box center [988, 327] width 550 height 165
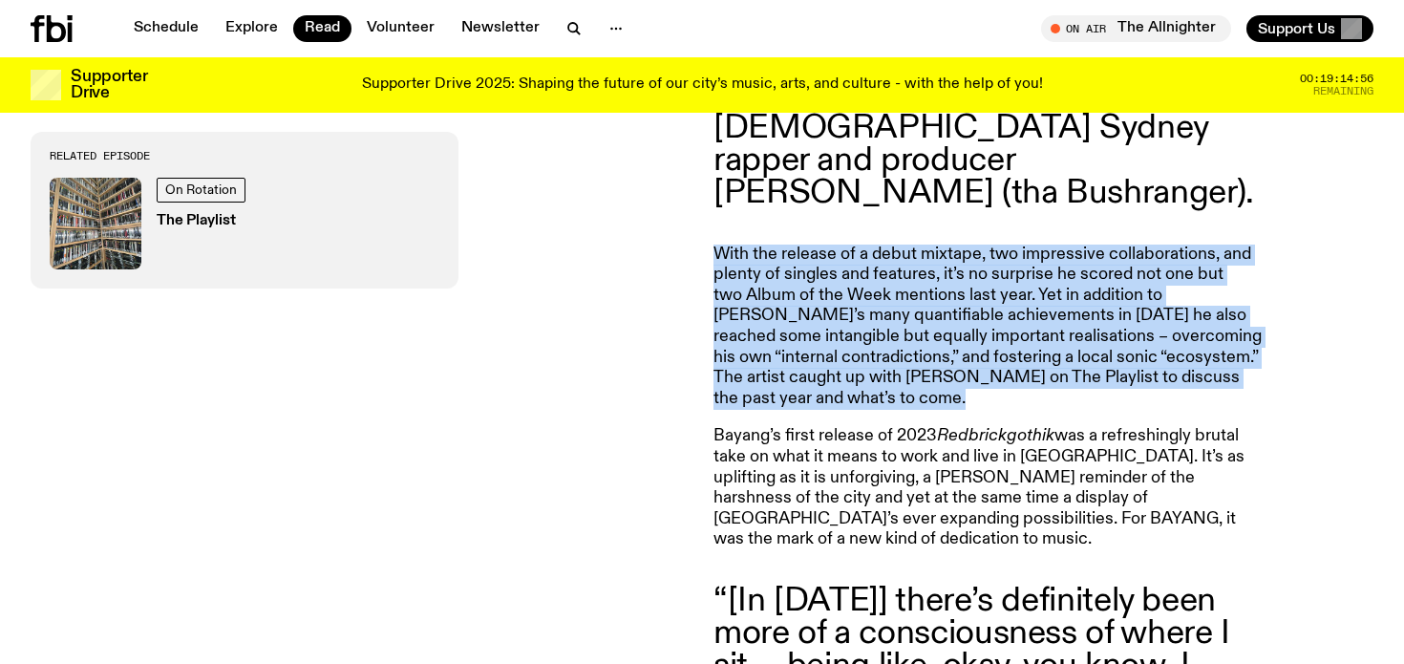
click at [907, 343] on p "With the release of a debut mixtape, two impressive collaborations, and plenty …" at bounding box center [988, 327] width 550 height 165
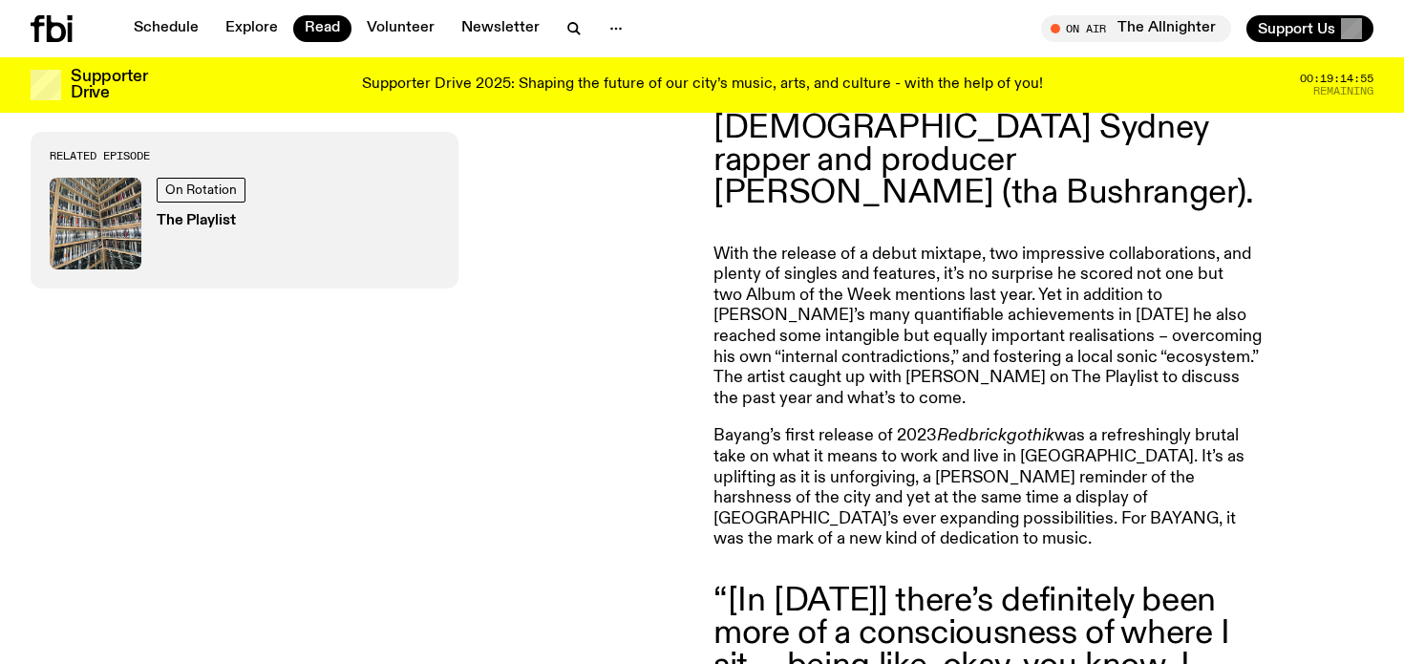
click at [907, 343] on p "With the release of a debut mixtape, two impressive collaborations, and plenty …" at bounding box center [988, 327] width 550 height 165
click at [931, 373] on p "With the release of a debut mixtape, two impressive collaborations, and plenty …" at bounding box center [988, 327] width 550 height 165
click at [943, 427] on em "Redbrickgothik" at bounding box center [995, 435] width 117 height 17
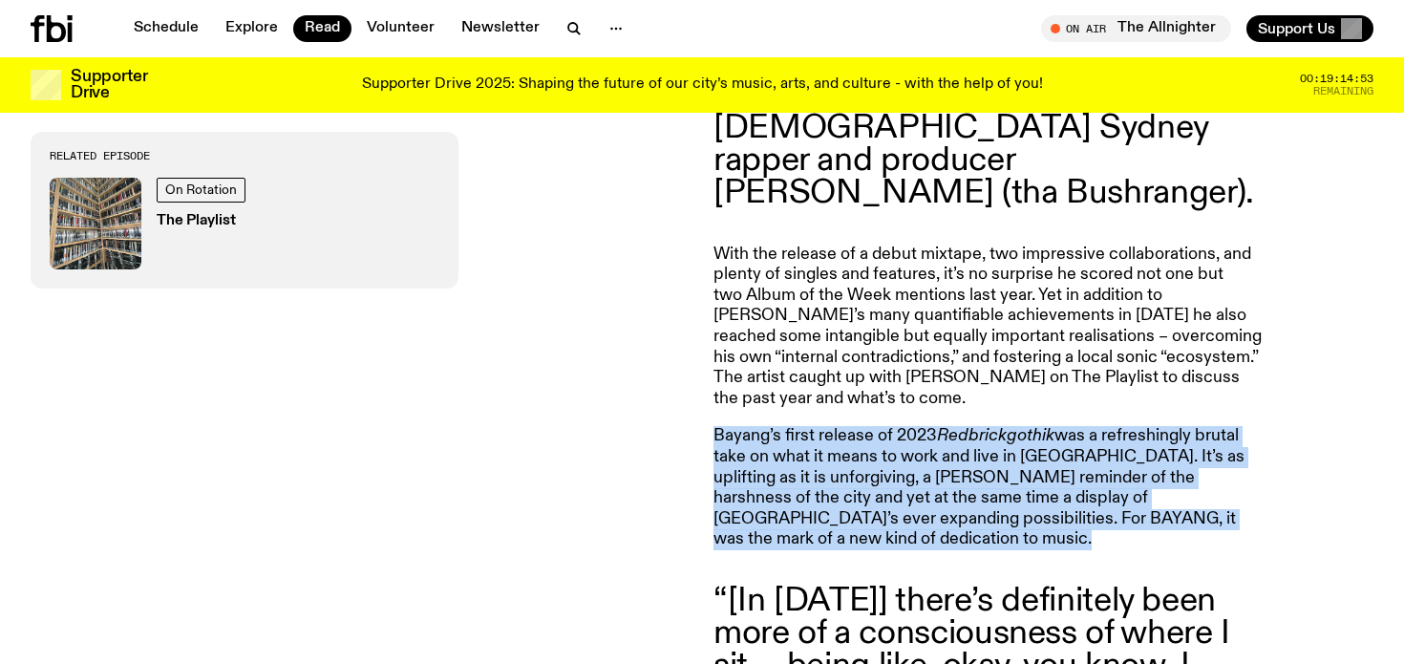
click at [943, 427] on em "Redbrickgothik" at bounding box center [995, 435] width 117 height 17
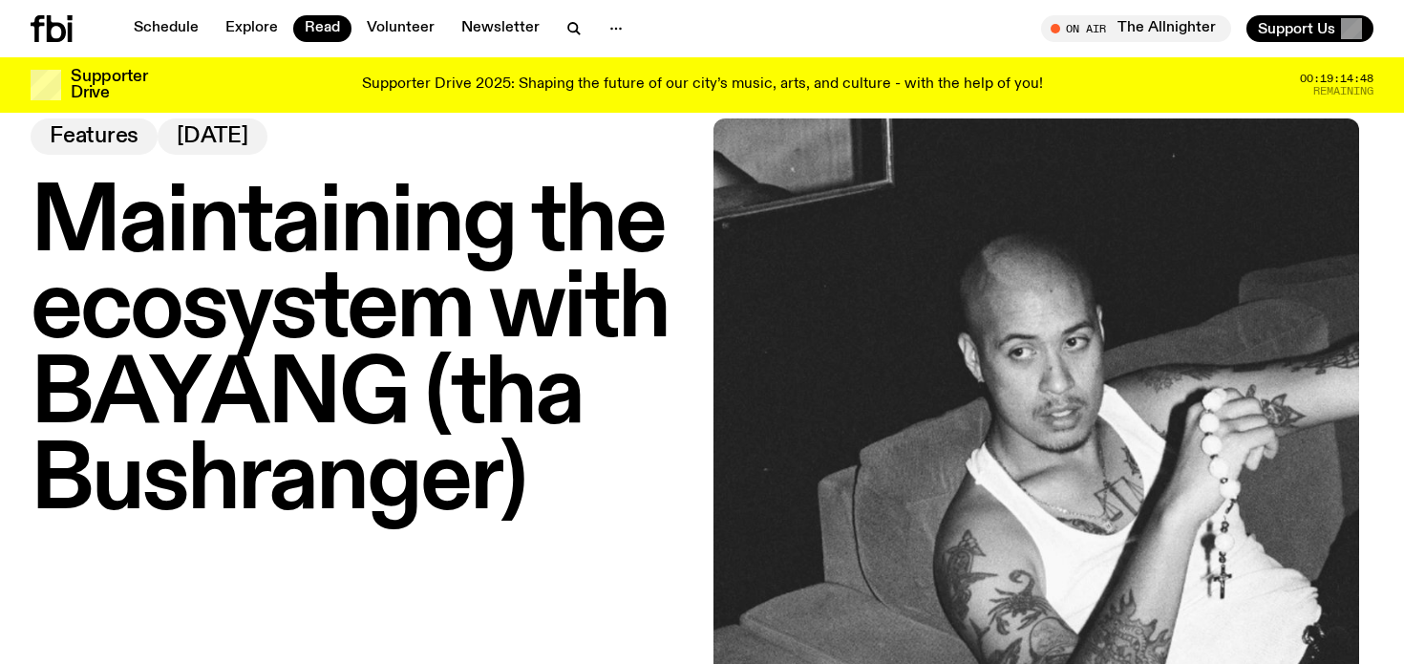
scroll to position [46, 0]
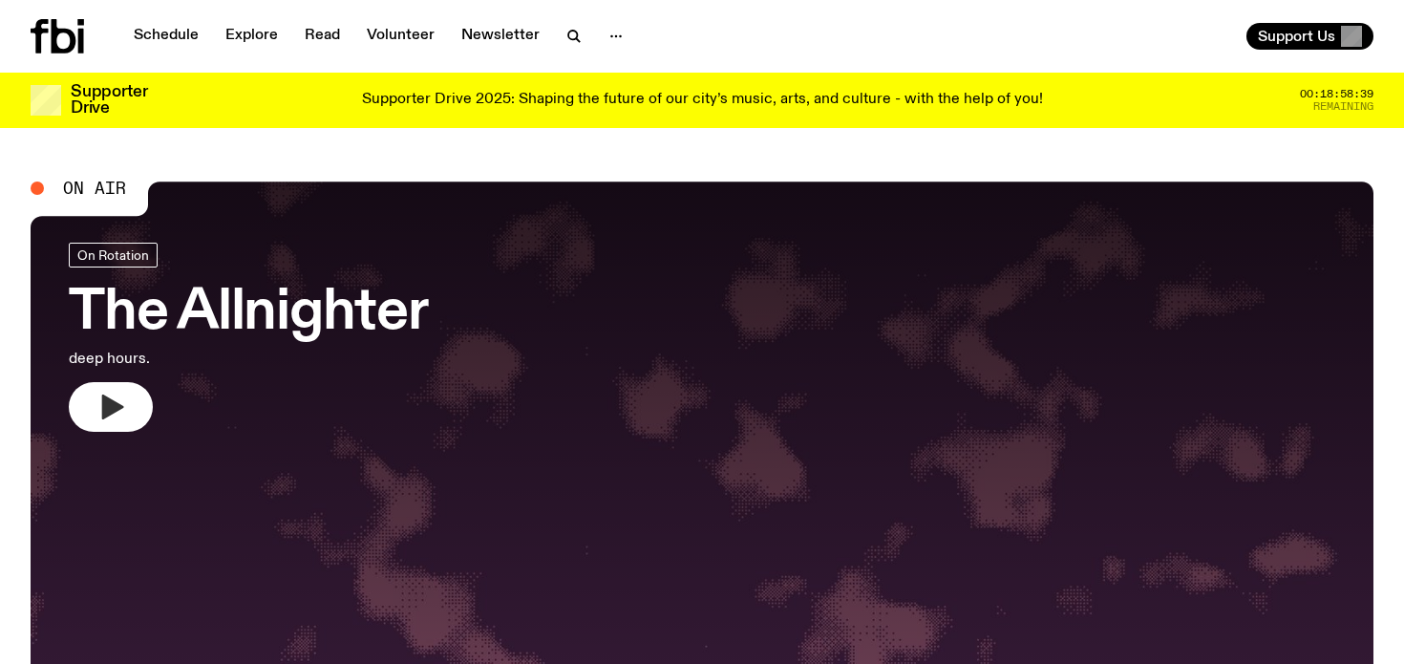
click at [113, 404] on icon "button" at bounding box center [113, 406] width 22 height 25
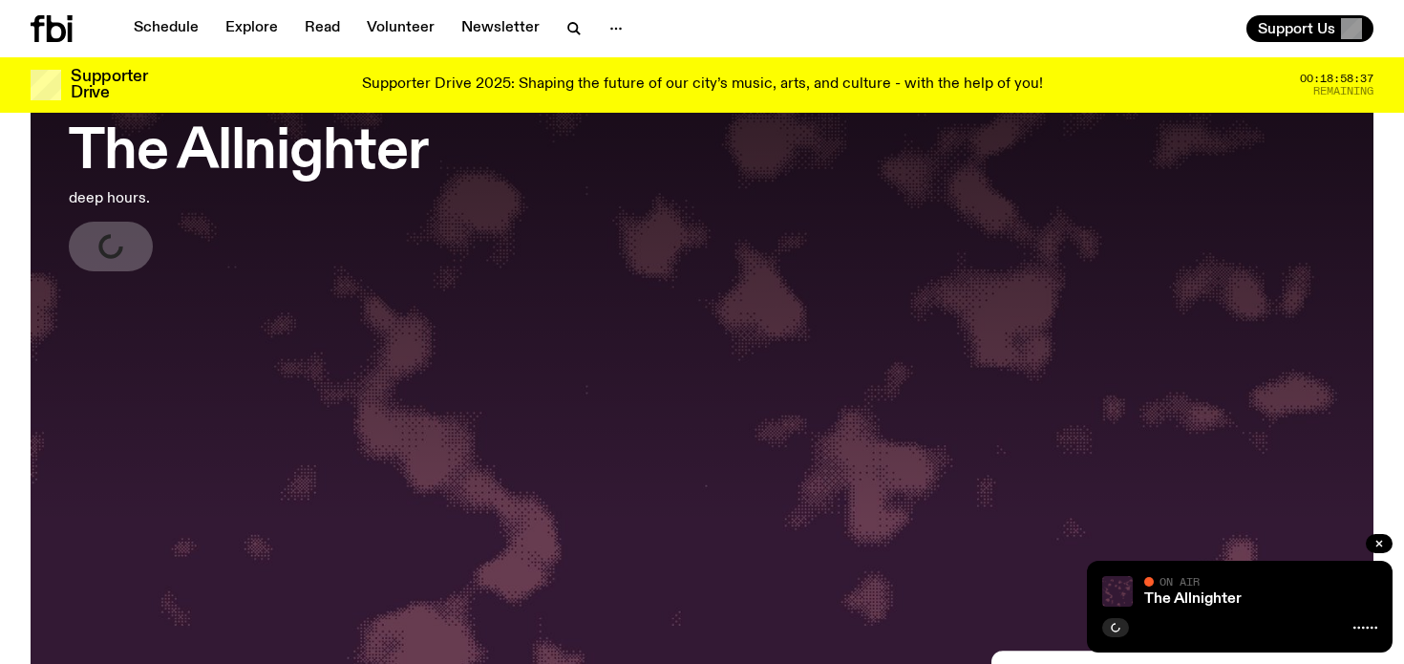
scroll to position [384, 0]
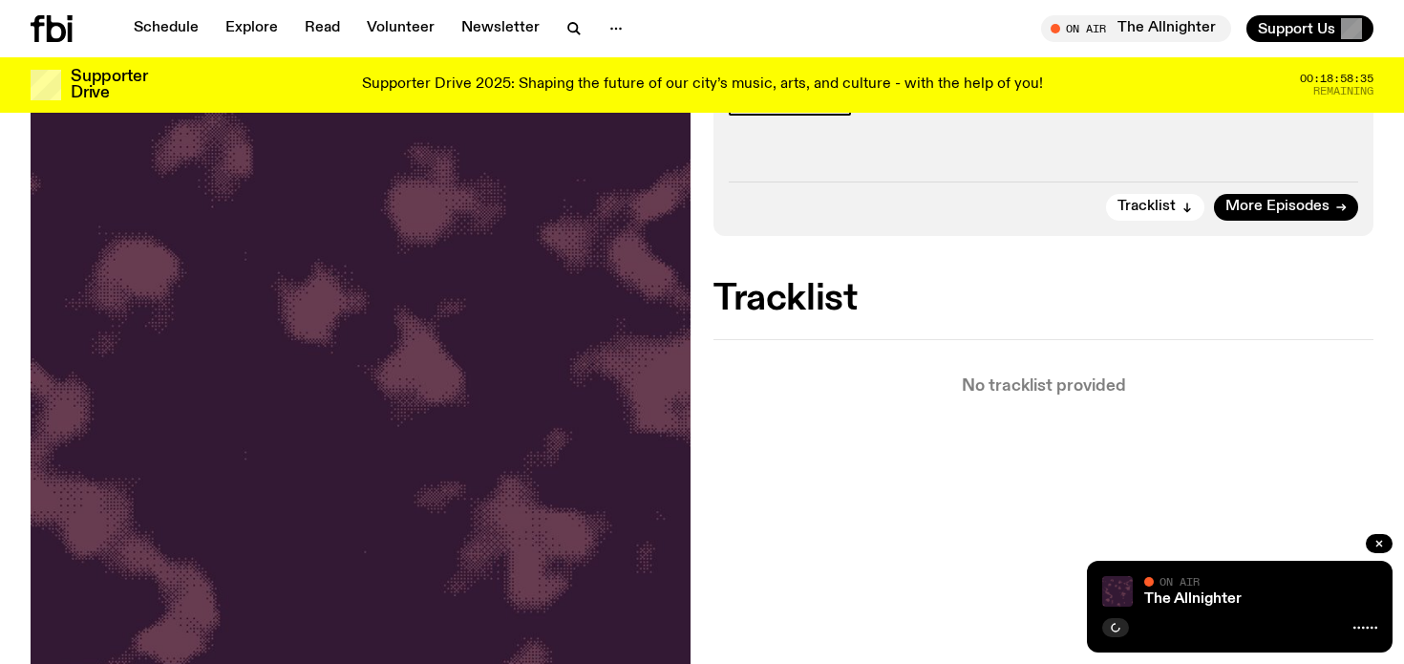
scroll to position [238, 0]
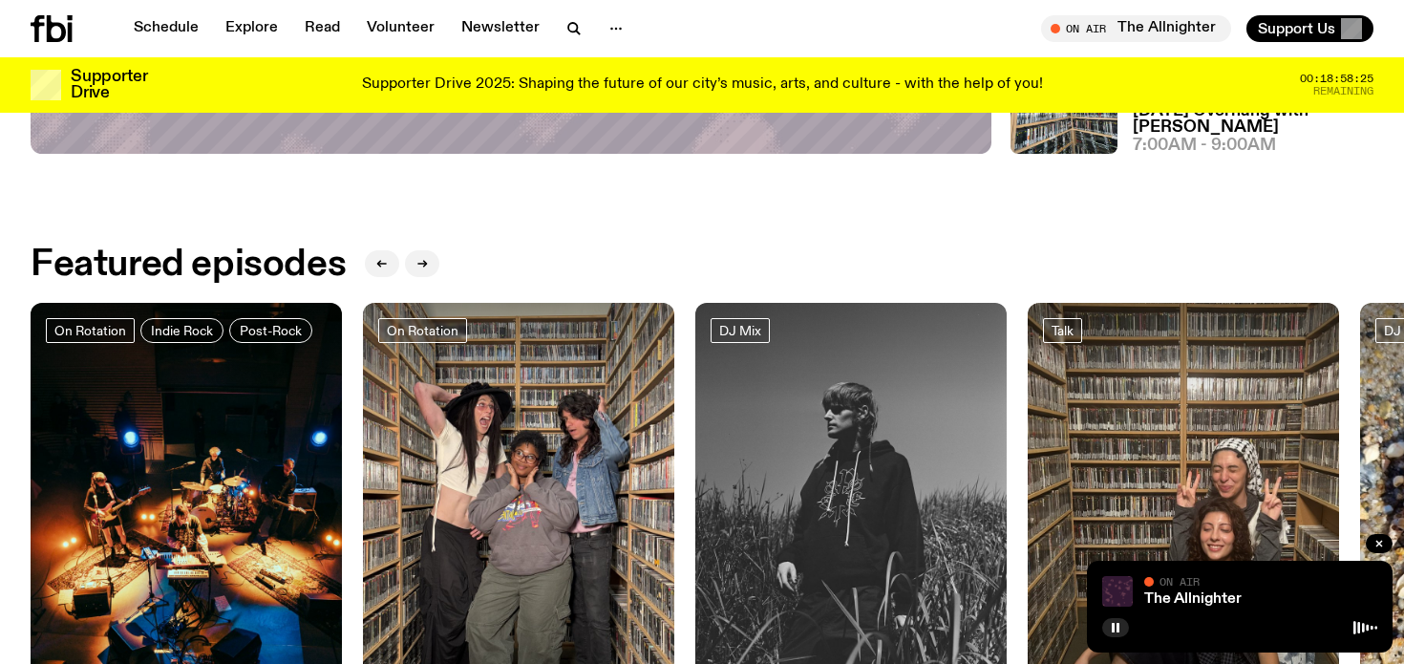
scroll to position [770, 0]
